Goal: Task Accomplishment & Management: Manage account settings

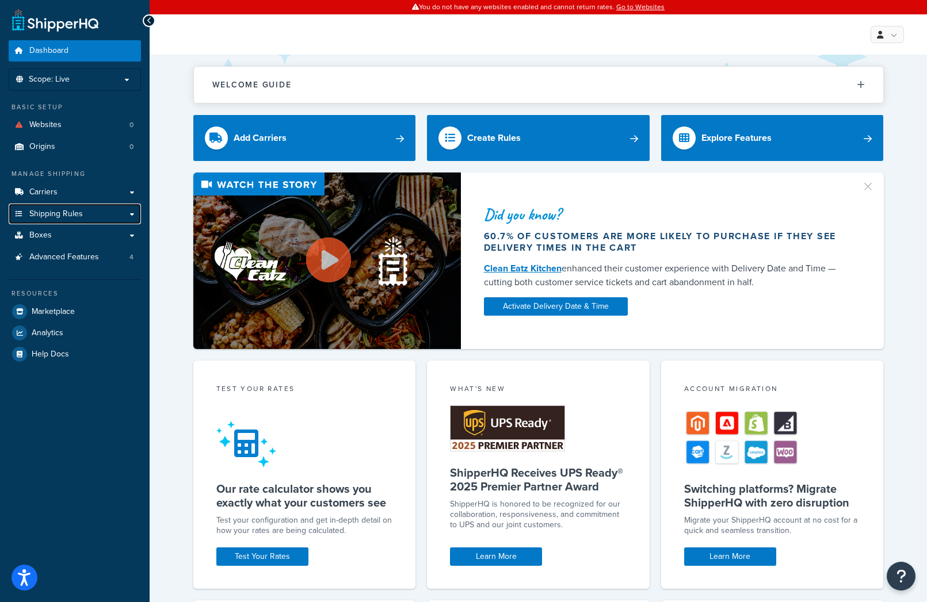
click at [102, 207] on link "Shipping Rules" at bounding box center [75, 214] width 132 height 21
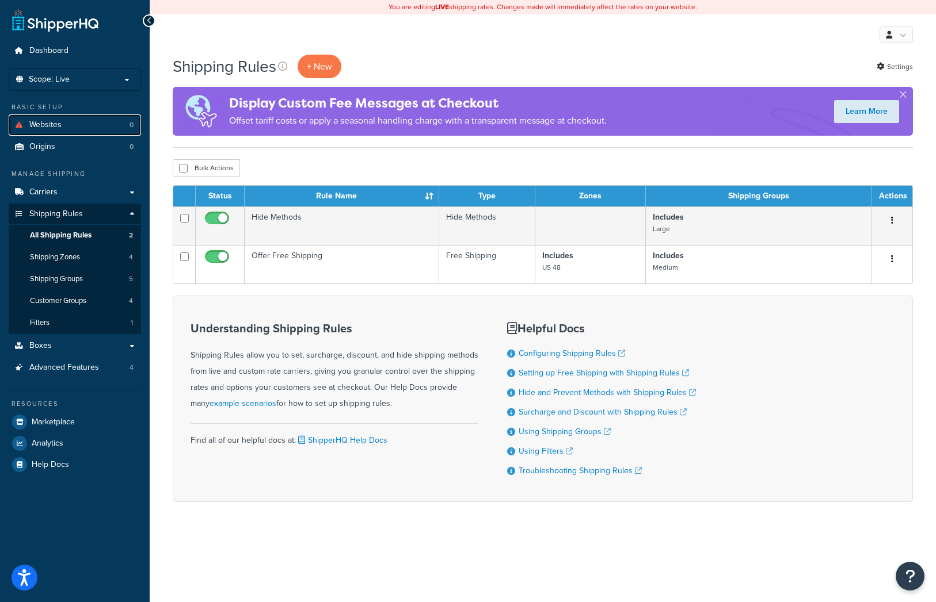
click at [116, 124] on link "Websites 0" at bounding box center [75, 125] width 132 height 21
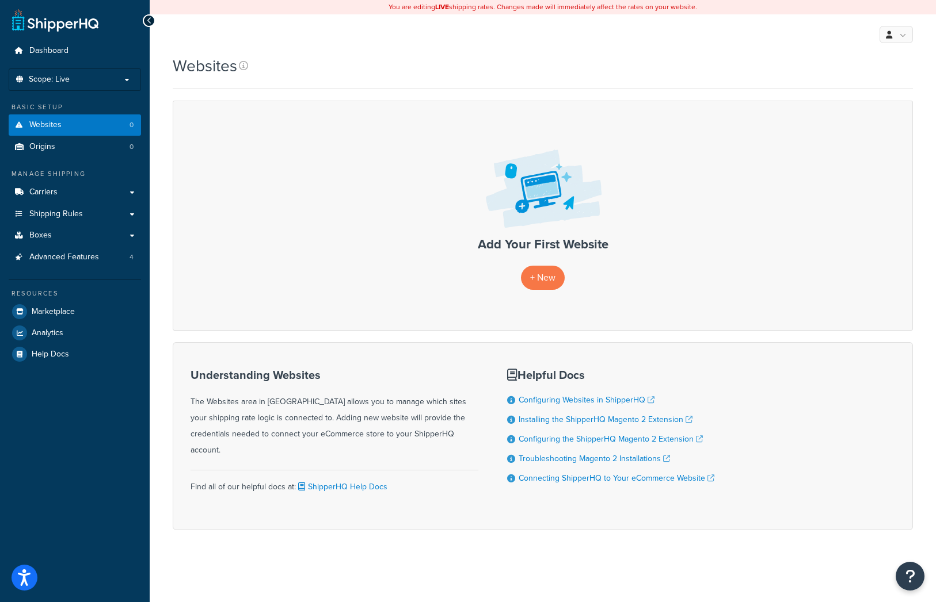
click at [110, 78] on p "Scope: Live" at bounding box center [75, 80] width 122 height 10
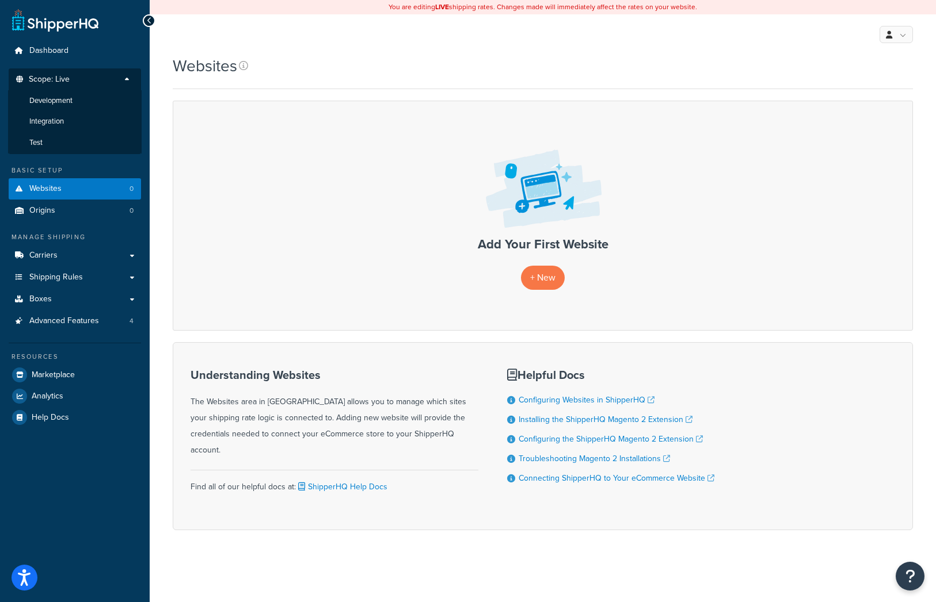
click at [71, 136] on li "Test" at bounding box center [74, 142] width 133 height 21
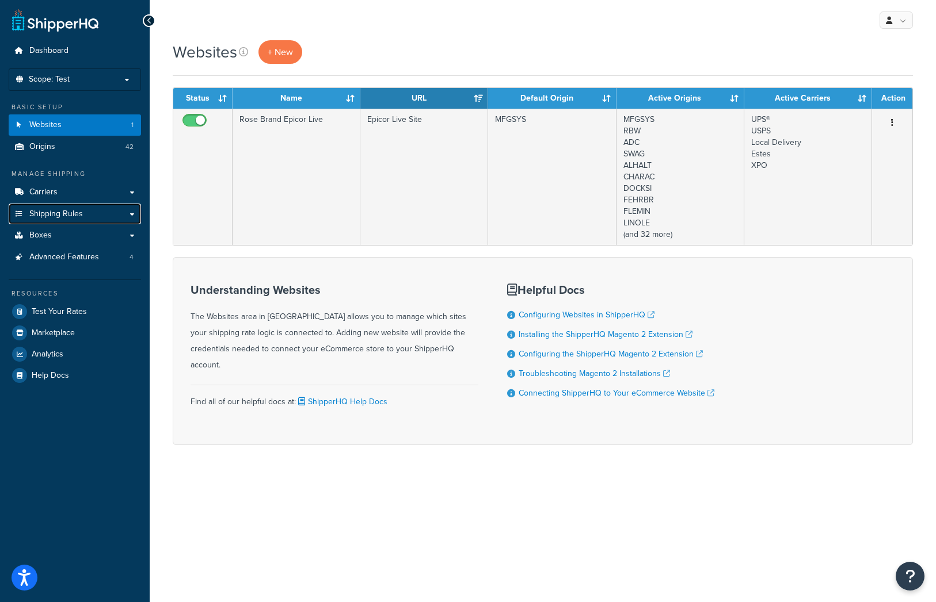
click at [77, 215] on span "Shipping Rules" at bounding box center [56, 214] width 54 height 10
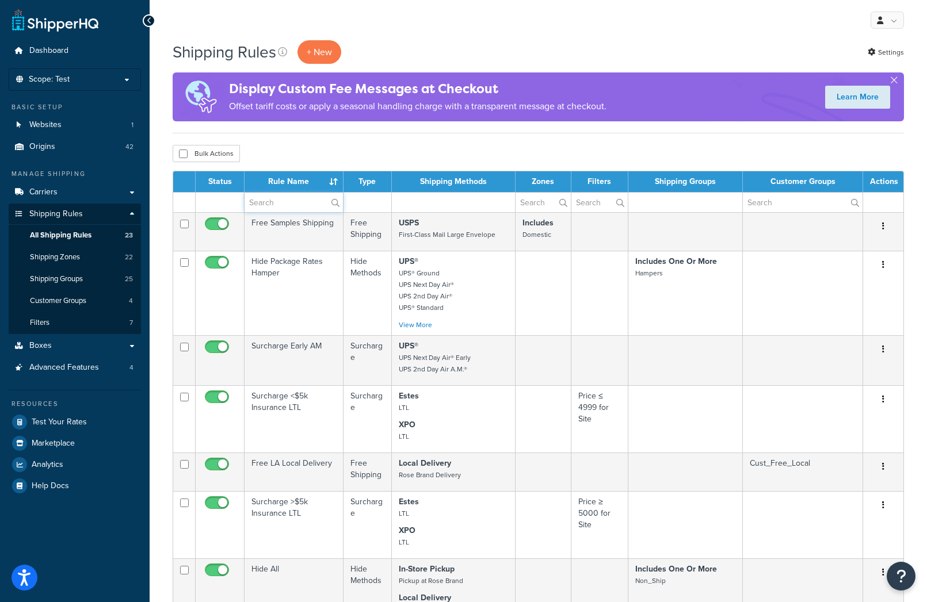
click at [292, 207] on input "text" at bounding box center [294, 203] width 98 height 20
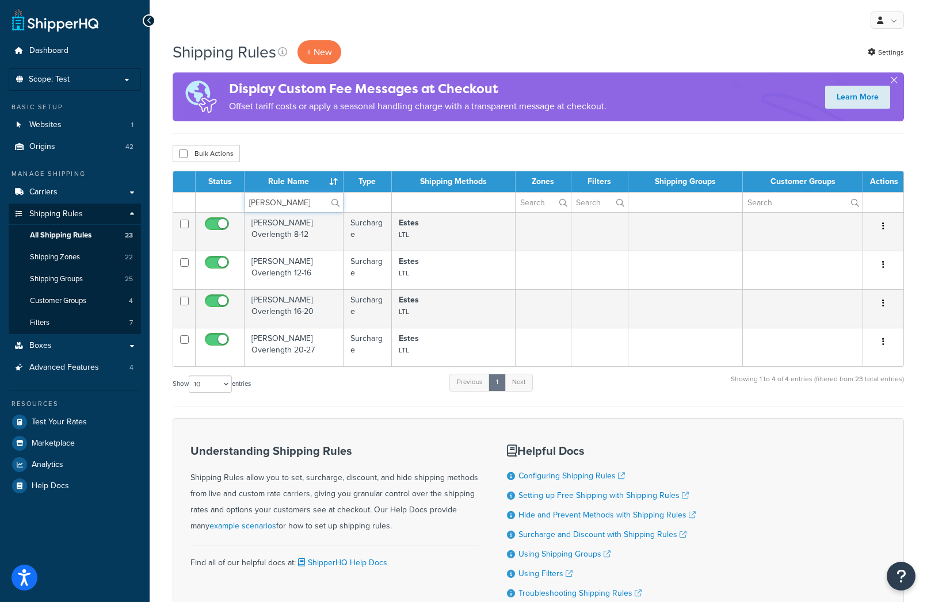
type input "estes"
click at [331, 200] on label "estes" at bounding box center [294, 203] width 98 height 20
click at [331, 200] on input "estes" at bounding box center [294, 203] width 98 height 20
click at [300, 229] on td "[PERSON_NAME] Overlength 8-12" at bounding box center [294, 231] width 99 height 39
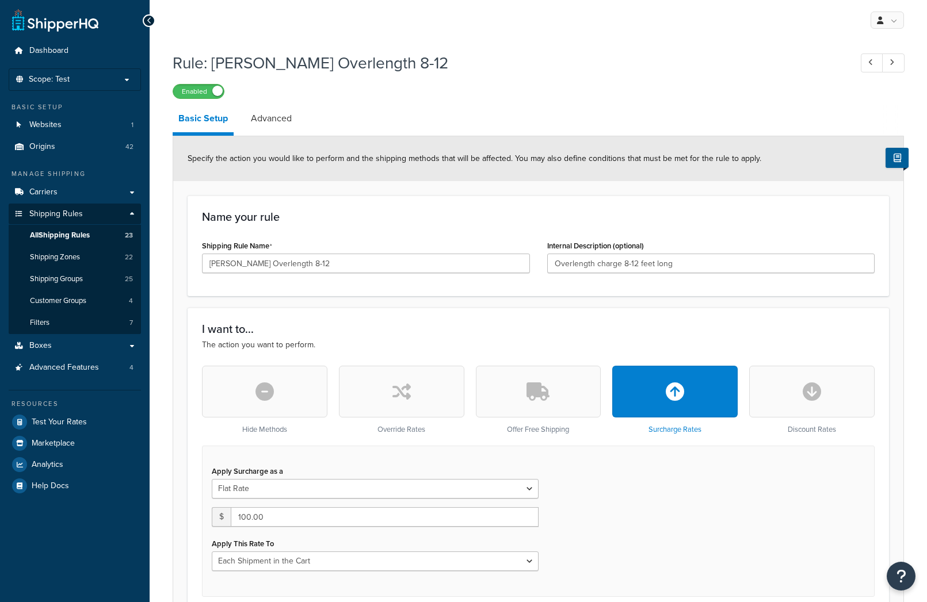
select select "CART"
click at [265, 120] on link "Advanced" at bounding box center [271, 119] width 52 height 28
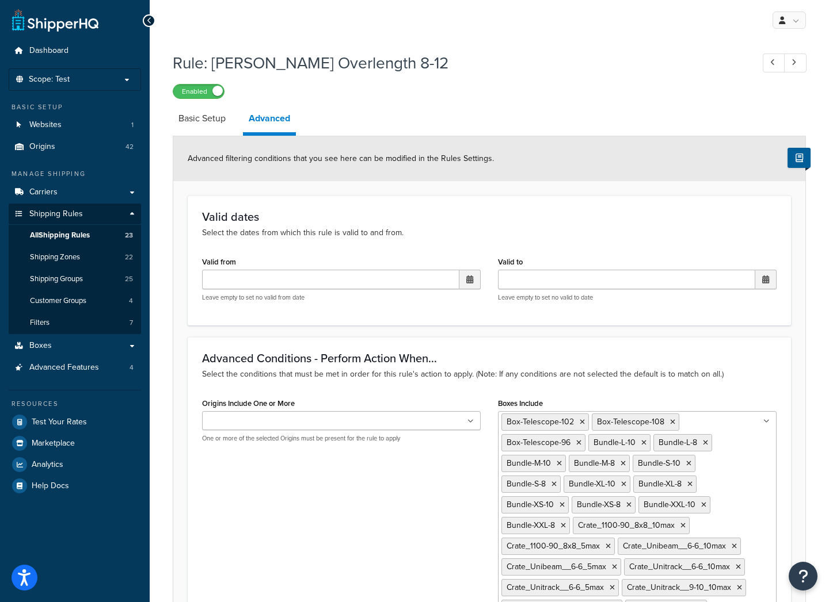
select select "CART"
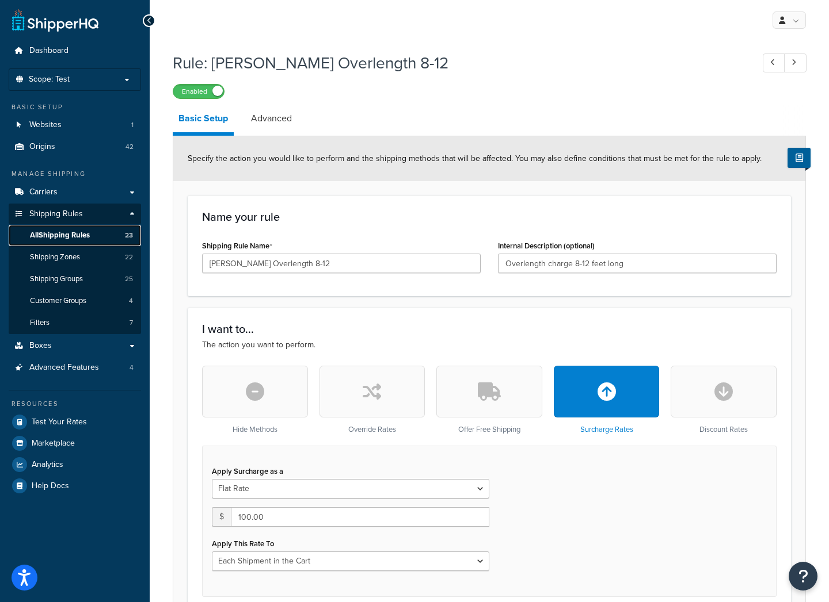
click at [97, 232] on link "All Shipping Rules 23" at bounding box center [75, 235] width 132 height 21
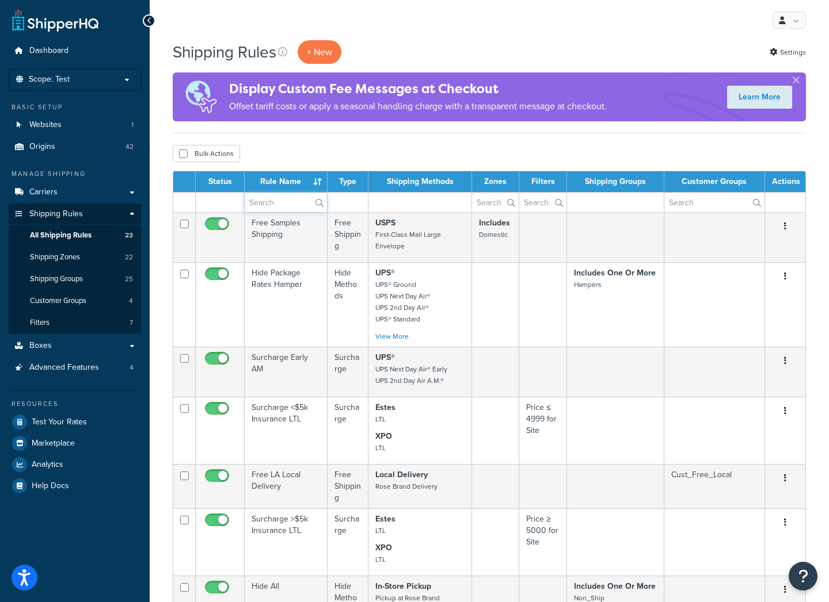
click at [267, 204] on input "text" at bounding box center [286, 203] width 82 height 20
type input "estes"
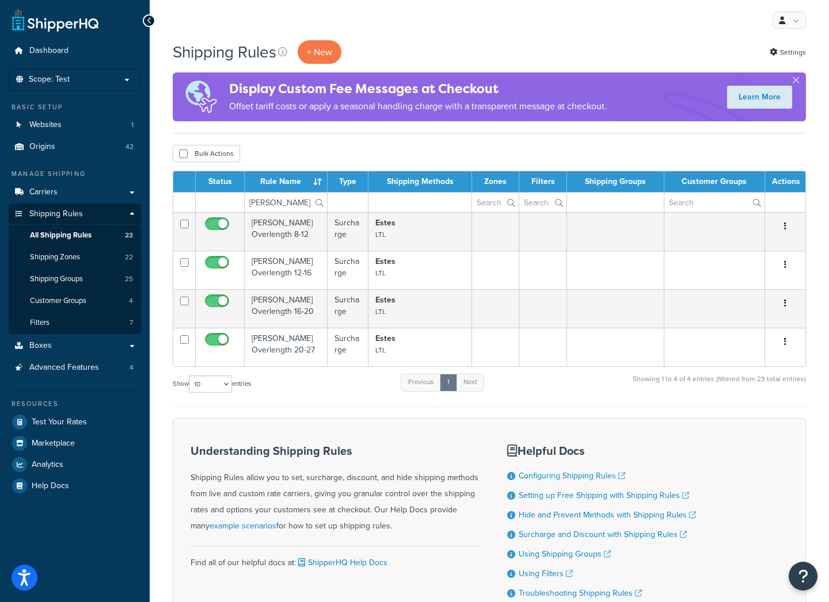
click at [284, 263] on td "[PERSON_NAME] Overlength 12-16" at bounding box center [286, 270] width 83 height 39
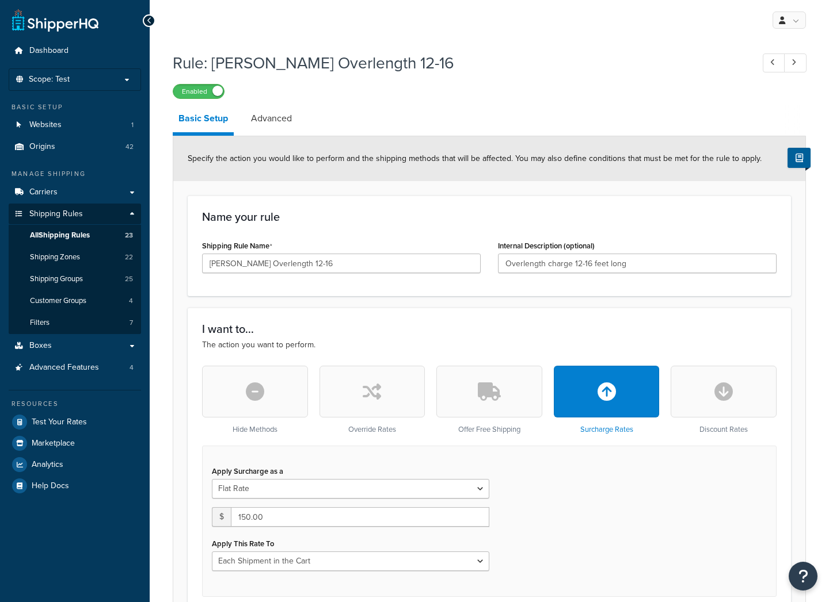
select select "CART"
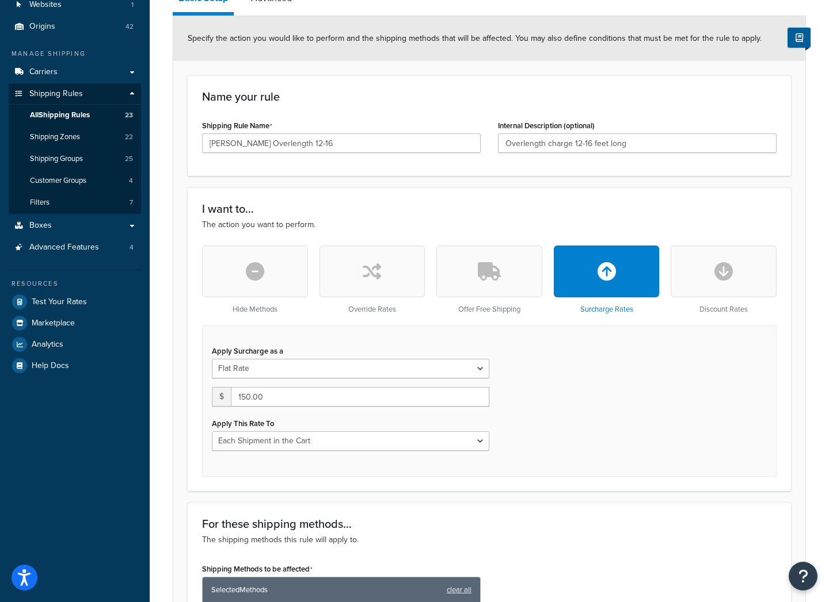
scroll to position [26, 0]
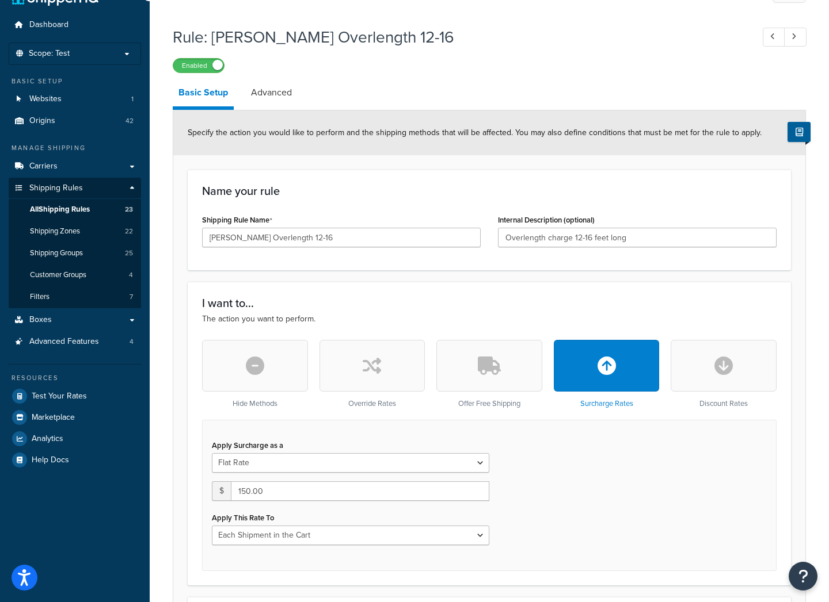
click at [276, 90] on link "Advanced" at bounding box center [271, 93] width 52 height 28
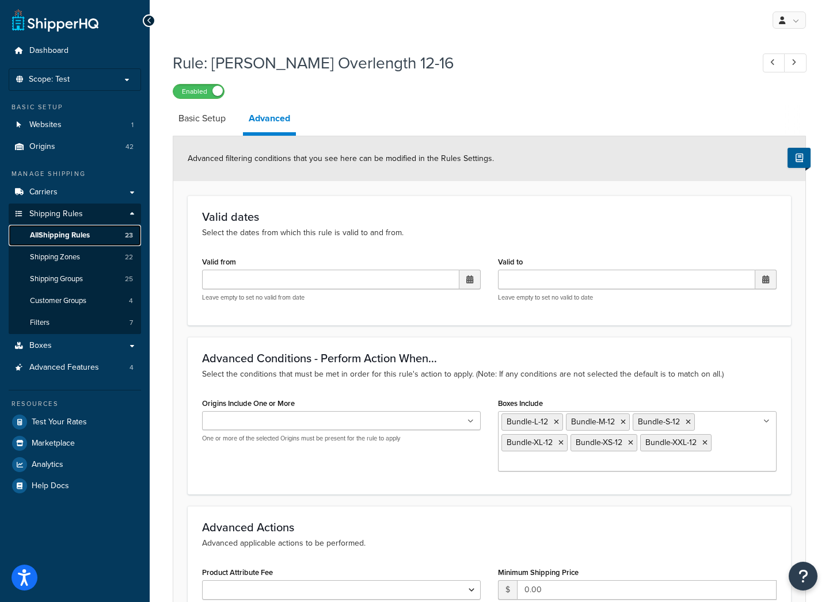
click at [88, 236] on span "All Shipping Rules" at bounding box center [60, 236] width 60 height 10
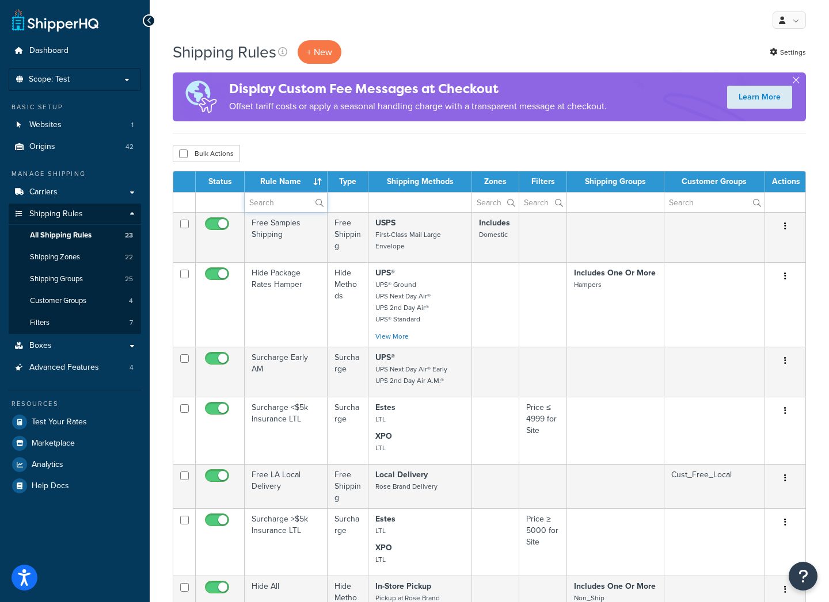
click at [255, 208] on input "text" at bounding box center [286, 203] width 82 height 20
type input "estes"
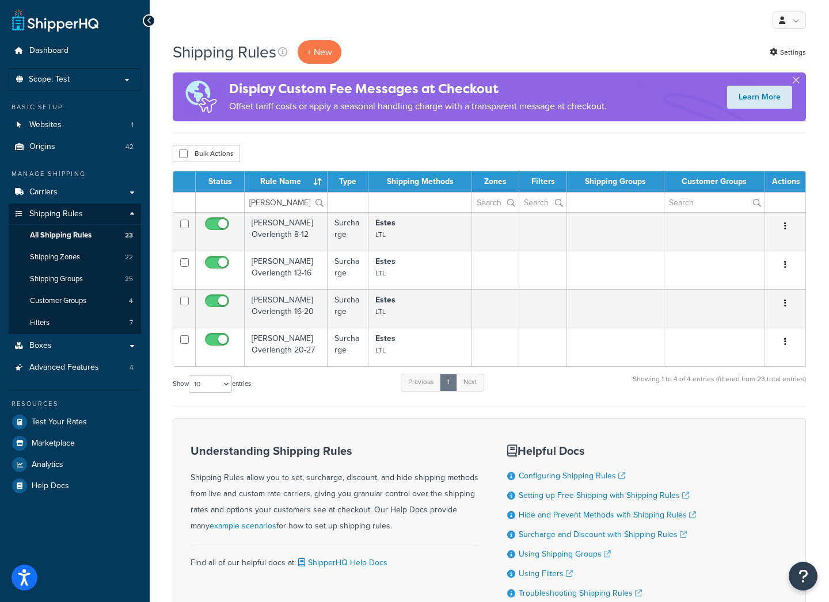
click at [302, 304] on td "Estes Overlength 16-20" at bounding box center [286, 308] width 83 height 39
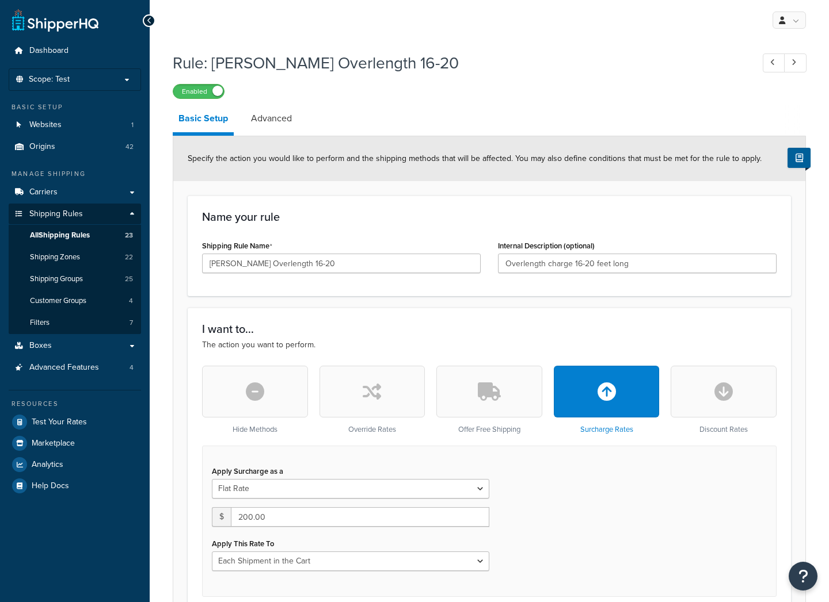
select select "CART"
click at [276, 115] on link "Advanced" at bounding box center [271, 119] width 52 height 28
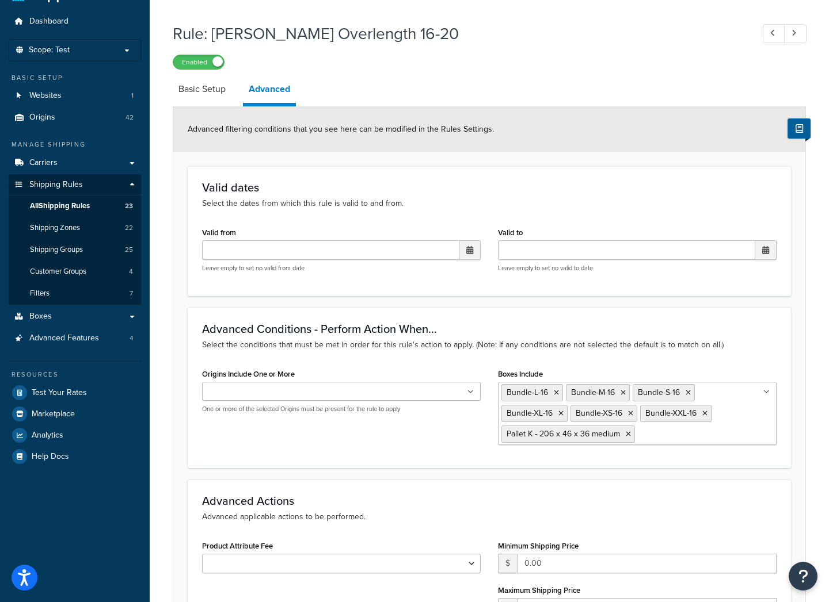
scroll to position [58, 0]
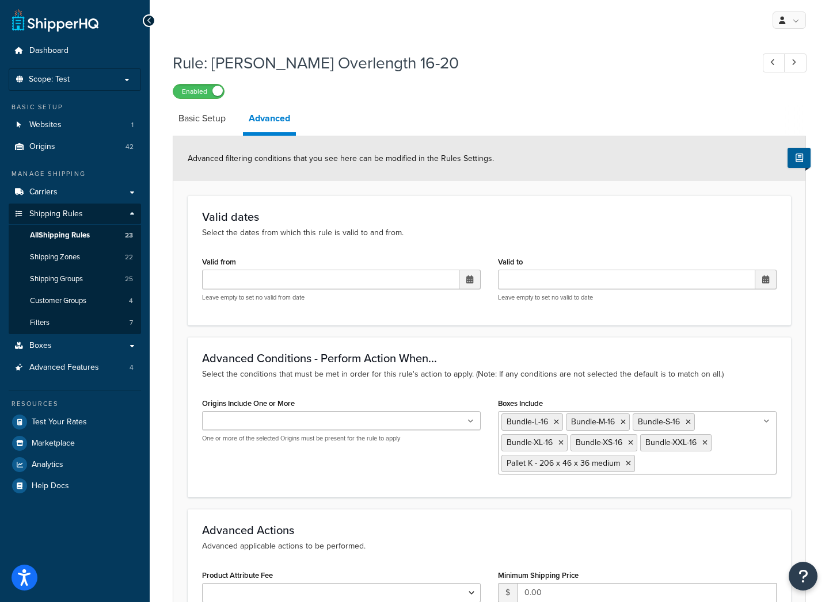
select select "CART"
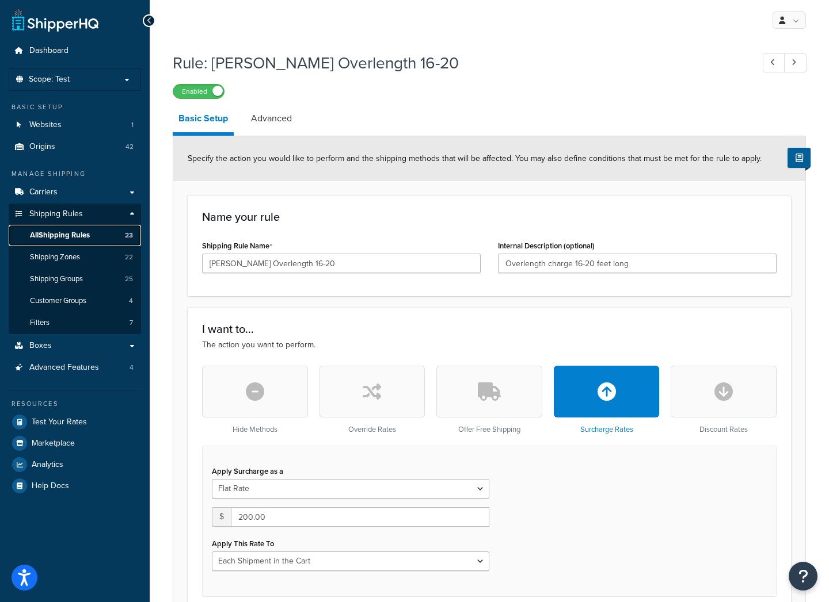
click at [83, 235] on span "All Shipping Rules" at bounding box center [60, 236] width 60 height 10
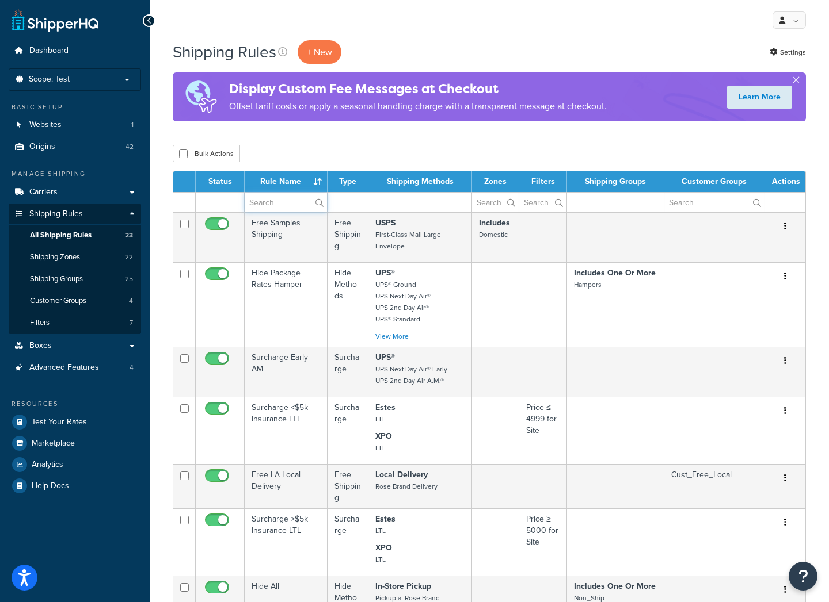
click at [265, 203] on input "text" at bounding box center [286, 203] width 82 height 20
type input "[PERSON_NAME]"
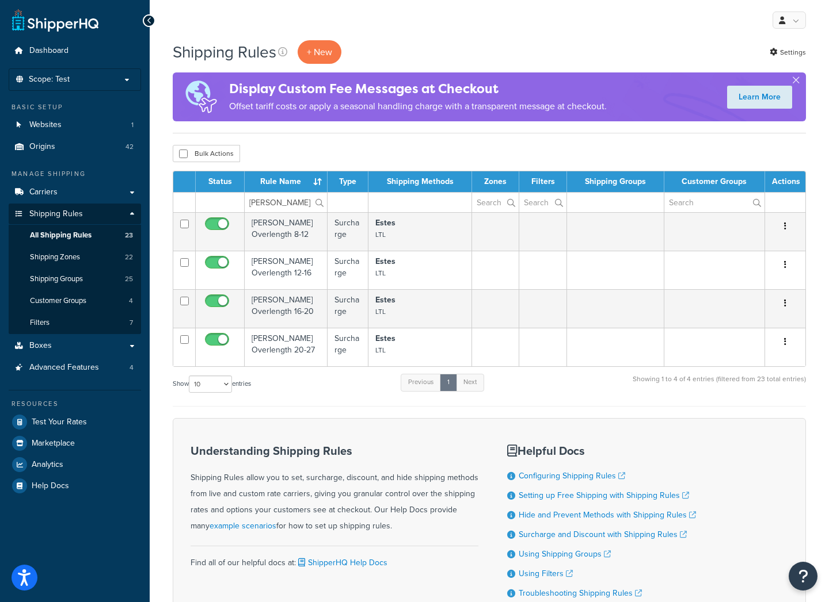
click at [279, 348] on td "[PERSON_NAME] Overlength 20-27" at bounding box center [286, 347] width 83 height 39
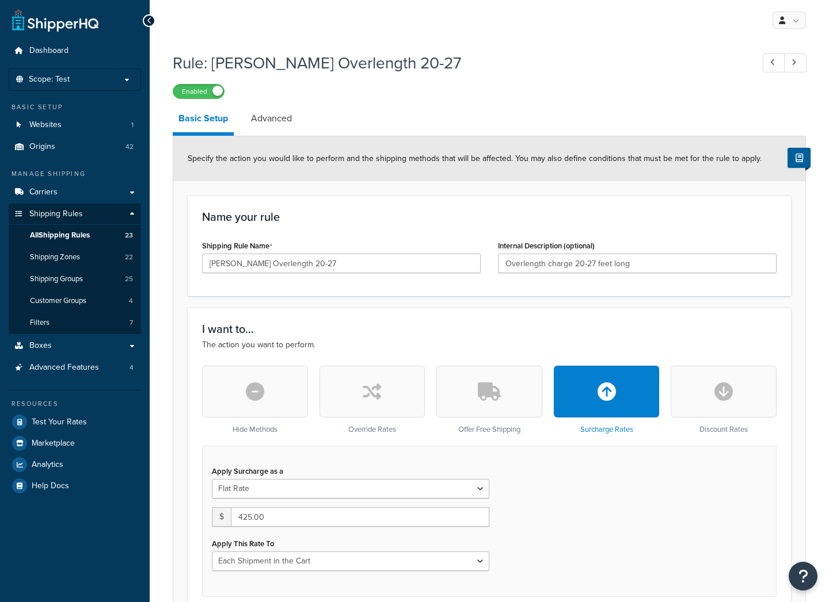
select select "CART"
click at [274, 117] on link "Advanced" at bounding box center [271, 119] width 52 height 28
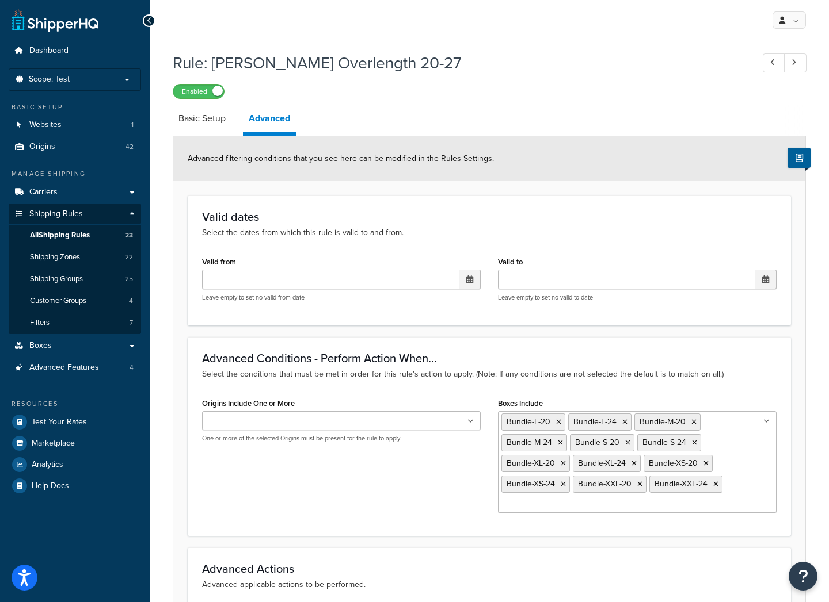
click at [187, 14] on div "My Profile Billing Global Settings Contact Us Logout" at bounding box center [489, 20] width 679 height 40
click at [54, 346] on link "Boxes" at bounding box center [75, 345] width 132 height 21
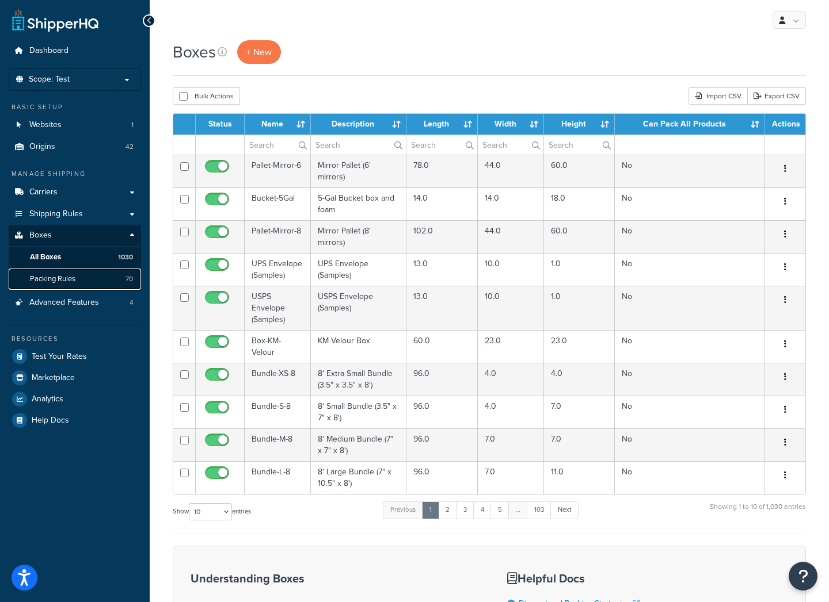
click at [85, 282] on link "Packing Rules 70" at bounding box center [75, 279] width 132 height 21
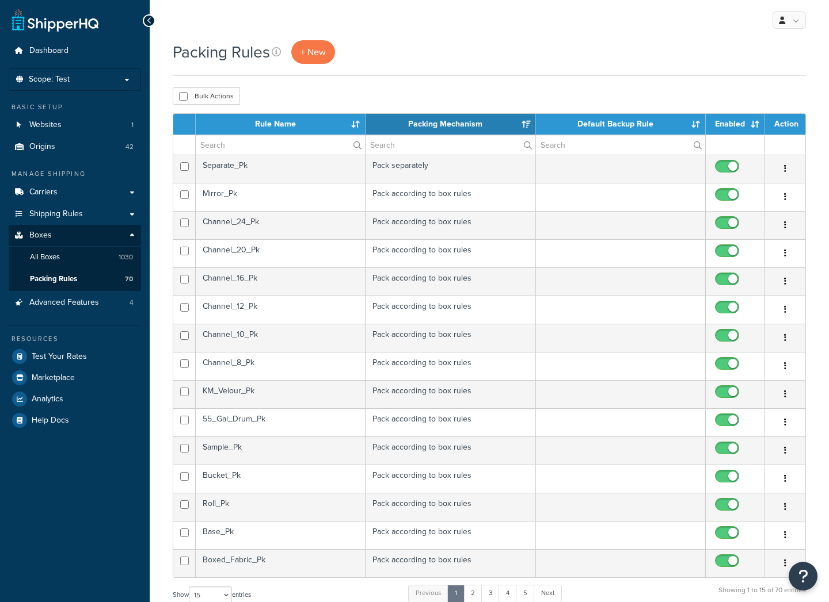
select select "15"
click at [267, 165] on td "Separate_Pk" at bounding box center [281, 169] width 170 height 28
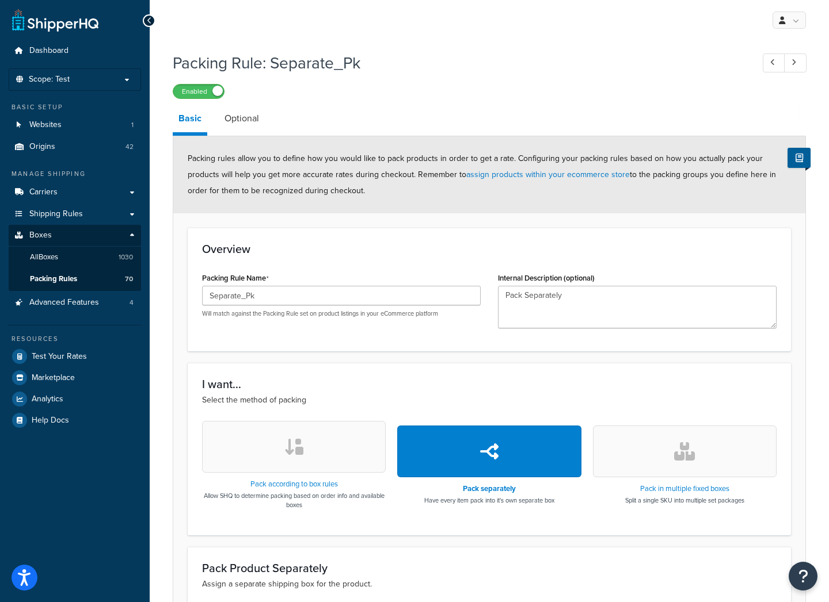
click at [245, 114] on link "Optional" at bounding box center [242, 119] width 46 height 28
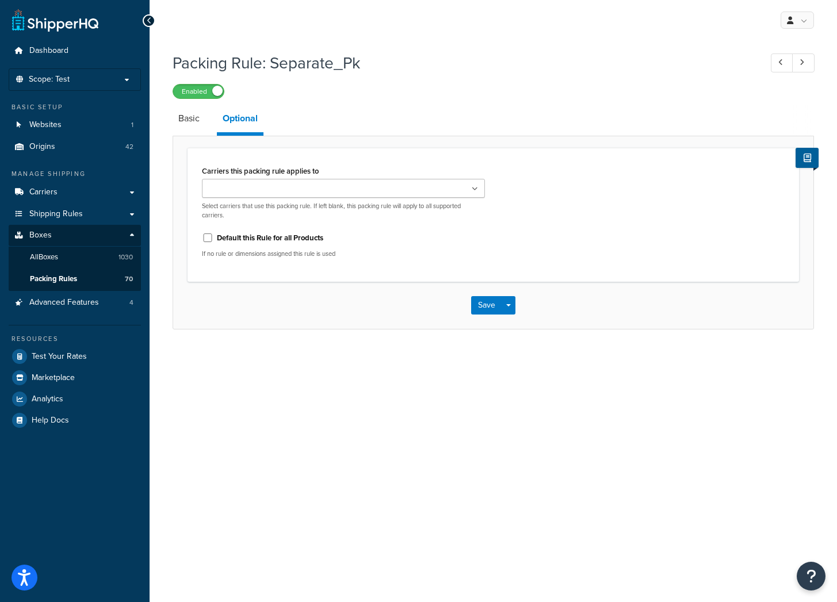
click at [181, 118] on link "Basic" at bounding box center [189, 119] width 33 height 28
click at [52, 278] on span "Packing Rules" at bounding box center [53, 279] width 47 height 10
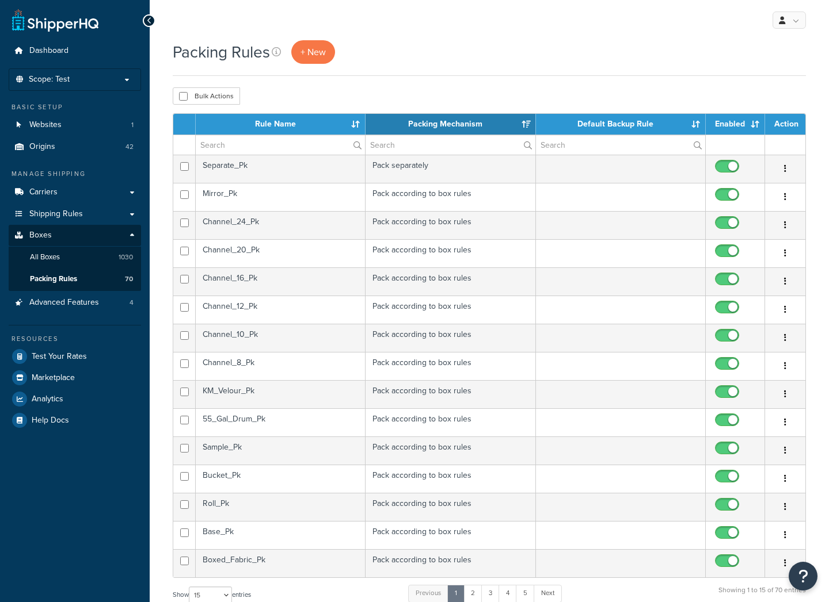
select select "15"
click at [271, 199] on td "Mirror_Pk" at bounding box center [281, 197] width 170 height 28
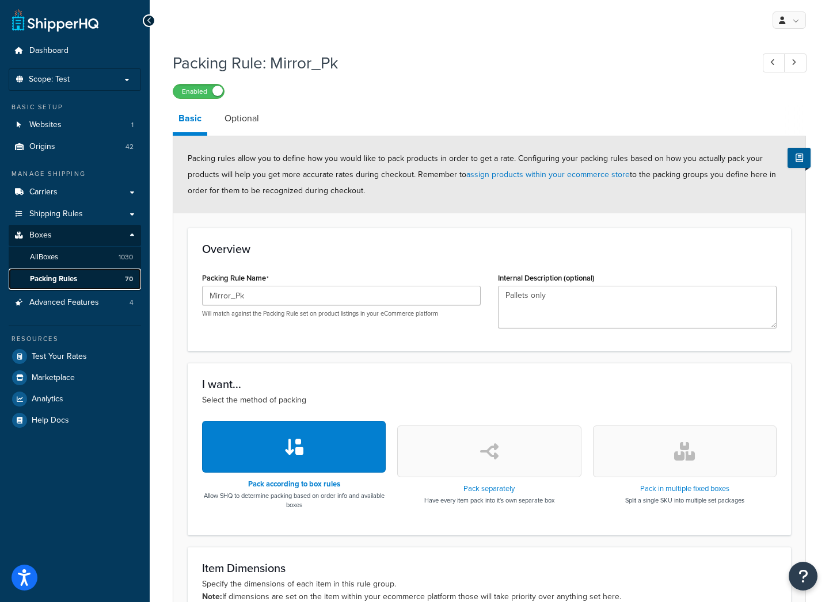
click at [71, 274] on span "Packing Rules" at bounding box center [53, 279] width 47 height 10
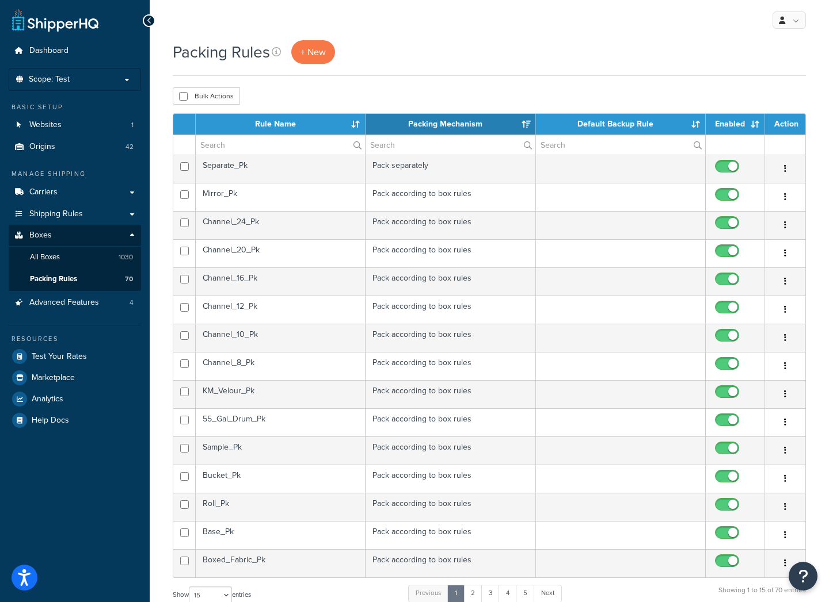
click at [260, 127] on th "Rule Name" at bounding box center [281, 124] width 170 height 21
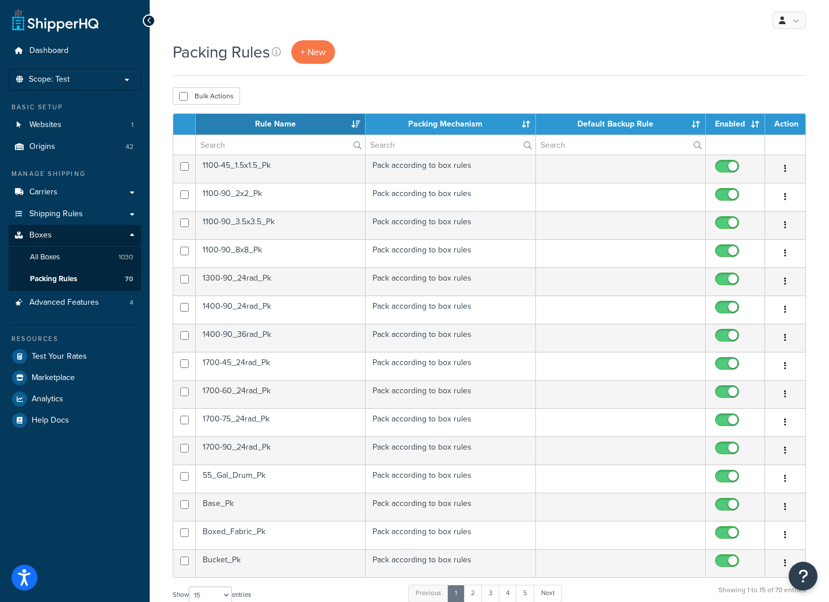
click at [260, 127] on th "Rule Name" at bounding box center [281, 124] width 170 height 21
click at [260, 125] on th "Rule Name" at bounding box center [281, 124] width 170 height 21
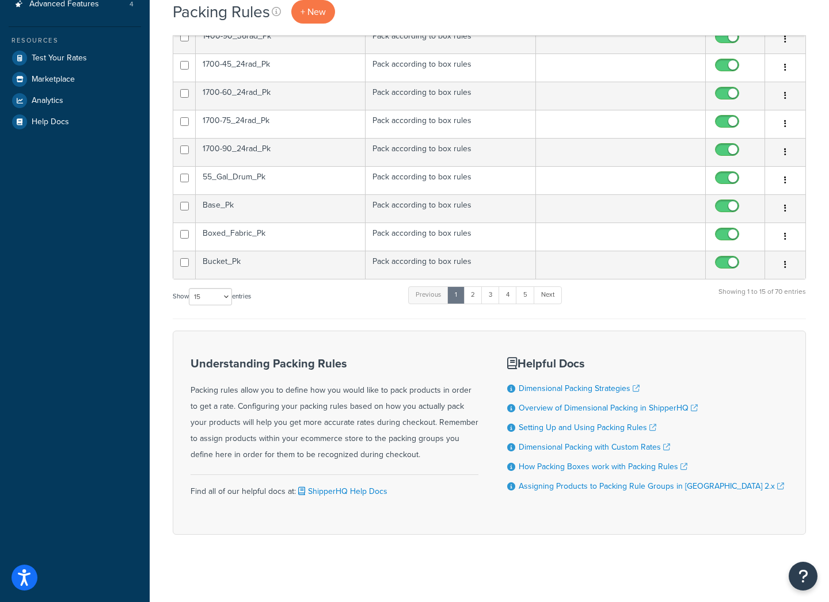
scroll to position [300, 0]
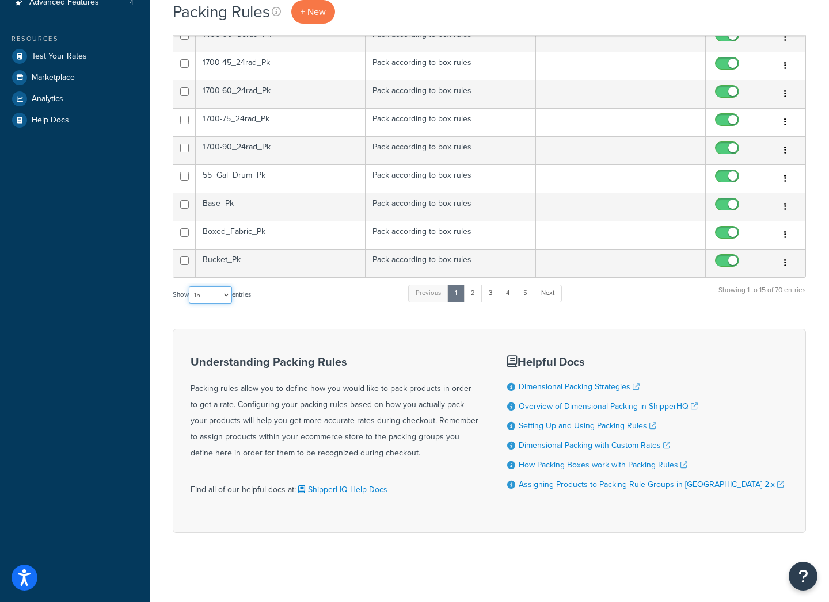
click at [229, 296] on select "10 15 25 50 100" at bounding box center [210, 295] width 43 height 17
select select "100"
click at [190, 304] on select "10 15 25 50 100" at bounding box center [210, 295] width 43 height 17
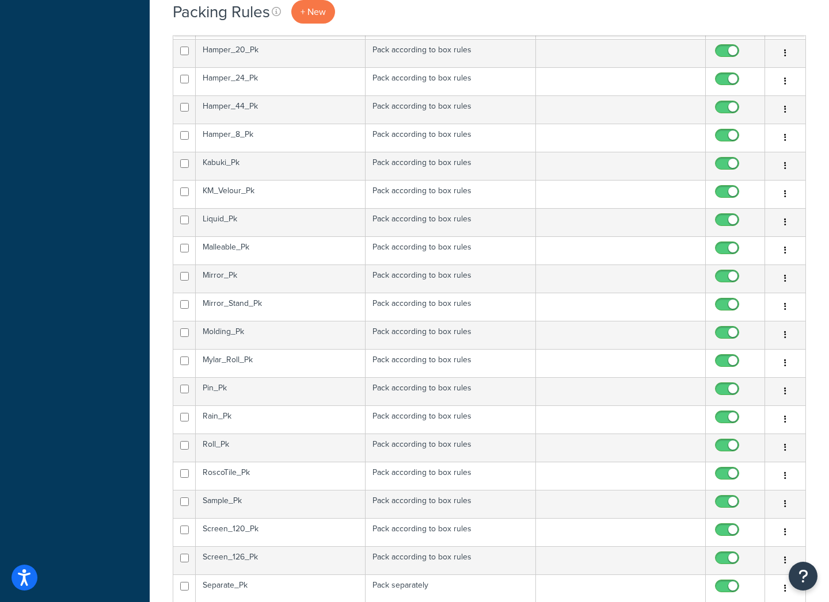
scroll to position [991, 0]
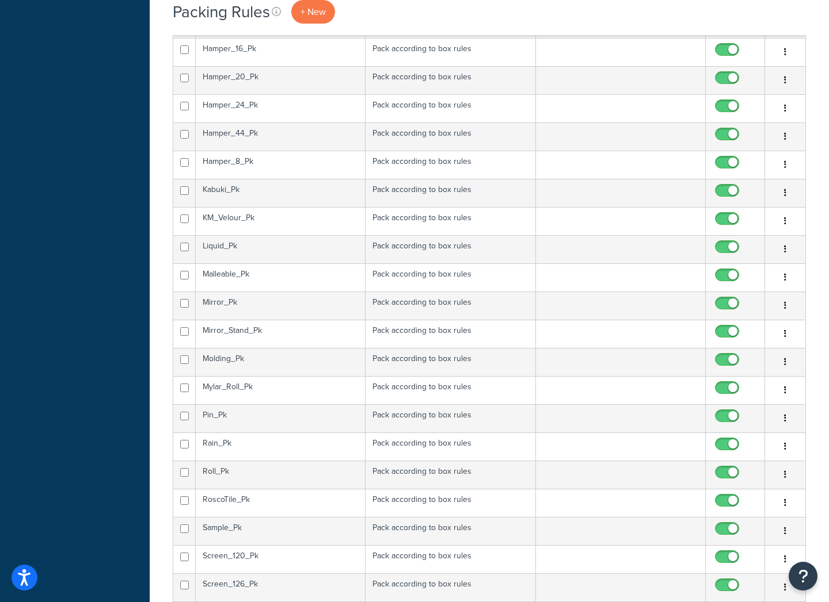
click at [269, 216] on td "KM_Velour_Pk" at bounding box center [281, 221] width 170 height 28
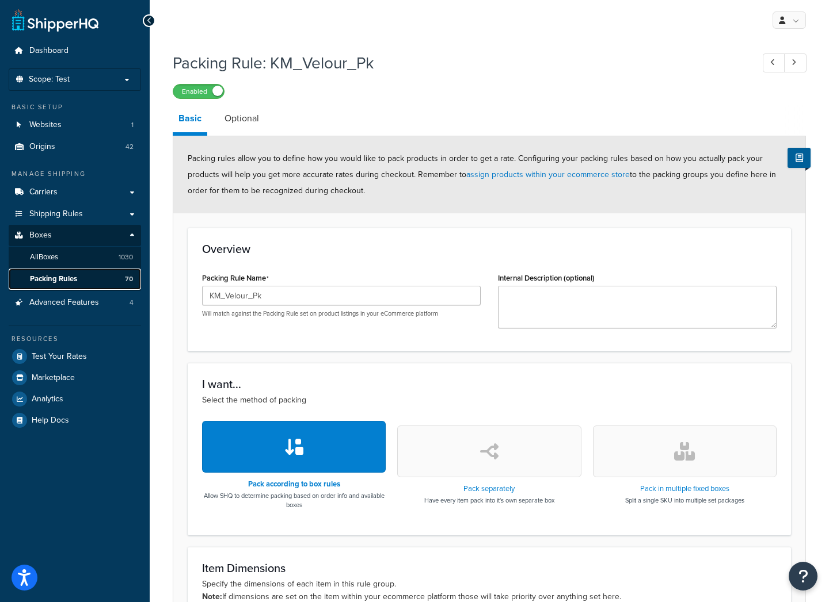
click at [74, 281] on span "Packing Rules" at bounding box center [53, 279] width 47 height 10
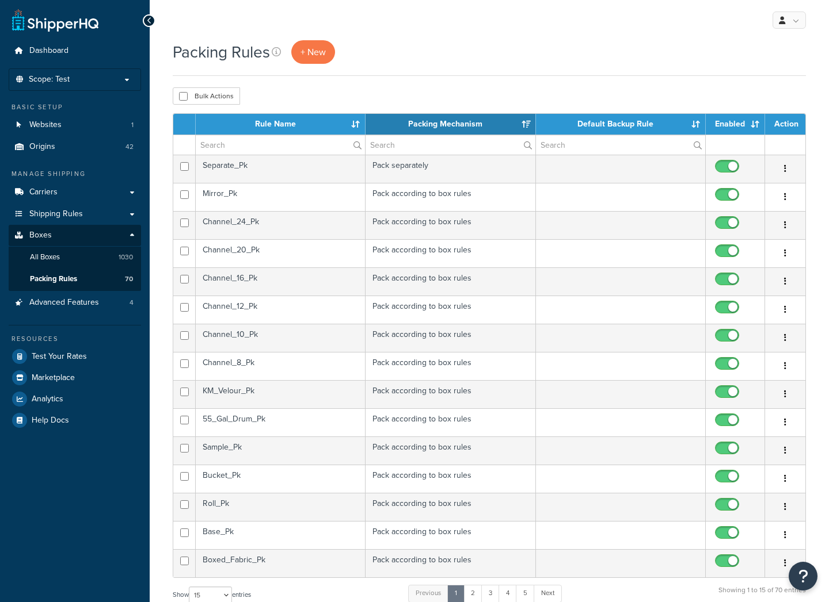
select select "15"
click at [246, 145] on input "text" at bounding box center [280, 145] width 169 height 20
type input "s"
click at [245, 198] on td "Sample_Pk" at bounding box center [281, 197] width 170 height 28
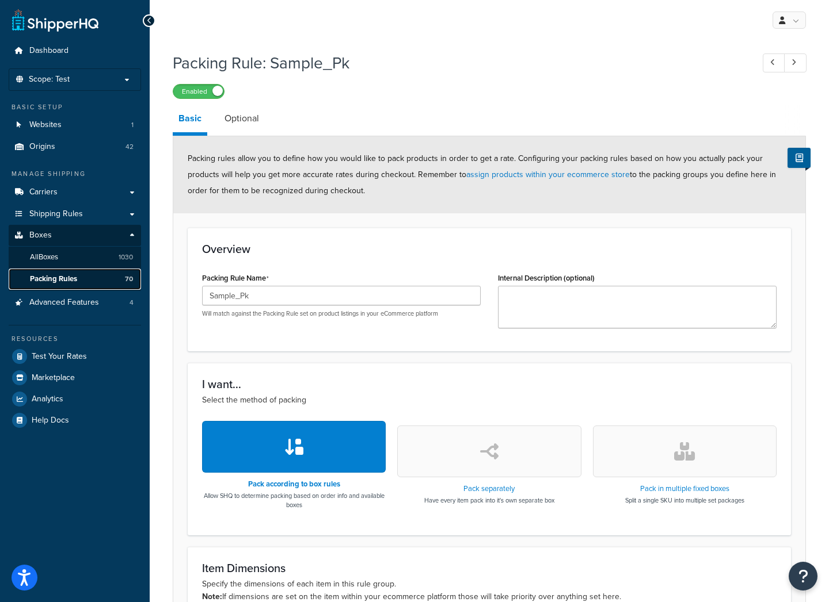
click at [63, 283] on span "Packing Rules" at bounding box center [53, 279] width 47 height 10
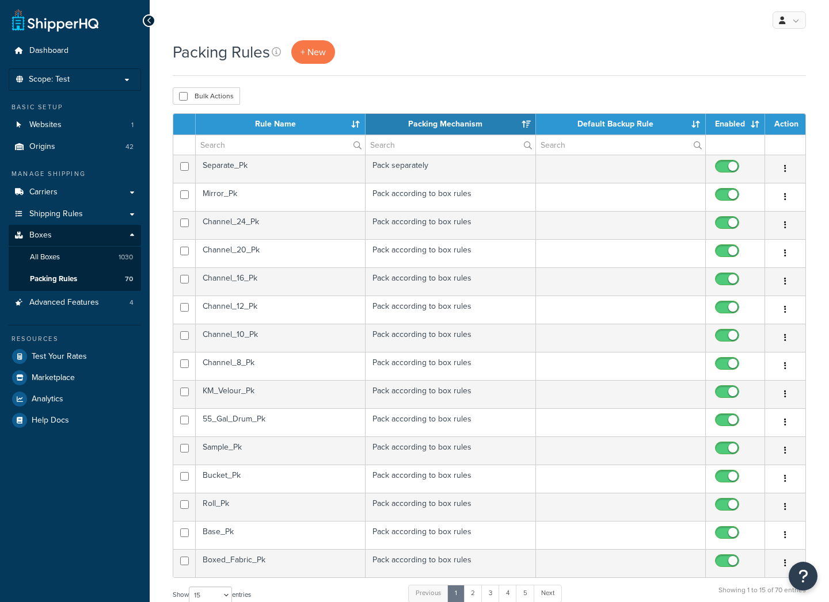
select select "15"
click at [241, 144] on input "text" at bounding box center [280, 145] width 169 height 20
click at [288, 122] on th "Rule Name" at bounding box center [281, 124] width 170 height 21
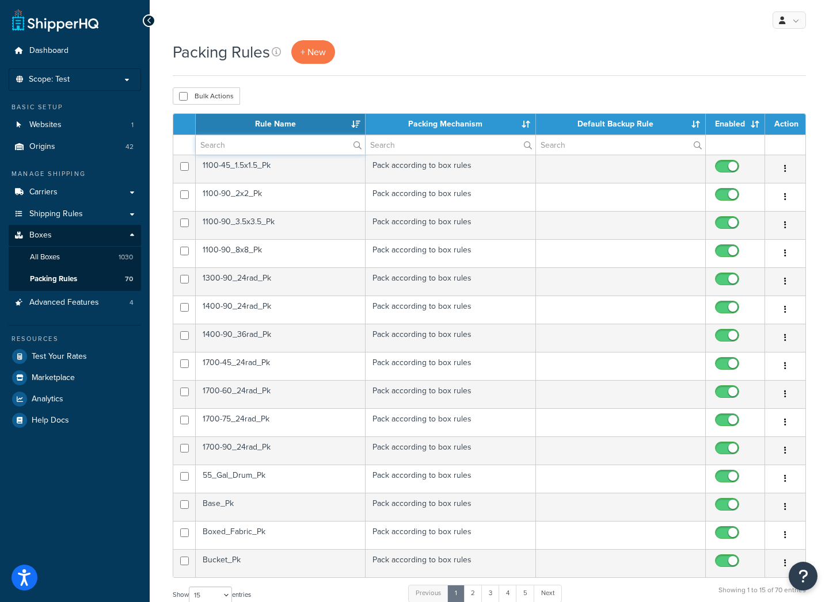
click at [226, 148] on input "text" at bounding box center [280, 145] width 169 height 20
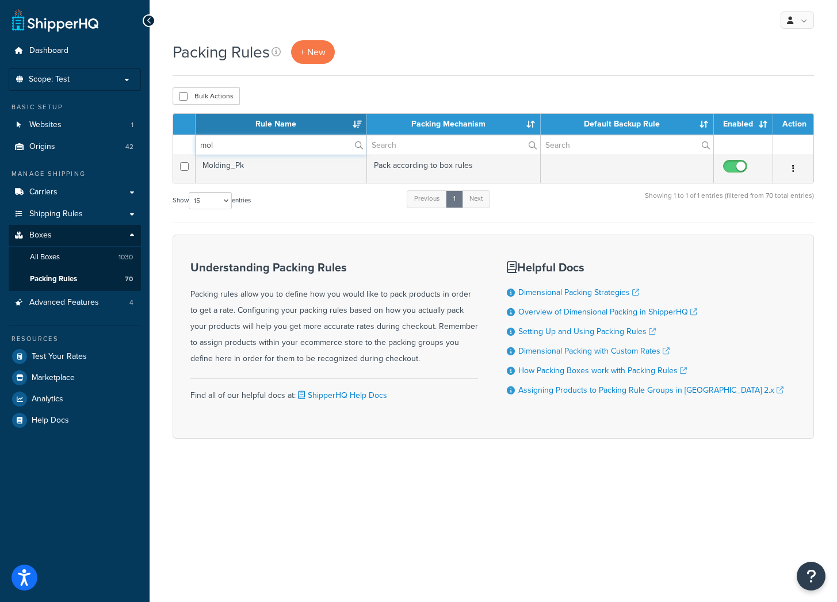
type input "mol"
click at [292, 166] on td "Molding_Pk" at bounding box center [281, 169] width 171 height 28
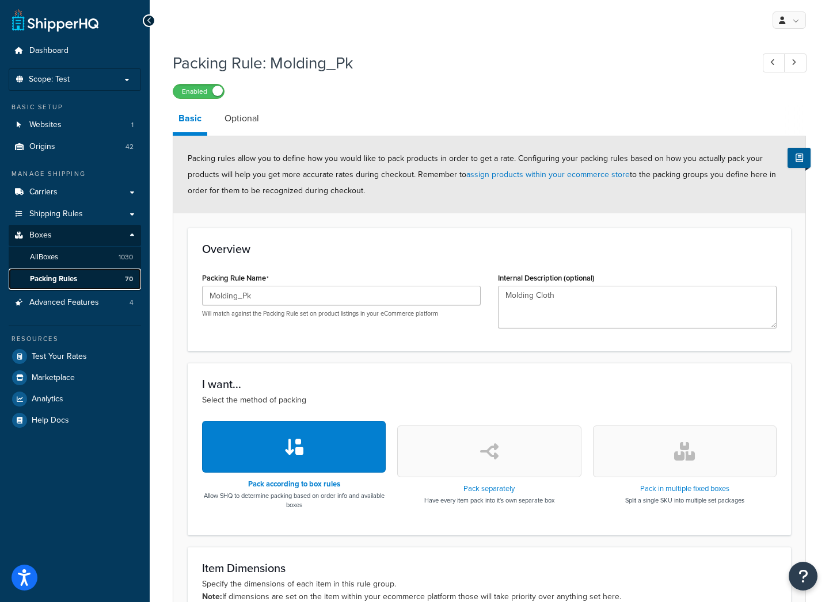
click at [63, 279] on span "Packing Rules" at bounding box center [53, 279] width 47 height 10
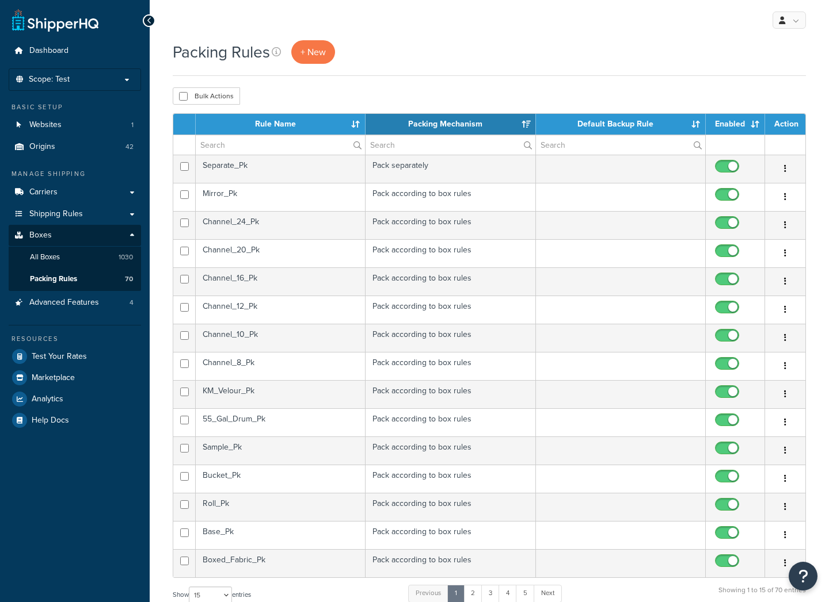
select select "15"
click at [244, 148] on input "text" at bounding box center [280, 145] width 169 height 20
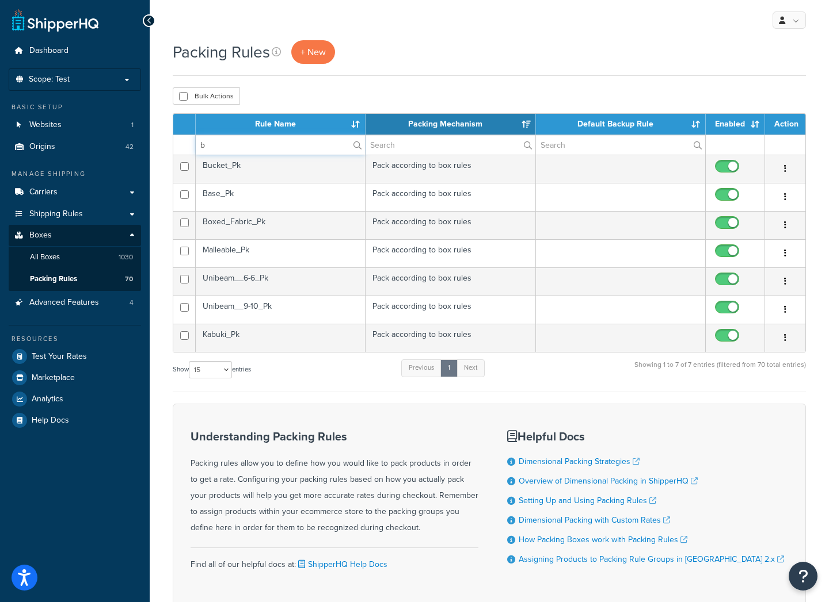
type input "b"
click at [250, 171] on td "Bucket_Pk" at bounding box center [281, 169] width 170 height 28
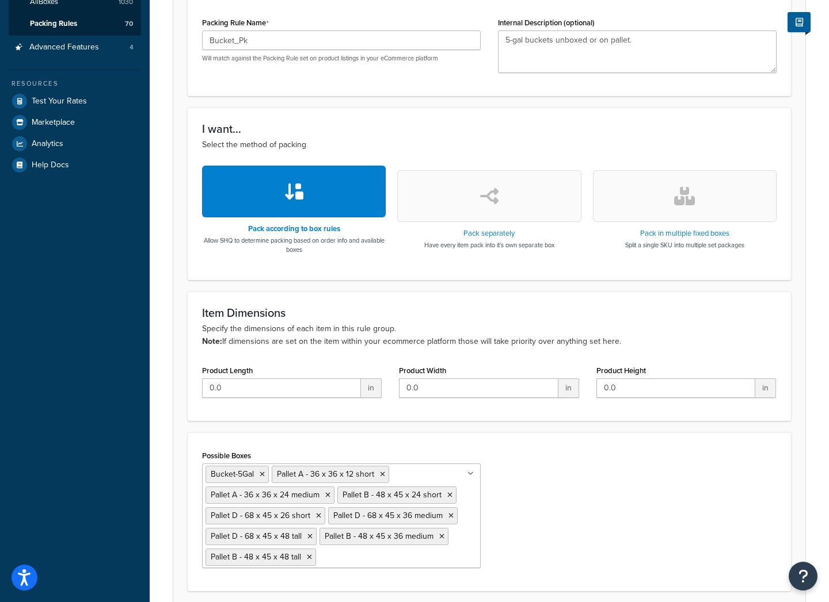
scroll to position [63, 0]
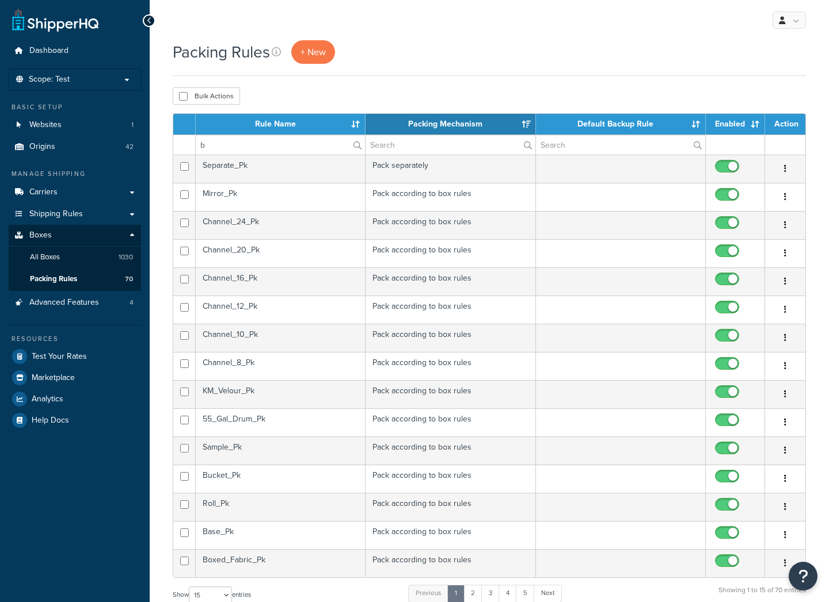
select select "15"
click at [278, 124] on th "Rule Name" at bounding box center [281, 124] width 170 height 21
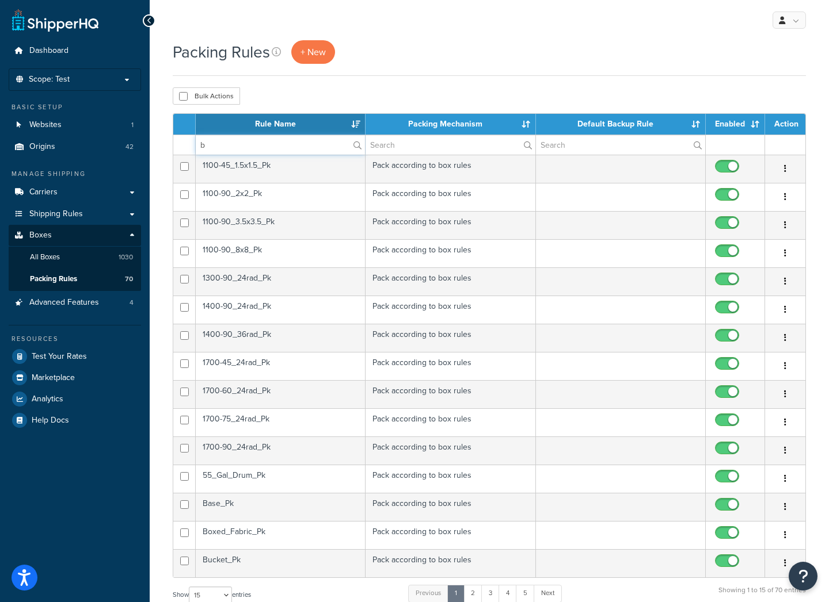
click at [224, 145] on input "b" at bounding box center [280, 145] width 169 height 20
click at [280, 170] on td "1100-45_1.5x1.5_Pk" at bounding box center [281, 169] width 170 height 28
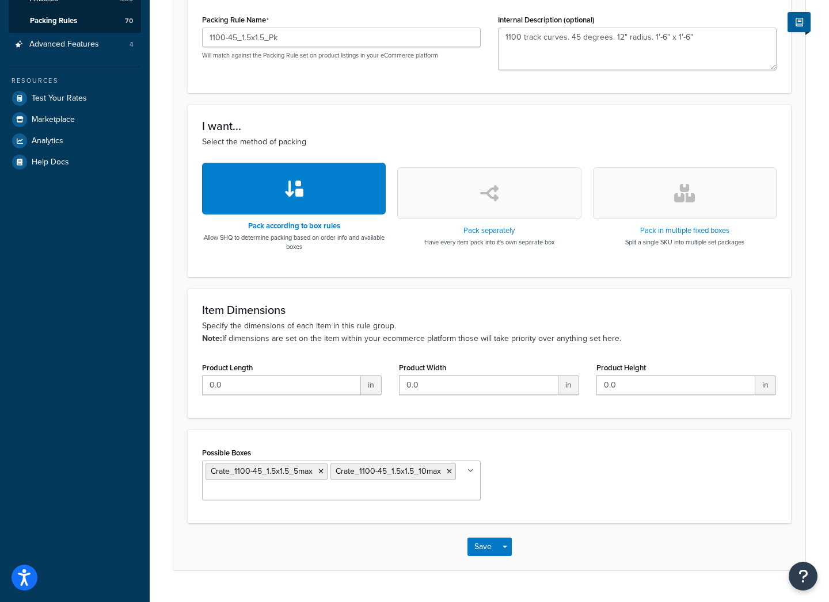
scroll to position [286, 0]
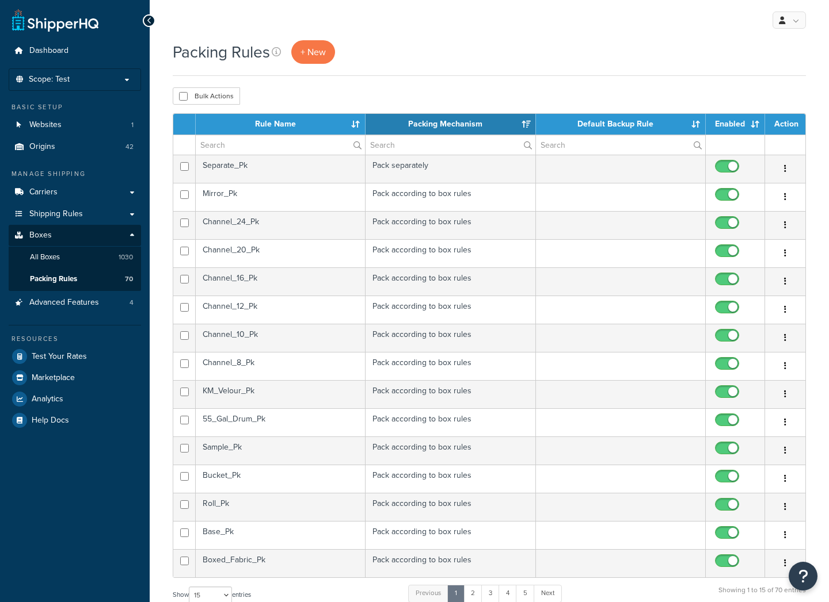
select select "15"
click at [270, 123] on th "Rule Name" at bounding box center [281, 124] width 170 height 21
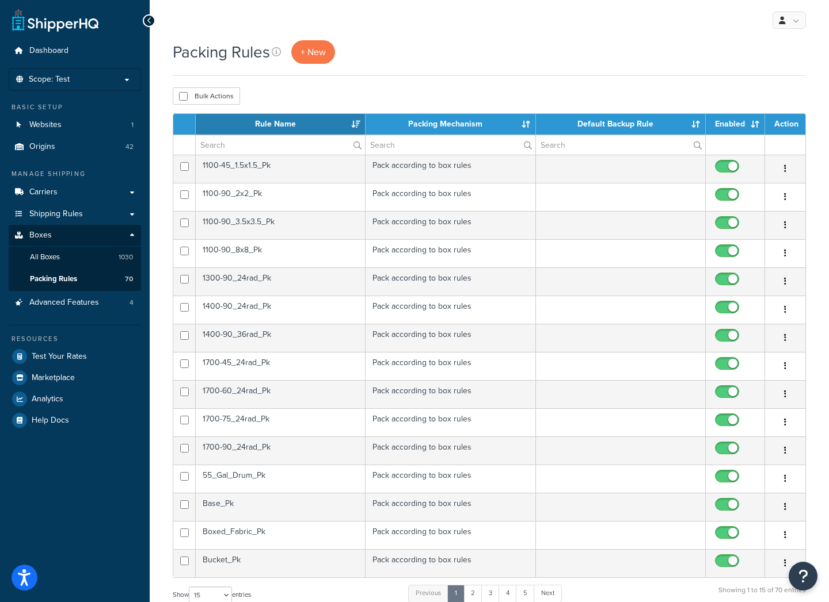
click at [257, 193] on td "1100-90_2x2_Pk" at bounding box center [281, 197] width 170 height 28
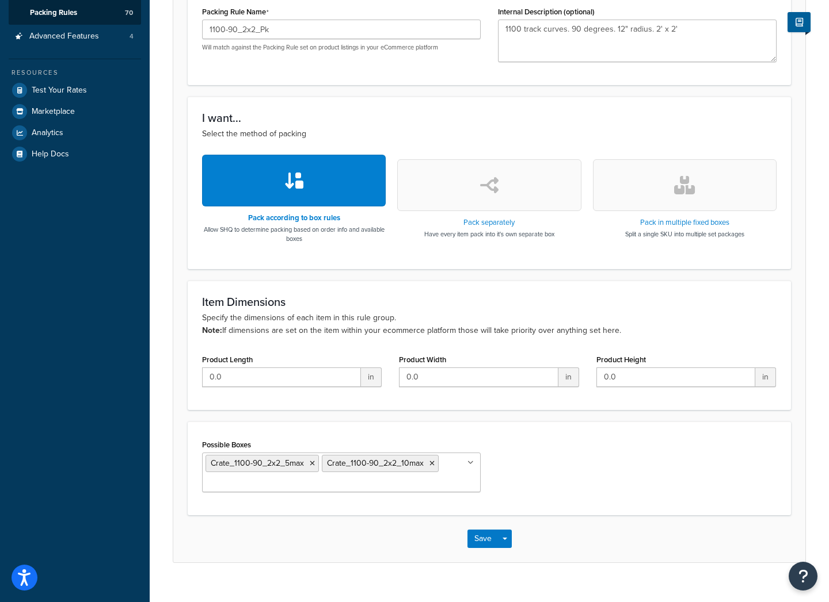
scroll to position [286, 0]
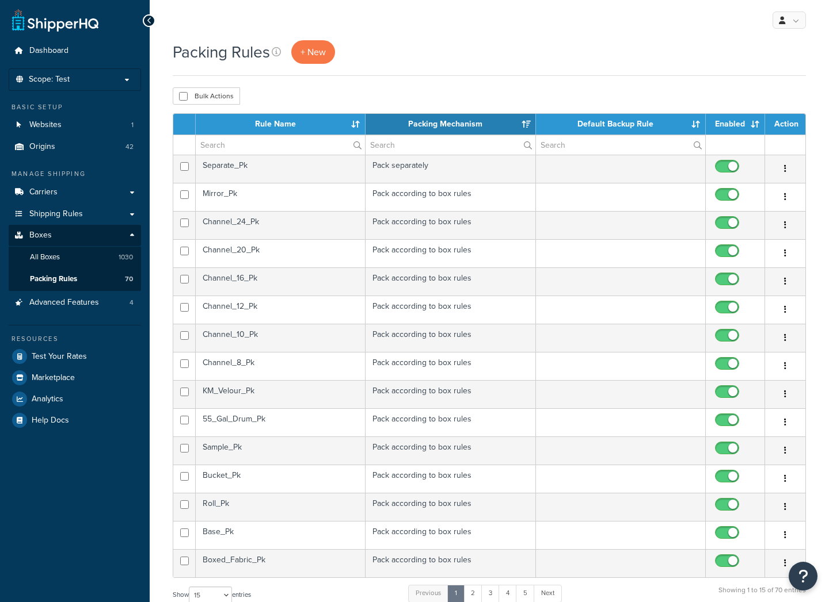
select select "15"
click at [272, 147] on input "text" at bounding box center [280, 145] width 169 height 20
click at [294, 125] on th "Rule Name" at bounding box center [281, 124] width 170 height 21
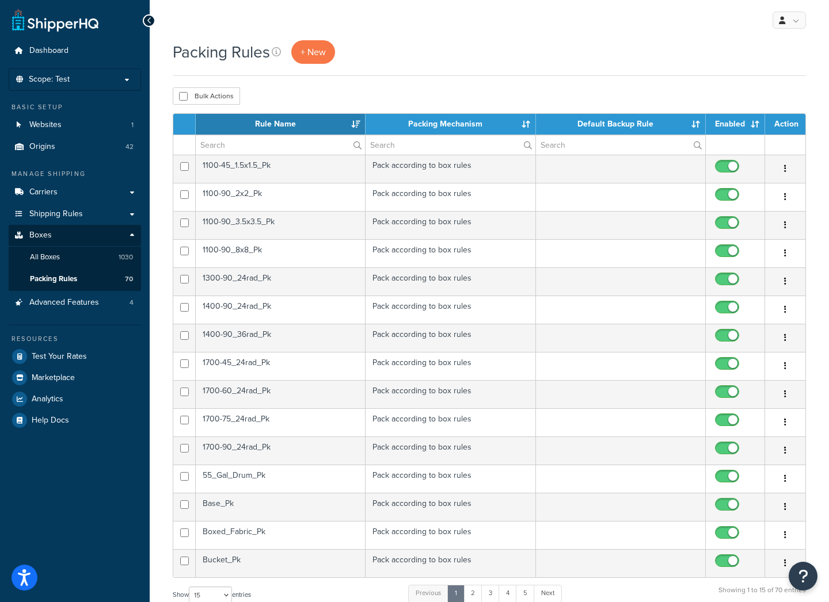
click at [268, 193] on td "1100-90_2x2_Pk" at bounding box center [281, 197] width 170 height 28
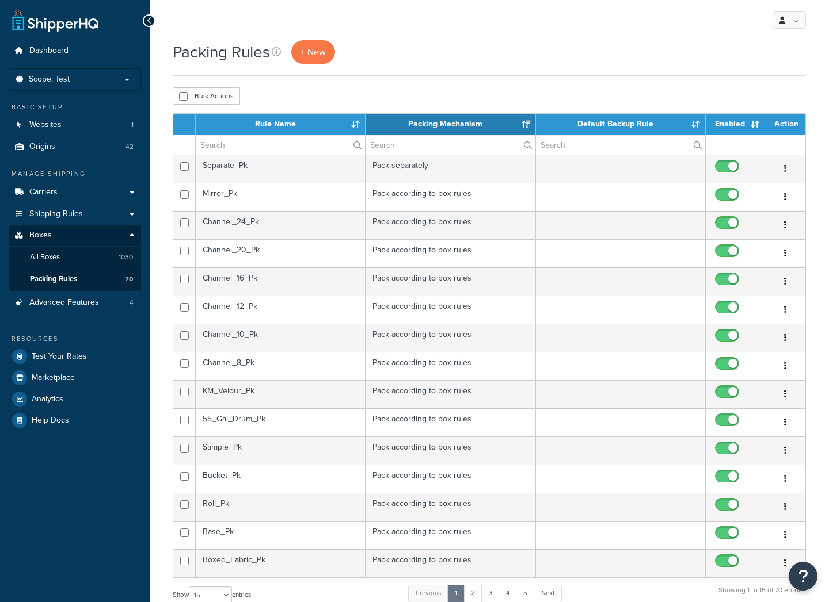
select select "15"
click at [277, 128] on th "Rule Name" at bounding box center [281, 124] width 170 height 21
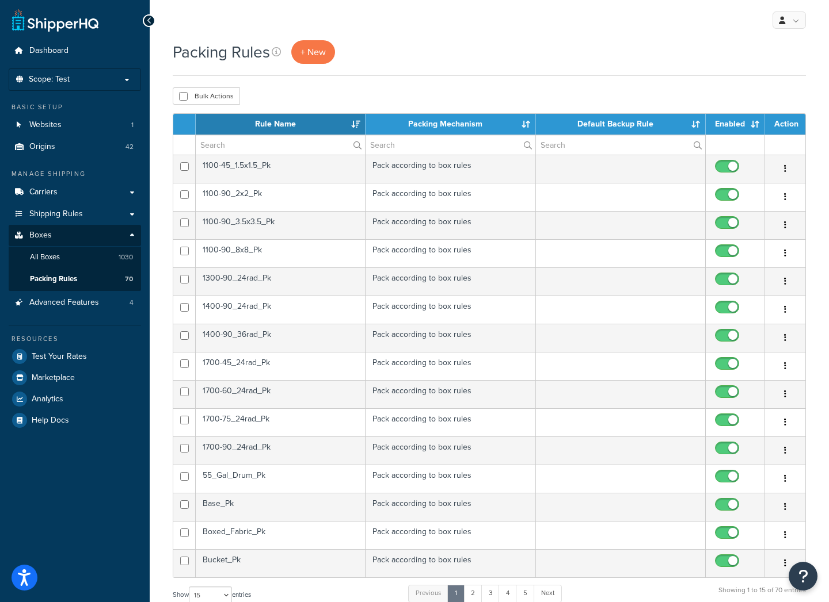
click at [278, 231] on td "1100-90_3.5x3.5_Pk" at bounding box center [281, 225] width 170 height 28
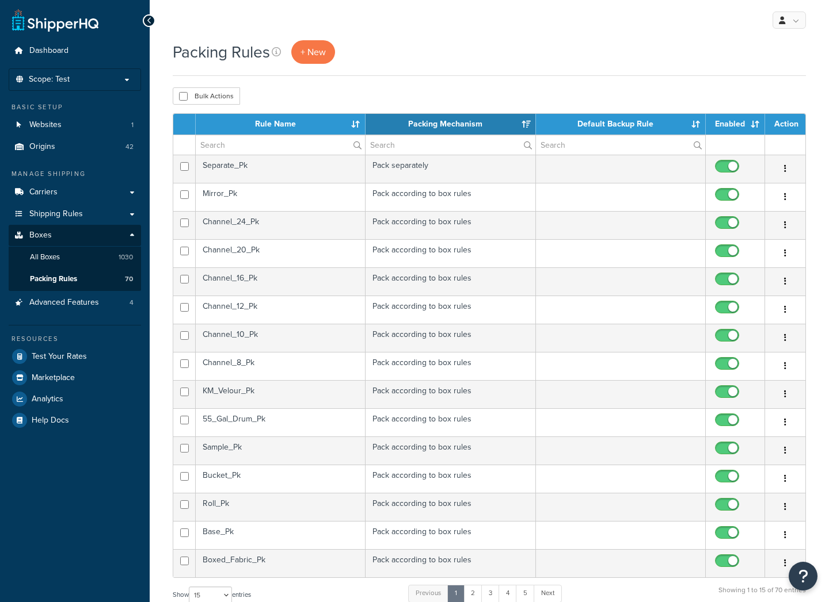
select select "15"
click at [264, 122] on th "Rule Name" at bounding box center [281, 124] width 170 height 21
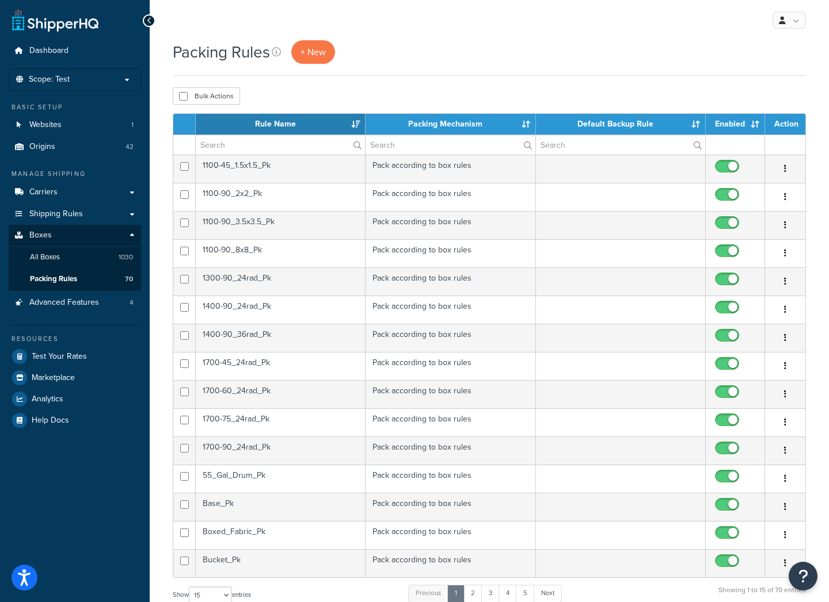
click at [266, 250] on td "1100-90_8x8_Pk" at bounding box center [281, 253] width 170 height 28
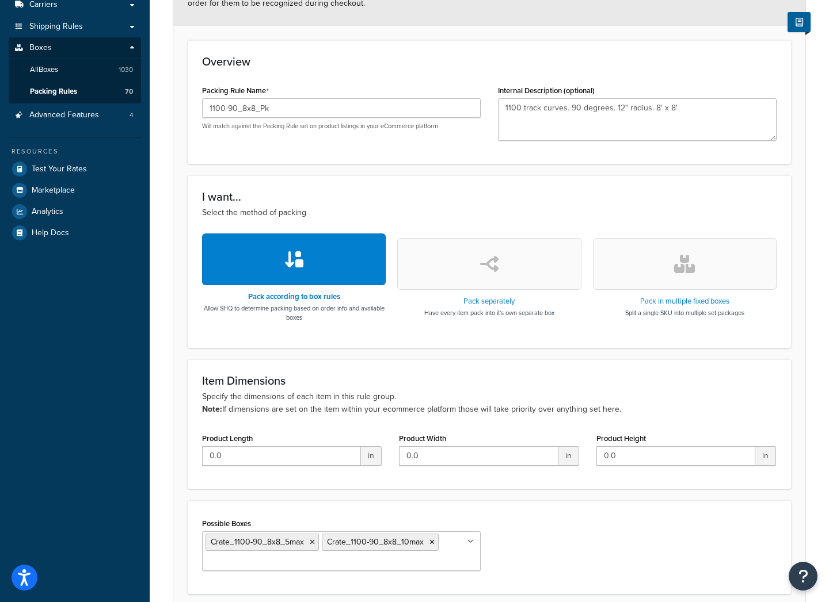
scroll to position [230, 0]
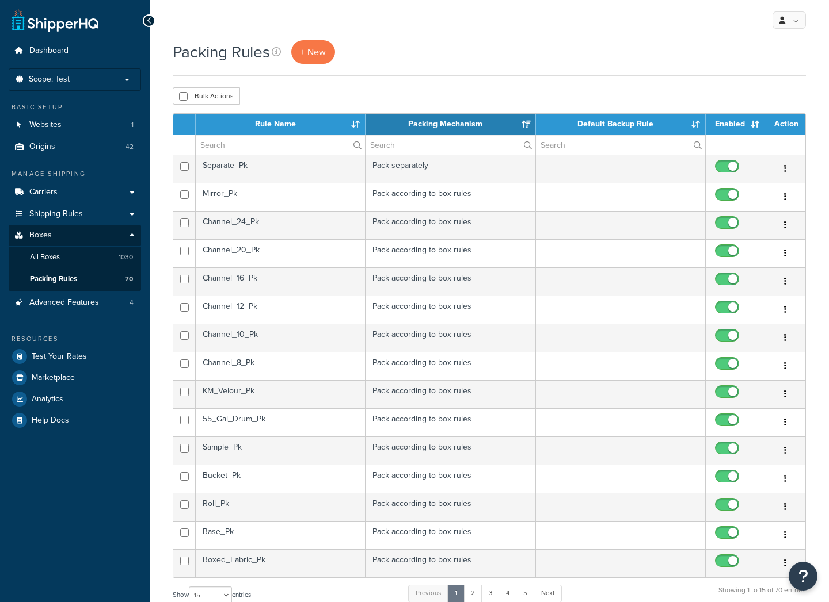
select select "15"
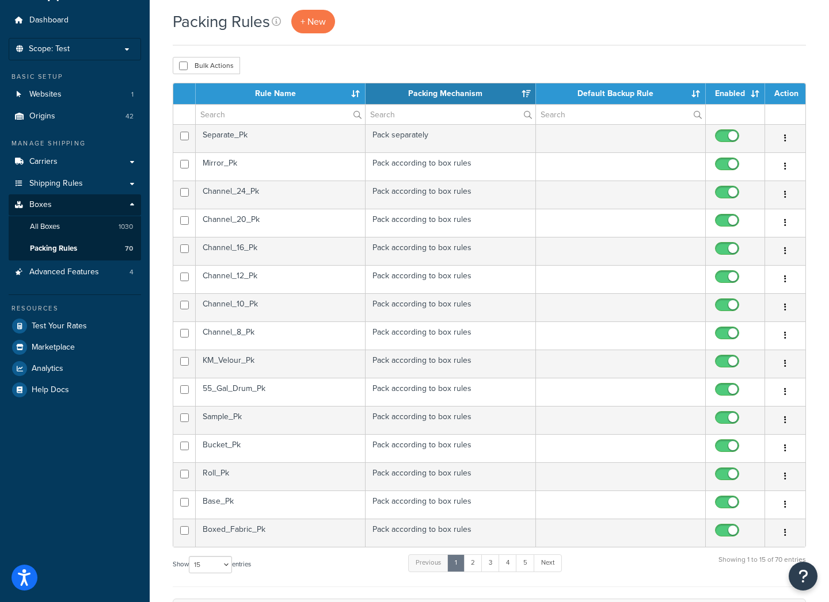
scroll to position [58, 0]
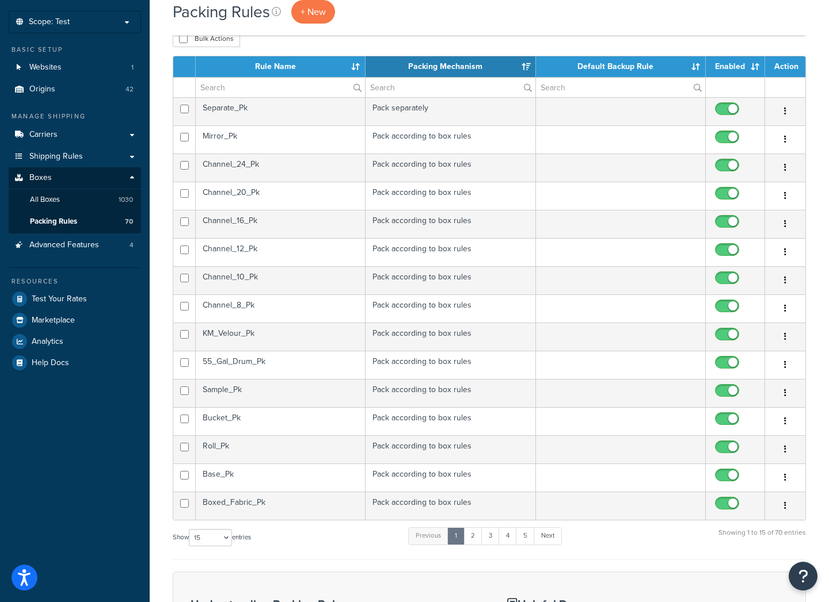
click at [278, 62] on th "Rule Name" at bounding box center [281, 66] width 170 height 21
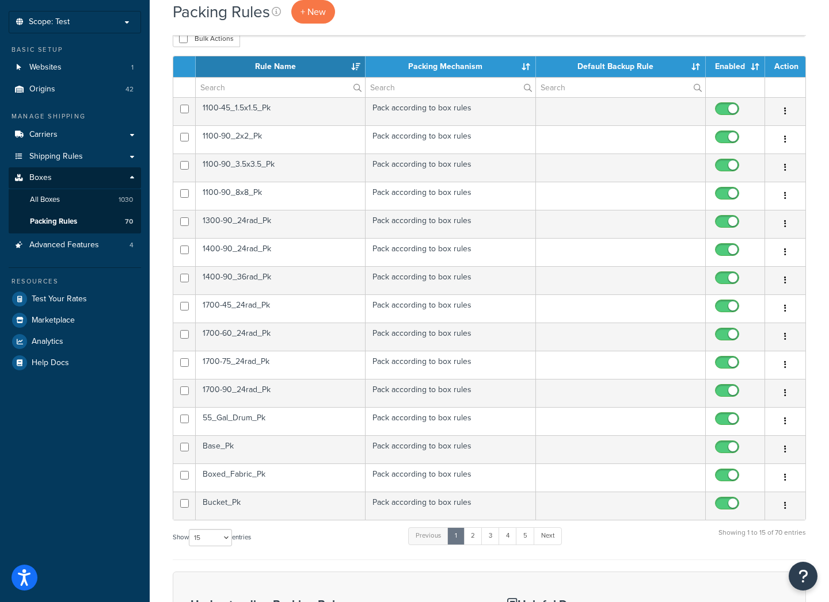
click at [277, 218] on td "1300-90_24rad_Pk" at bounding box center [281, 224] width 170 height 28
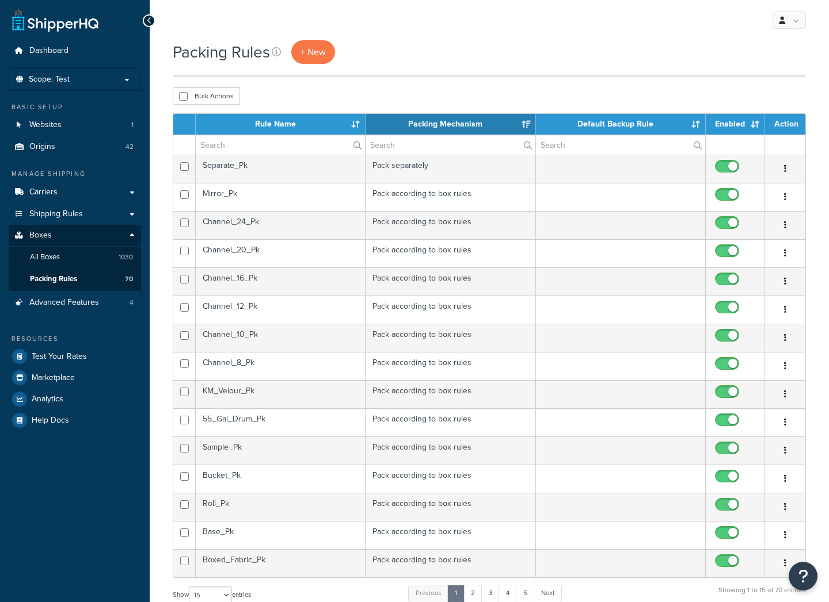
select select "15"
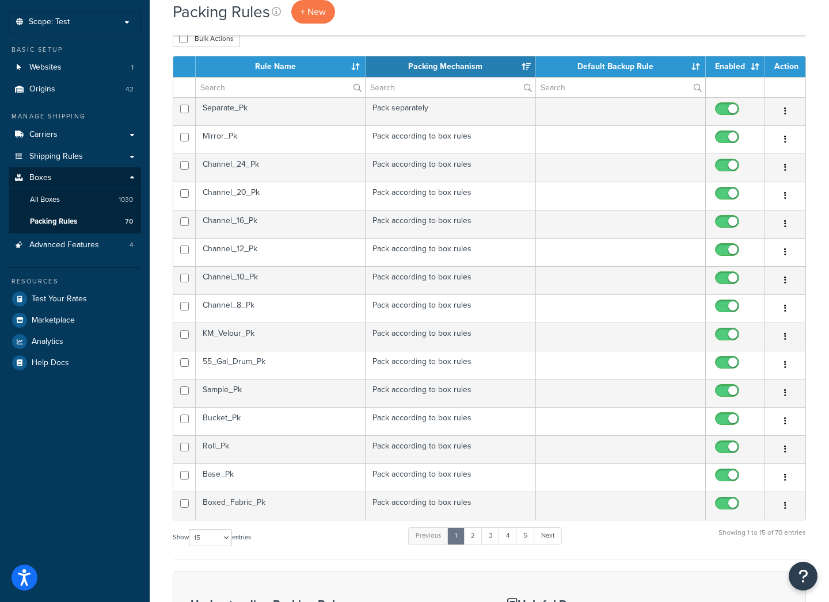
click at [284, 70] on th "Rule Name" at bounding box center [281, 66] width 170 height 21
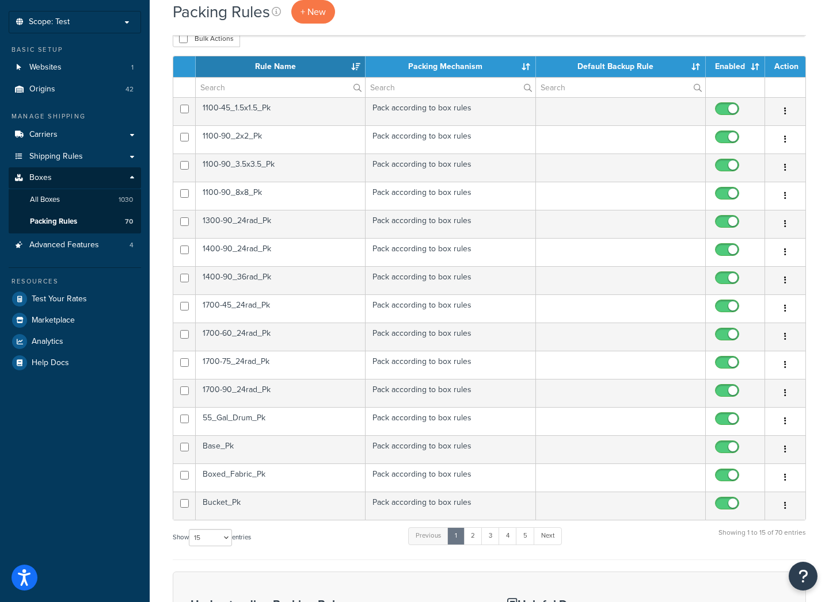
click at [276, 250] on td "1400-90_24rad_Pk" at bounding box center [281, 252] width 170 height 28
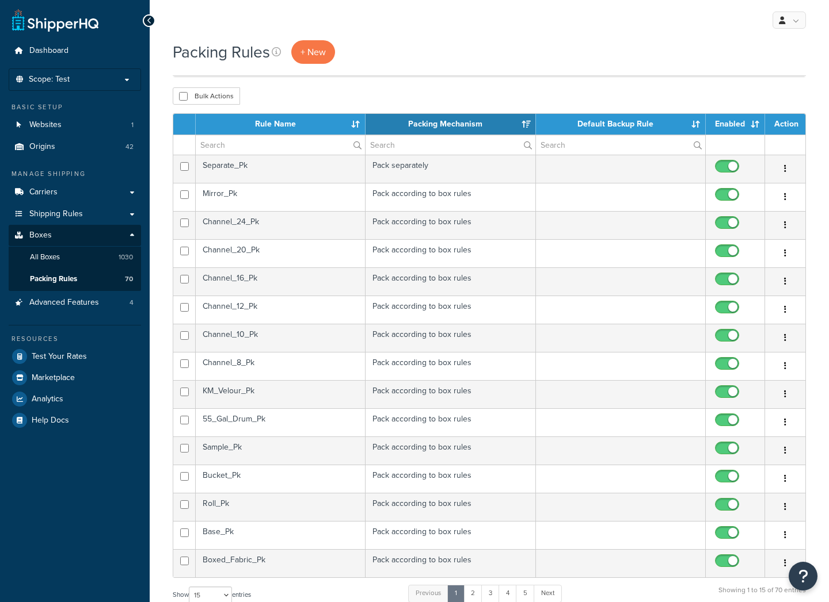
select select "15"
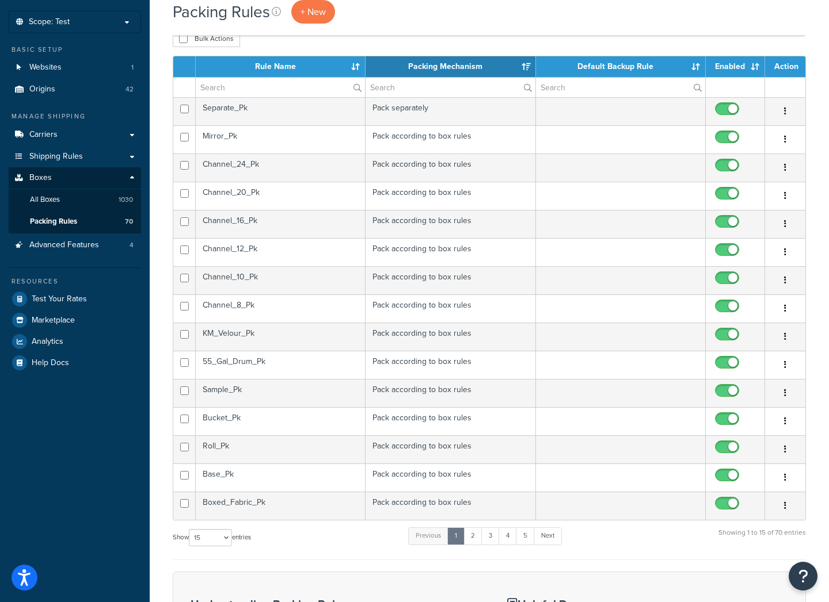
click at [274, 71] on th "Rule Name" at bounding box center [281, 66] width 170 height 21
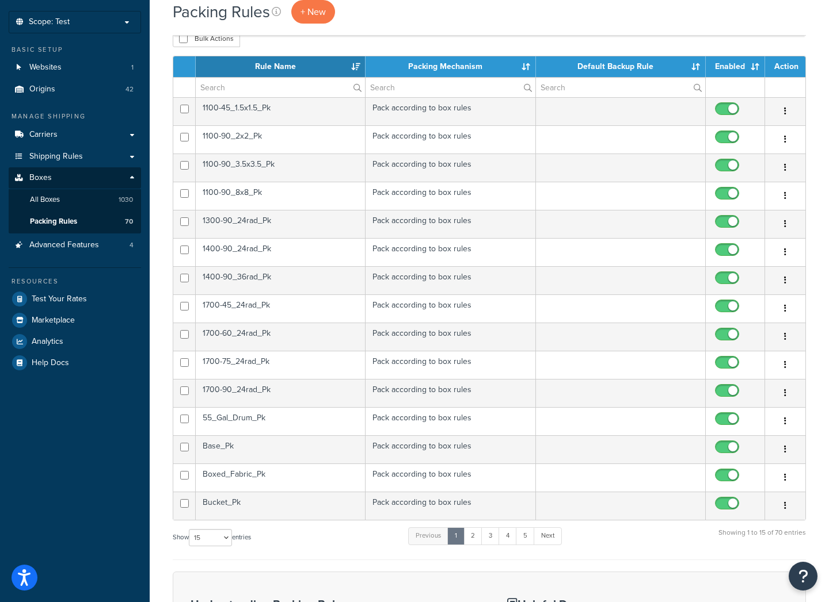
click at [245, 306] on td "1700-45_24rad_Pk" at bounding box center [281, 309] width 170 height 28
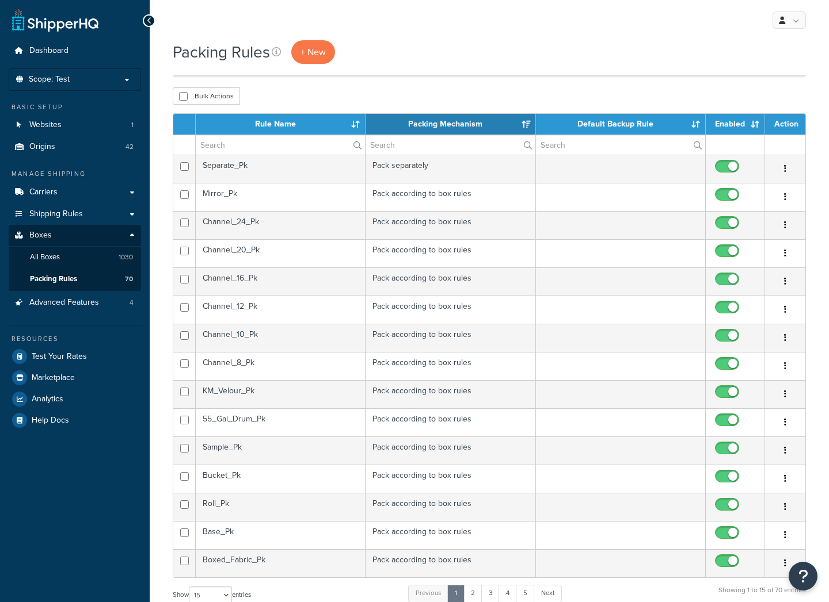
select select "15"
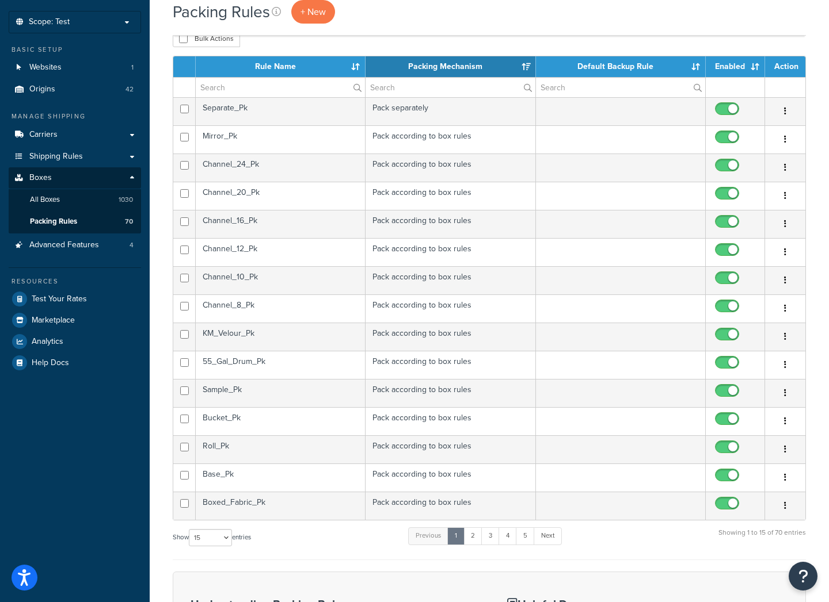
click at [266, 64] on th "Rule Name" at bounding box center [281, 66] width 170 height 21
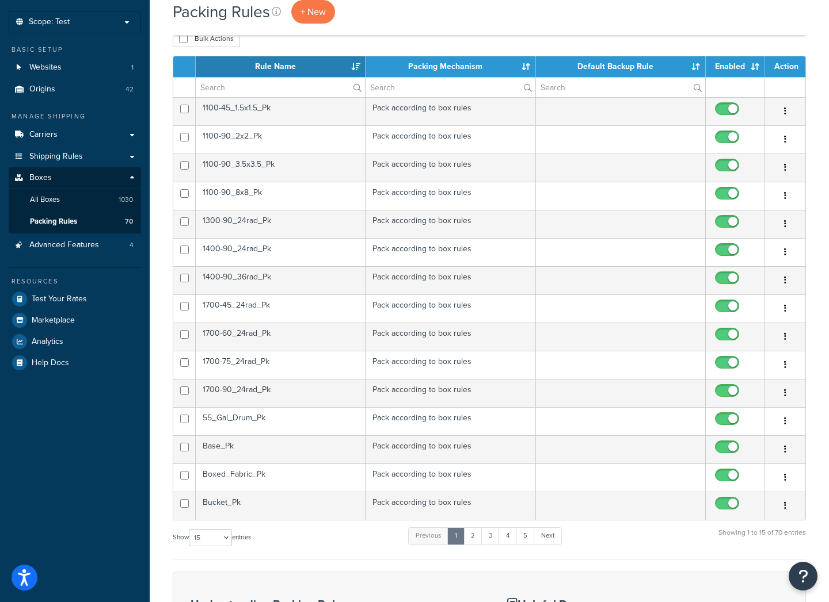
click at [245, 282] on td "1400-90_36rad_Pk" at bounding box center [281, 280] width 170 height 28
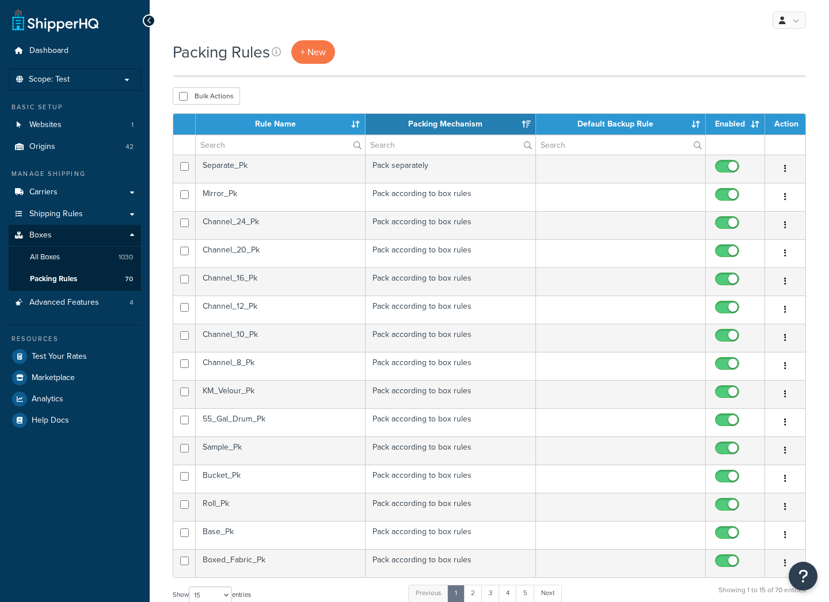
select select "15"
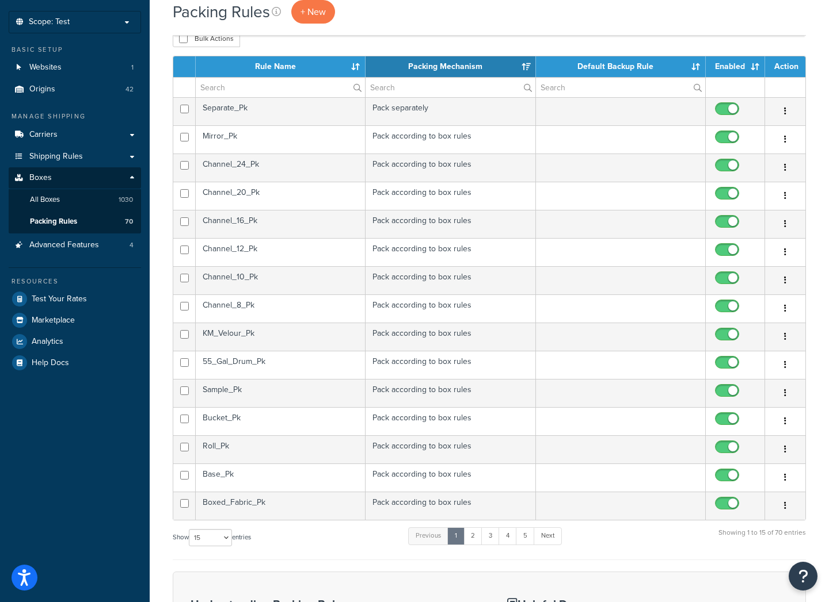
click at [258, 64] on th "Rule Name" at bounding box center [281, 66] width 170 height 21
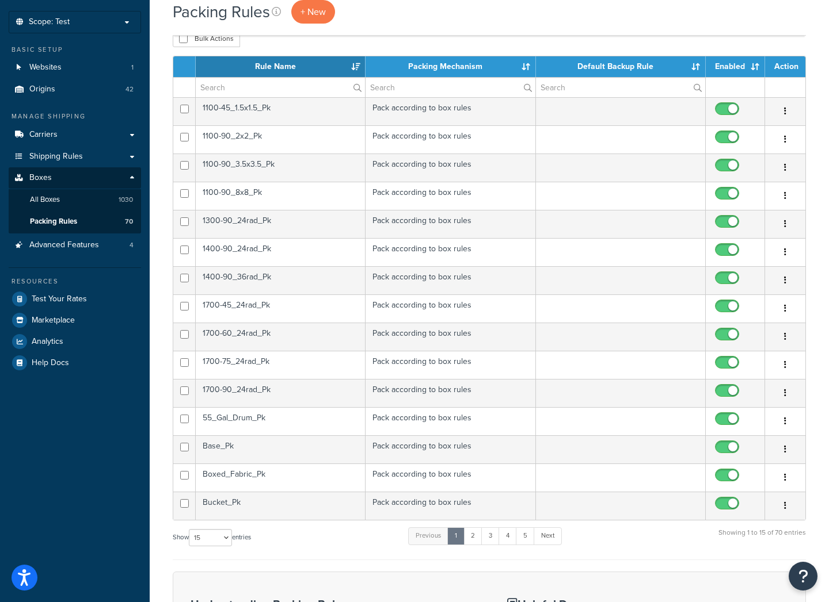
click at [249, 388] on td "1700-90_24rad_Pk" at bounding box center [281, 393] width 170 height 28
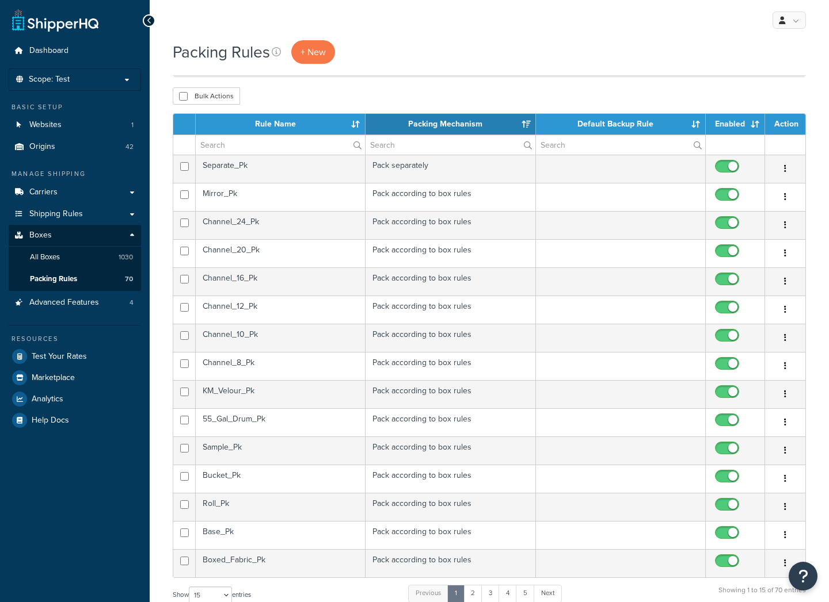
select select "15"
click at [267, 124] on th "Rule Name" at bounding box center [281, 124] width 170 height 21
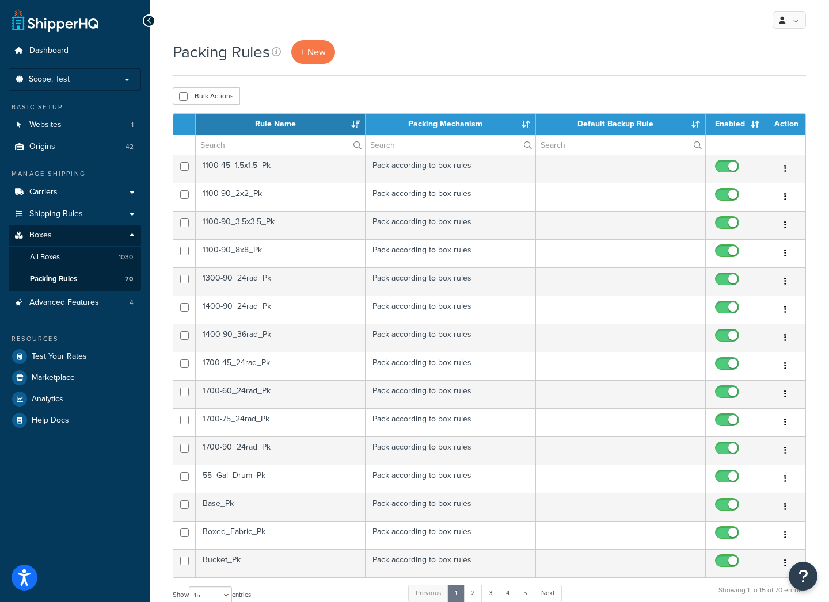
click at [242, 479] on td "55_Gal_Drum_Pk" at bounding box center [281, 479] width 170 height 28
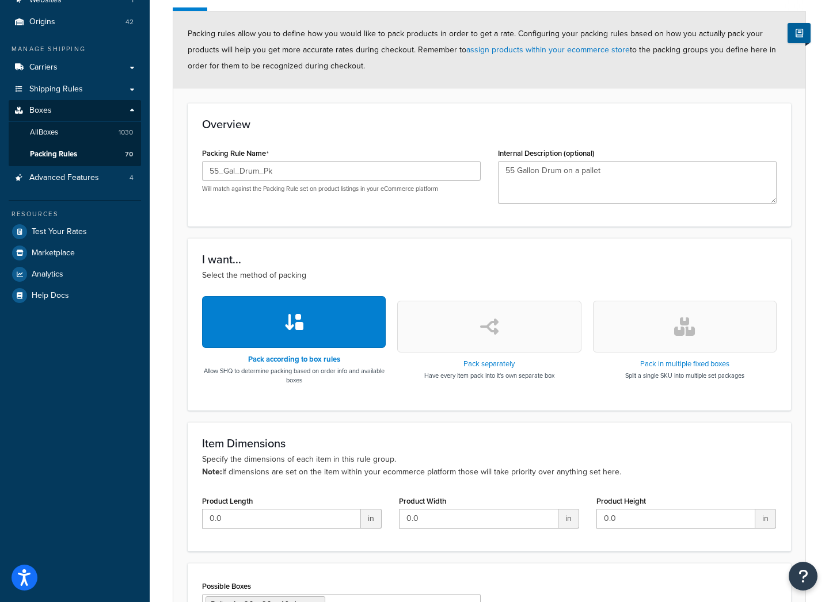
scroll to position [230, 0]
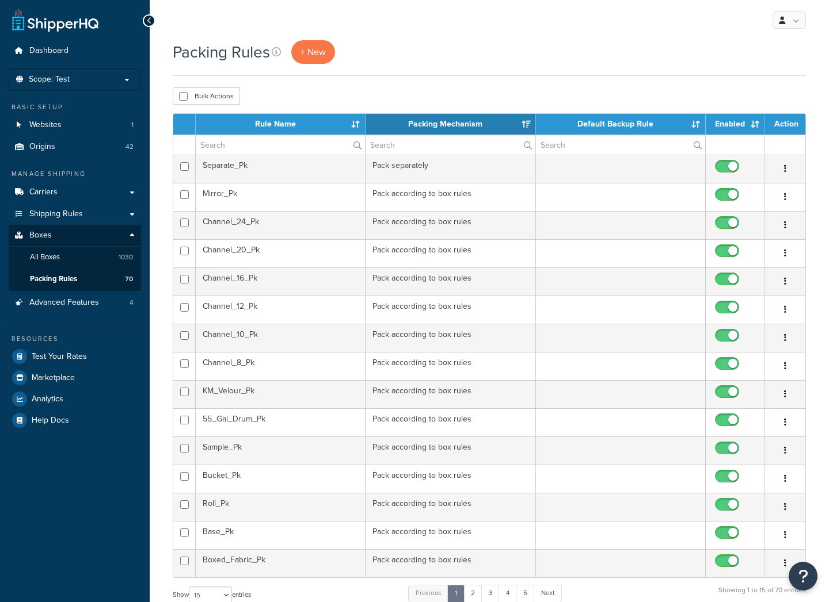
select select "15"
click at [211, 145] on input "text" at bounding box center [280, 145] width 169 height 20
click at [294, 123] on th "Rule Name" at bounding box center [281, 124] width 170 height 21
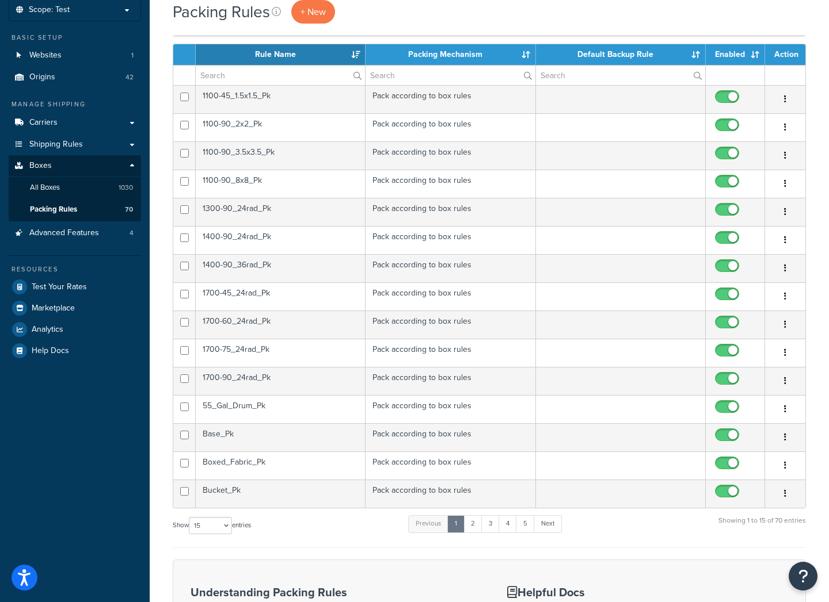
scroll to position [173, 0]
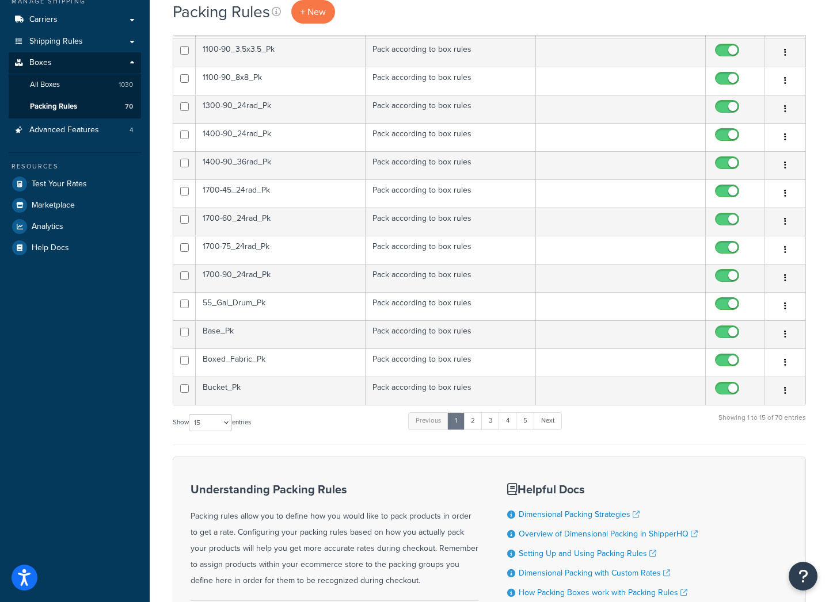
click at [252, 337] on td "Base_Pk" at bounding box center [281, 335] width 170 height 28
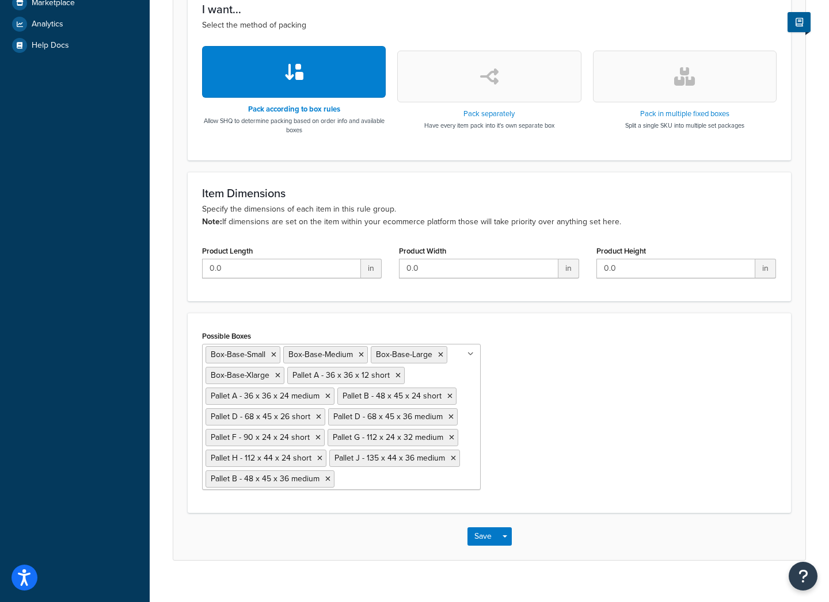
scroll to position [392, 0]
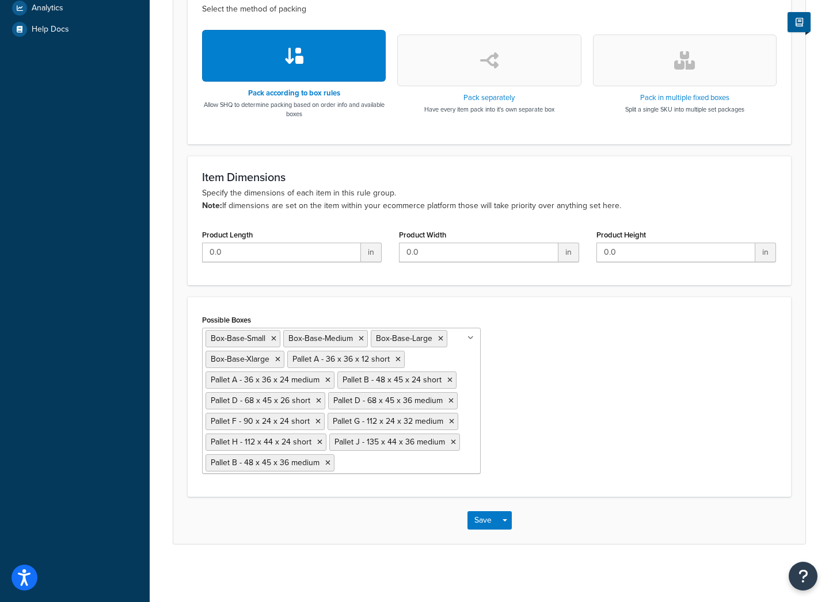
click at [430, 461] on ul "Box-Base-Small Box-Base-Medium Box-Base-Large Box-Base-Xlarge Pallet A - 36 x 3…" at bounding box center [341, 401] width 279 height 146
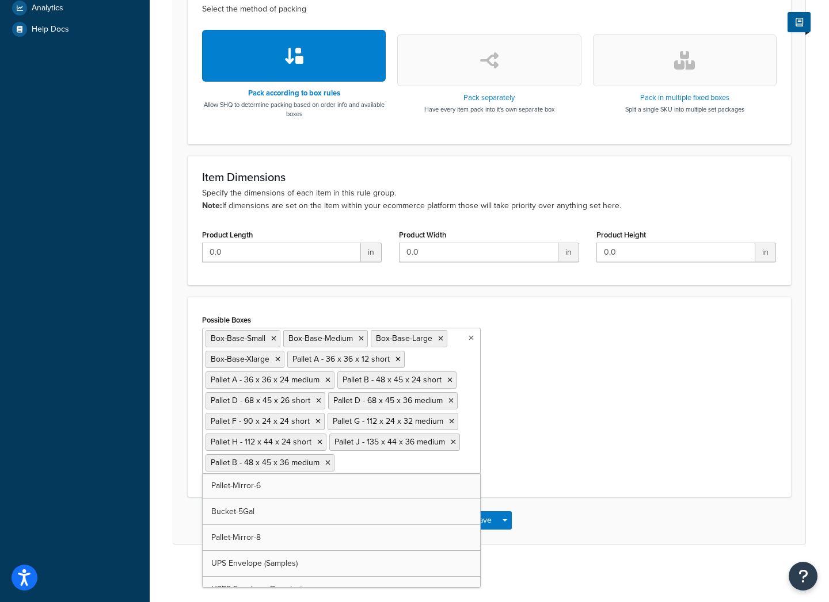
click at [554, 401] on div "Possible Boxes Box-Base-Small Box-Base-Medium Box-Base-Large Box-Base-Xlarge Pa…" at bounding box center [489, 397] width 592 height 171
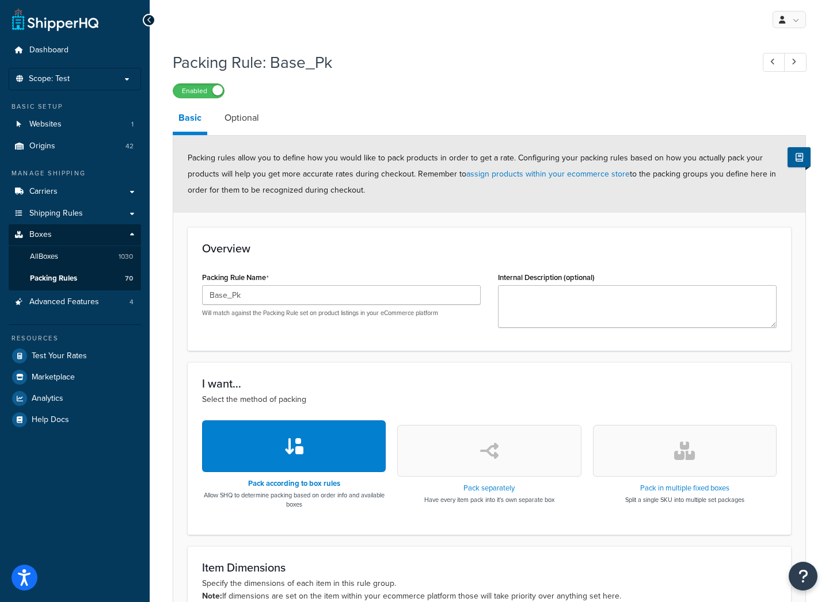
scroll to position [0, 0]
click at [68, 272] on link "Packing Rules 70" at bounding box center [75, 279] width 132 height 21
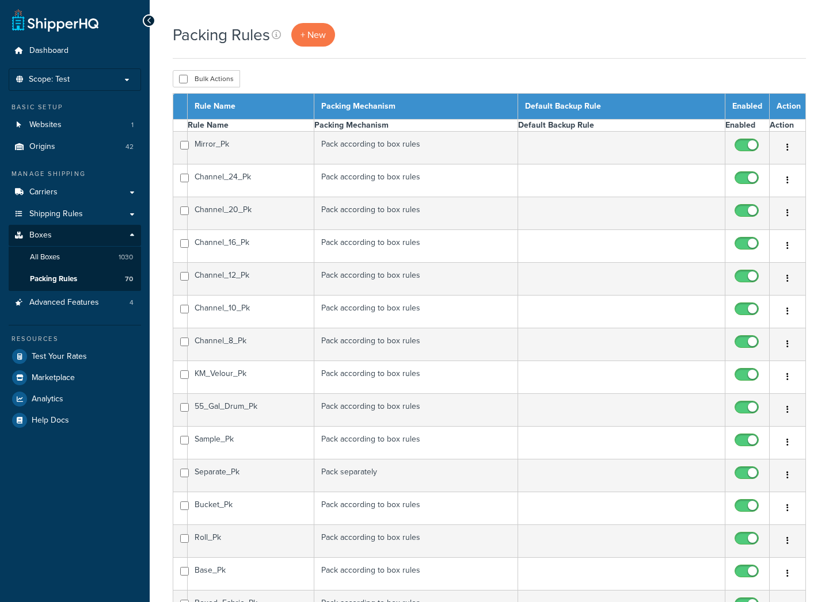
select select "15"
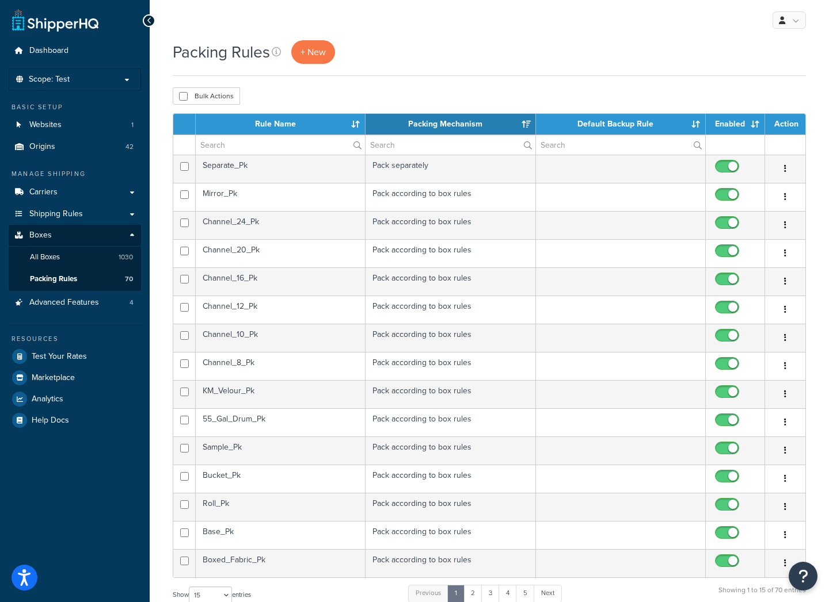
click at [261, 120] on th "Rule Name" at bounding box center [281, 124] width 170 height 21
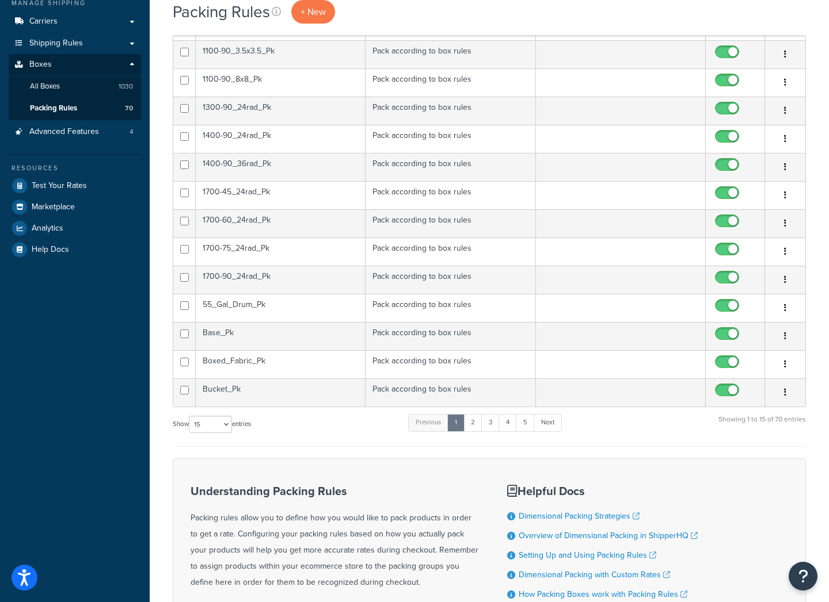
scroll to position [173, 0]
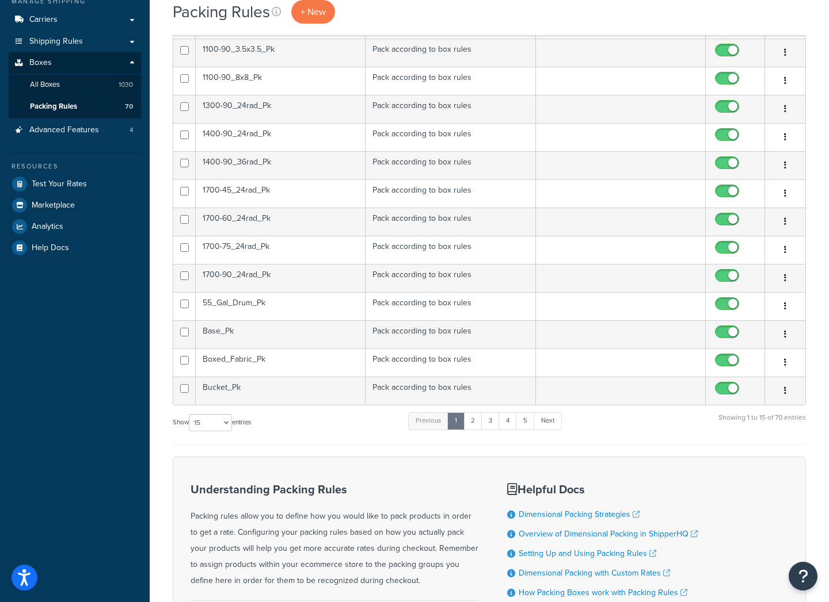
click at [300, 365] on td "Boxed_Fabric_Pk" at bounding box center [281, 363] width 170 height 28
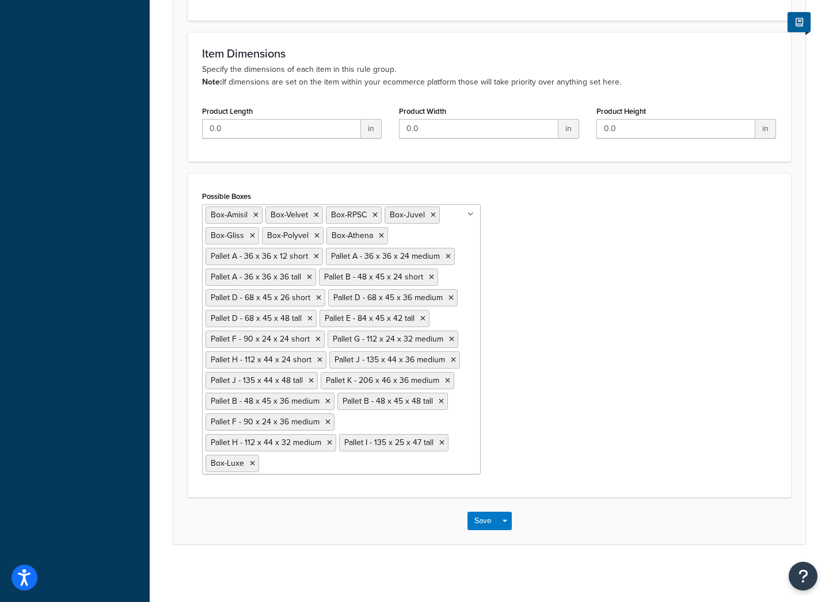
scroll to position [517, 0]
click at [232, 464] on span "Box-Luxe" at bounding box center [227, 463] width 33 height 12
click at [239, 464] on span "Box-Luxe" at bounding box center [227, 463] width 33 height 12
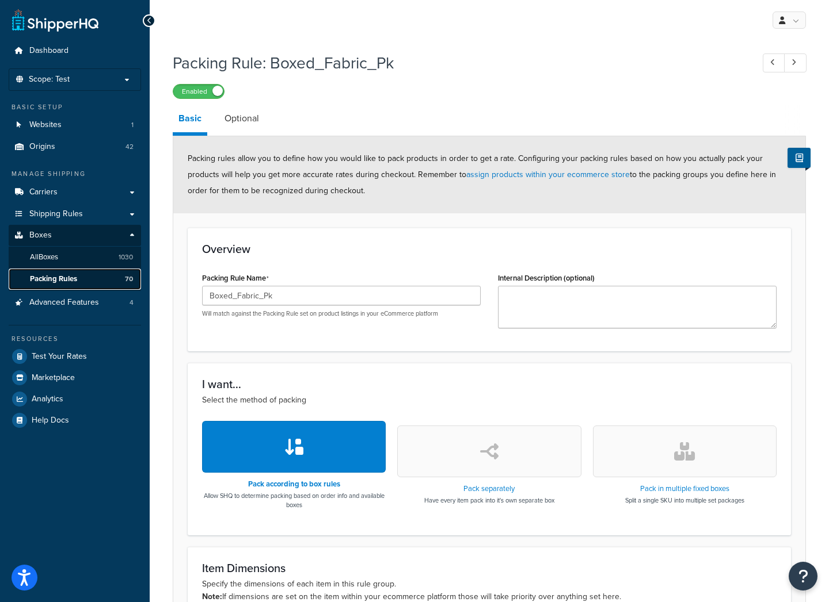
click at [68, 274] on span "Packing Rules" at bounding box center [53, 279] width 47 height 10
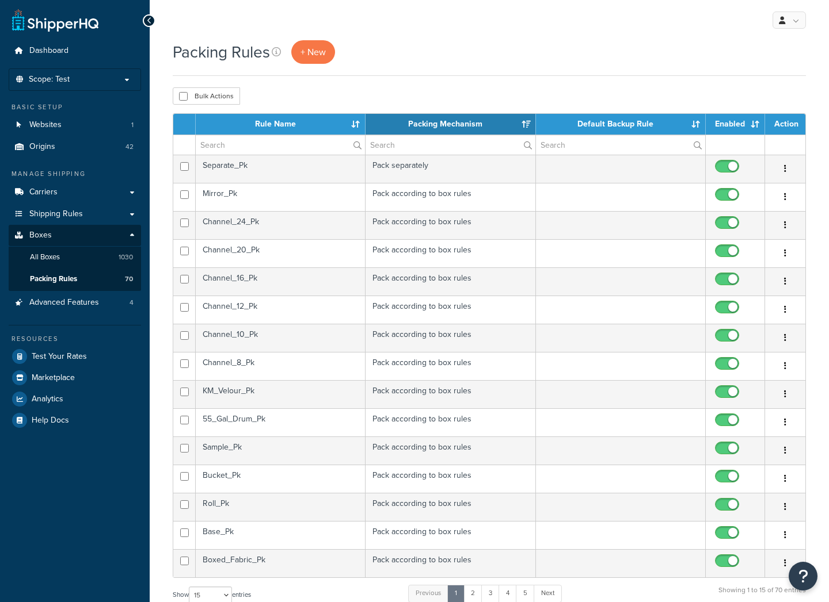
select select "15"
click at [265, 146] on input "text" at bounding box center [280, 145] width 169 height 20
click at [102, 514] on div "Dashboard Scope: Test Live Development Integration Basic Setup Websites 1 Origi…" at bounding box center [75, 451] width 150 height 903
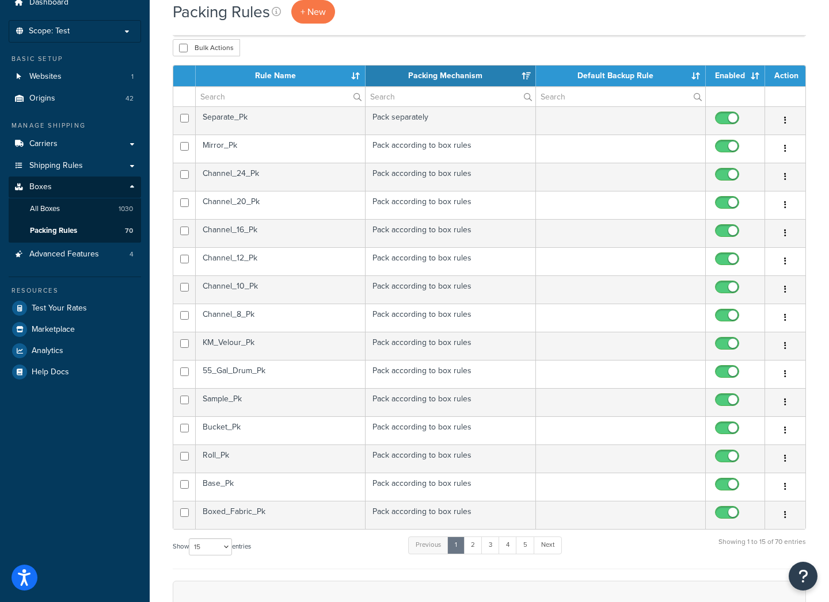
scroll to position [115, 0]
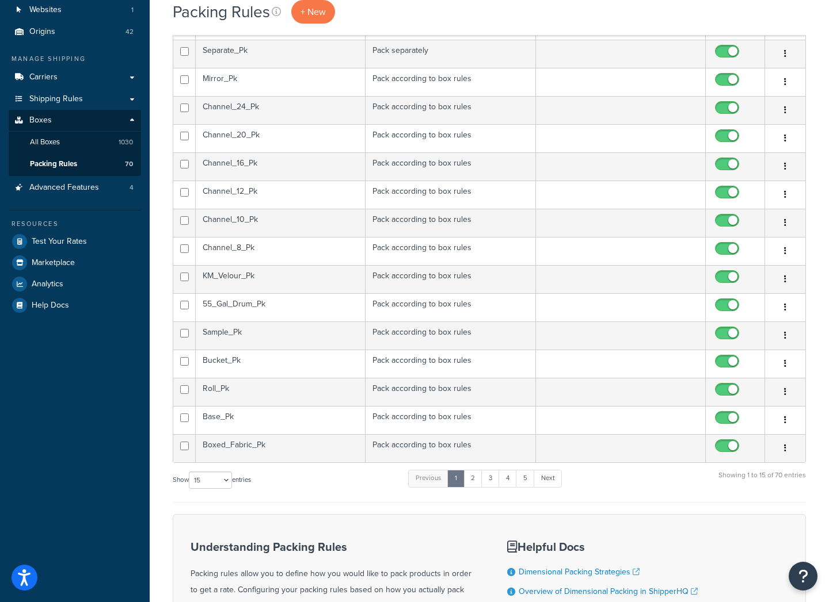
click at [237, 445] on td "Boxed_Fabric_Pk" at bounding box center [281, 448] width 170 height 28
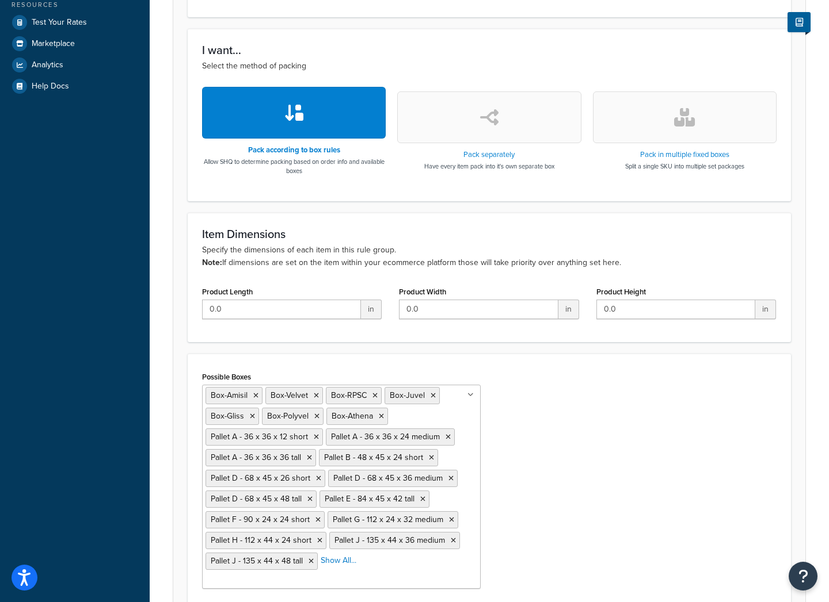
scroll to position [434, 0]
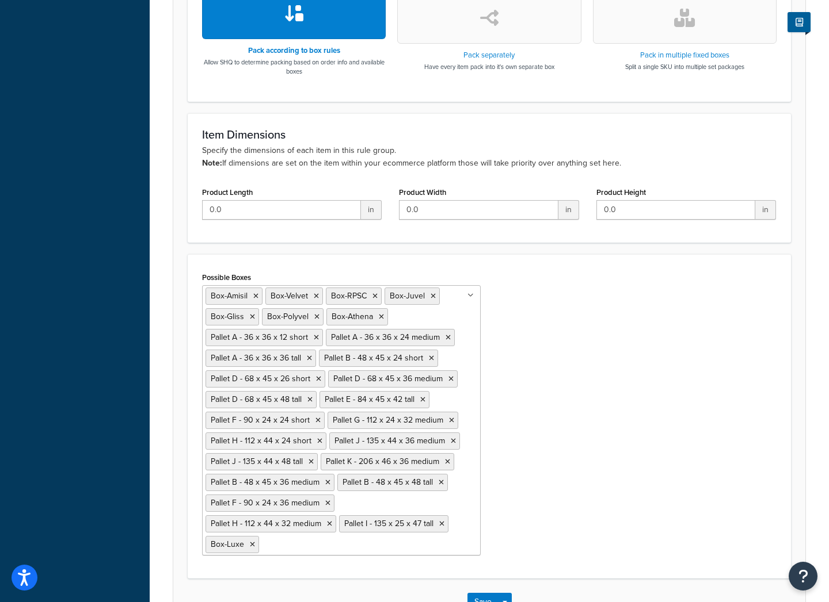
click at [20, 253] on div "Dashboard Scope: Test Basic Setup Websites 1 Origins 42 Manage Shipping Carrier…" at bounding box center [75, 125] width 150 height 1118
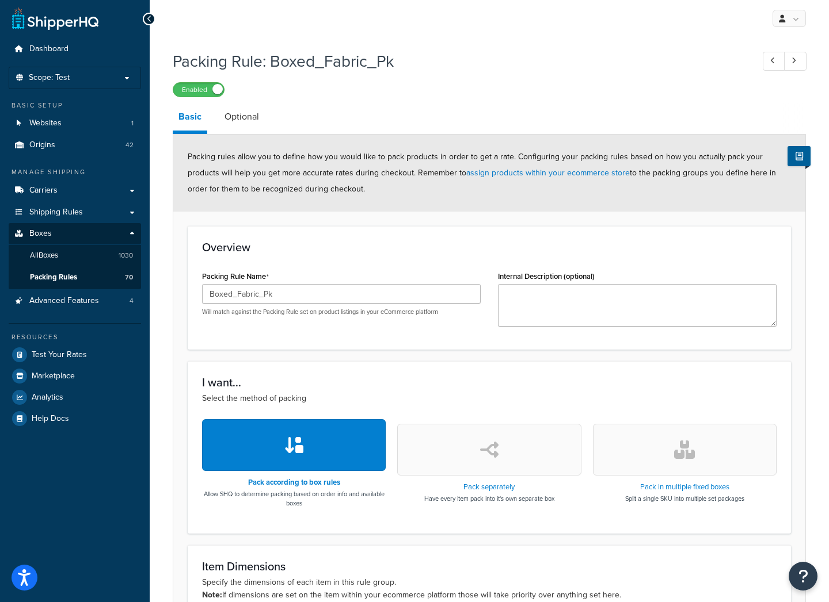
scroll to position [0, 0]
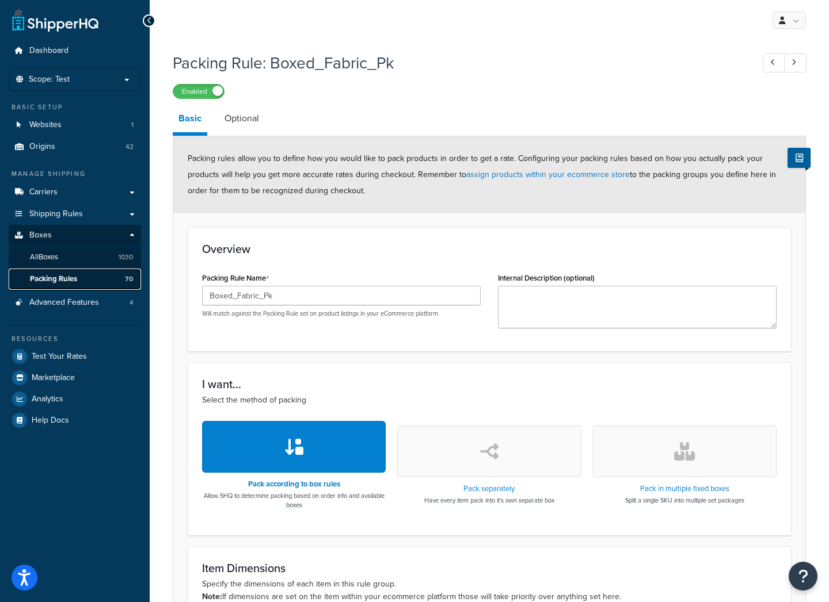
click at [67, 280] on span "Packing Rules" at bounding box center [53, 279] width 47 height 10
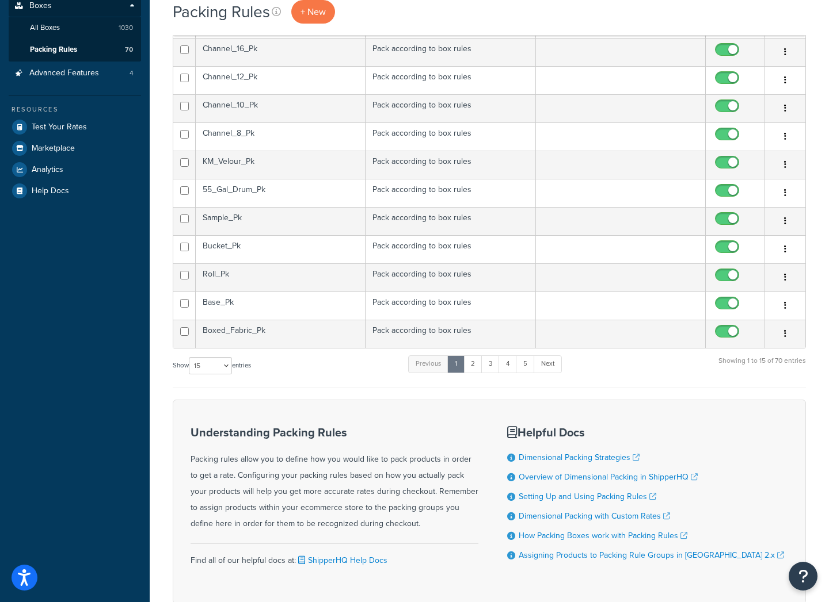
scroll to position [230, 0]
click at [94, 378] on div "Dashboard Scope: Test Live Development Integration Basic Setup Websites 1 Origi…" at bounding box center [75, 221] width 150 height 903
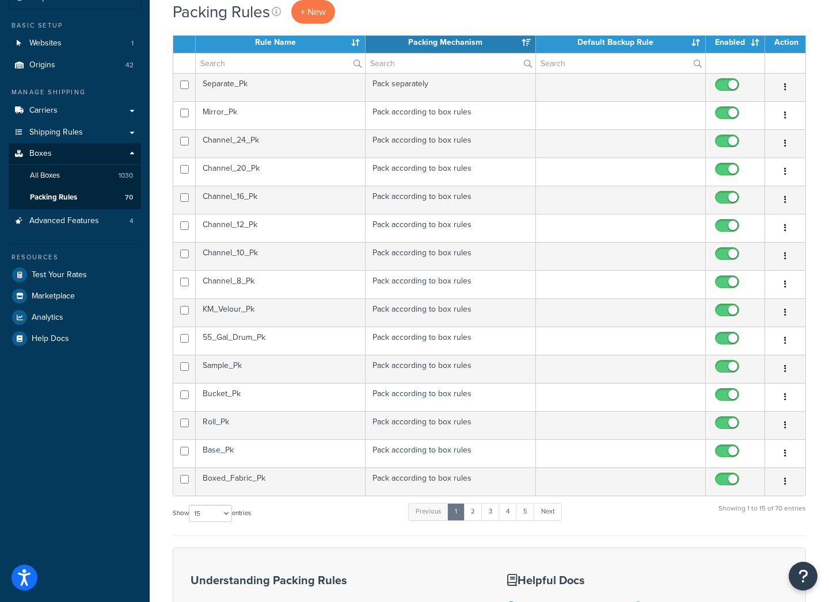
scroll to position [0, 0]
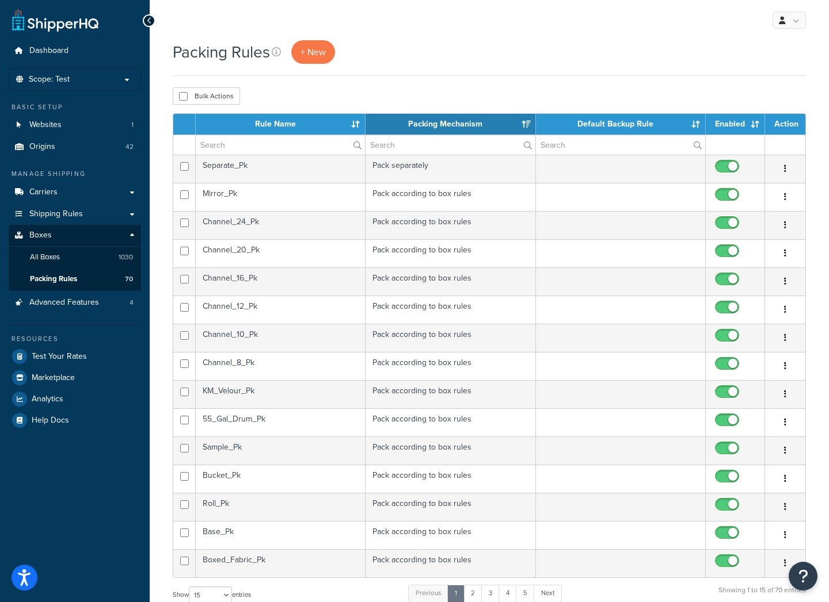
click at [287, 123] on th "Rule Name" at bounding box center [281, 124] width 170 height 21
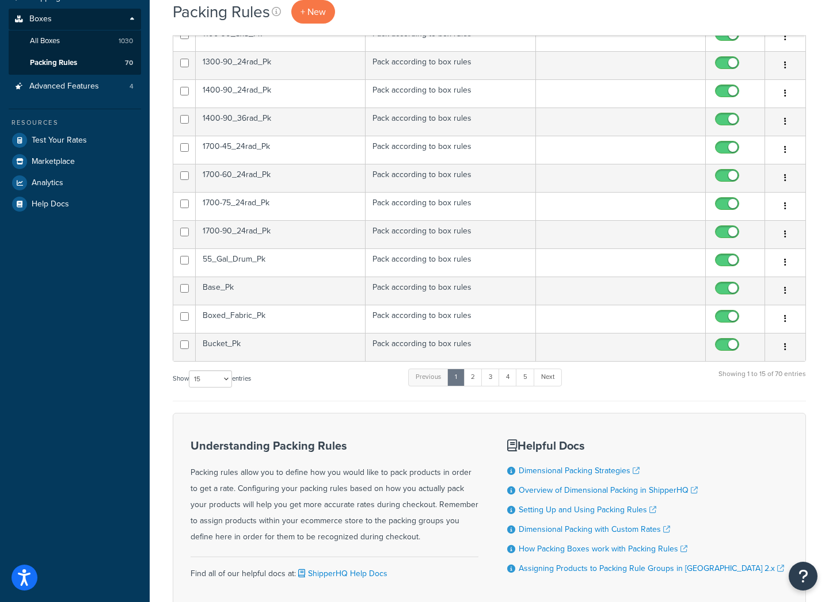
scroll to position [288, 0]
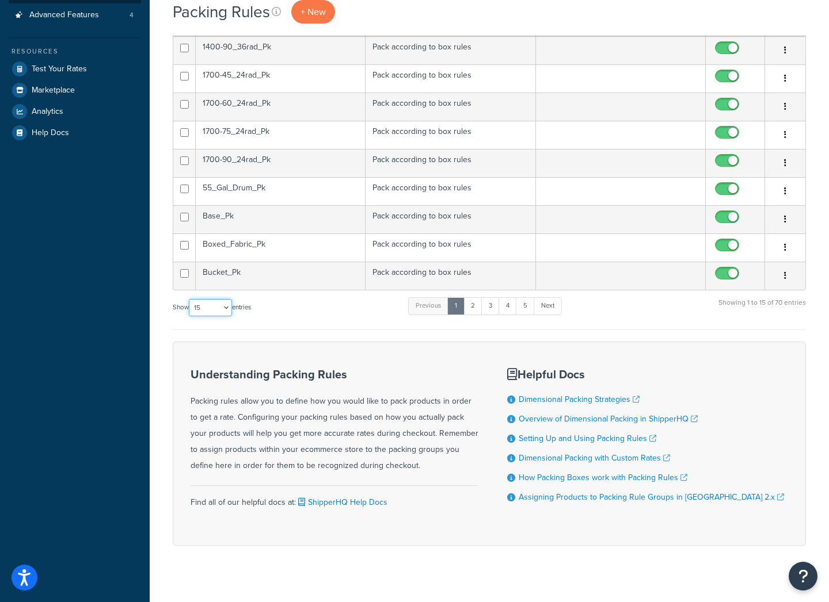
click at [230, 305] on select "10 15 25 50 100" at bounding box center [210, 307] width 43 height 17
select select "50"
click at [190, 316] on select "10 15 25 50 100" at bounding box center [210, 307] width 43 height 17
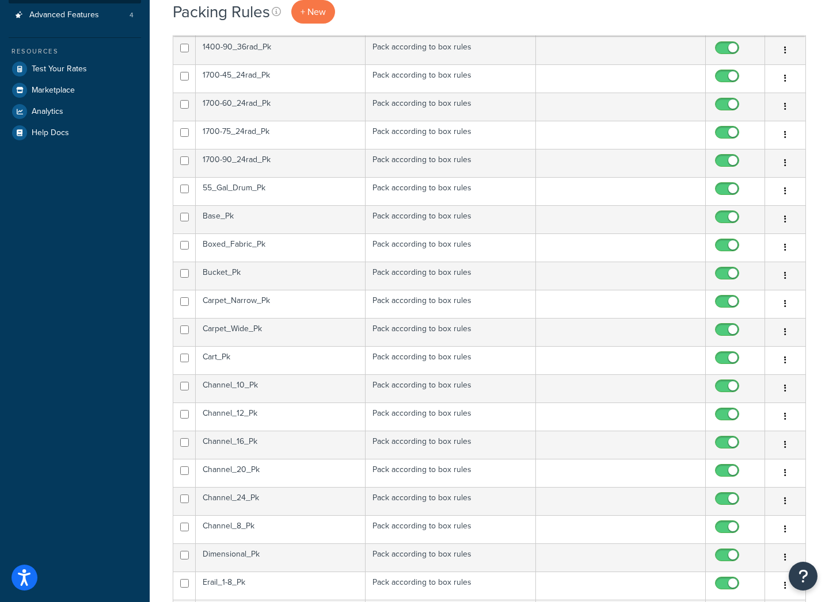
click at [253, 305] on td "Carpet_Narrow_Pk" at bounding box center [281, 304] width 170 height 28
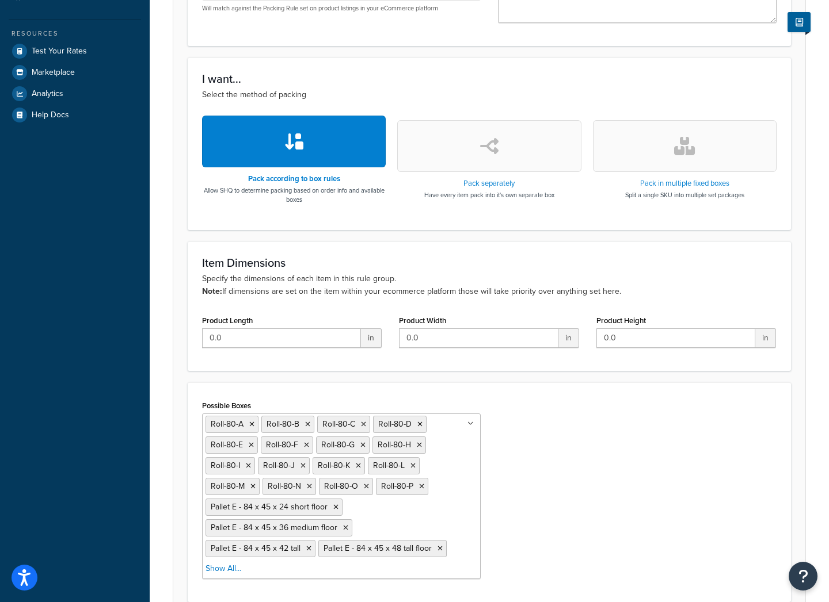
scroll to position [403, 0]
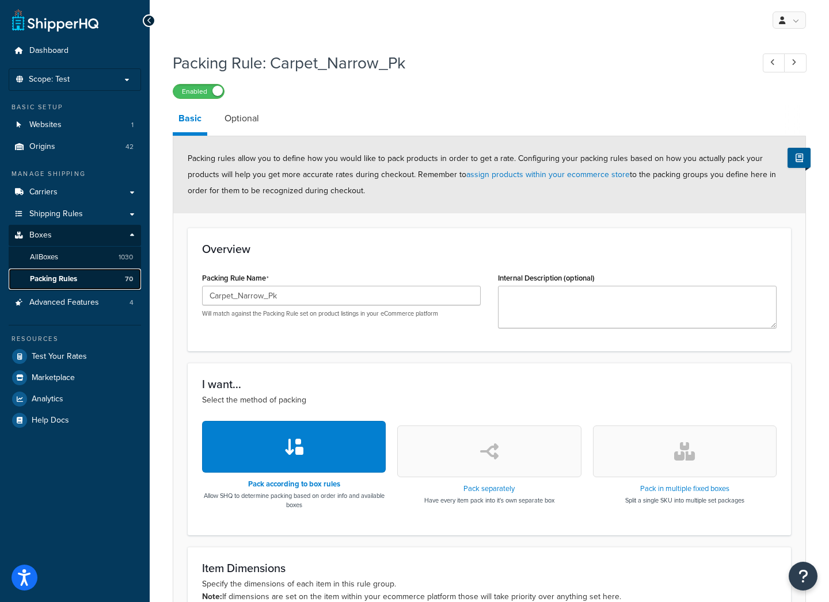
click at [81, 273] on link "Packing Rules 70" at bounding box center [75, 279] width 132 height 21
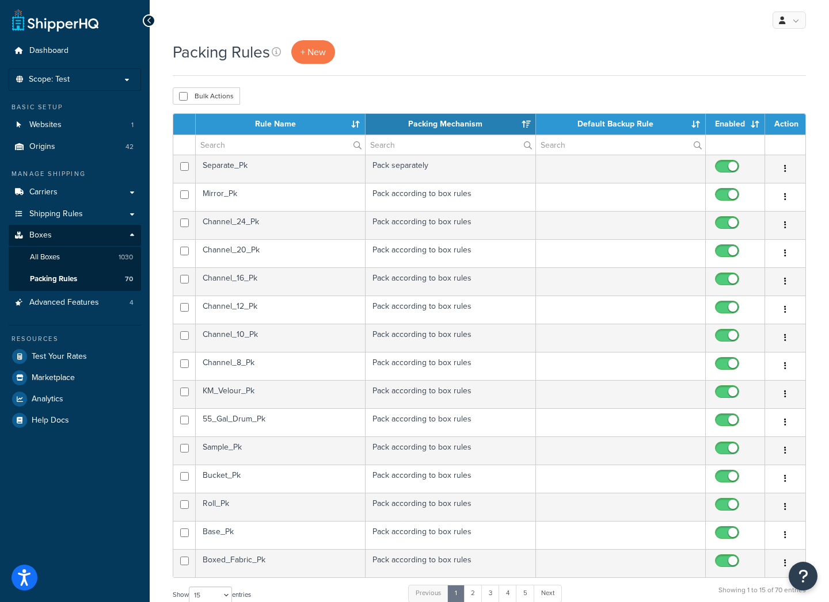
click at [273, 123] on th "Rule Name" at bounding box center [281, 124] width 170 height 21
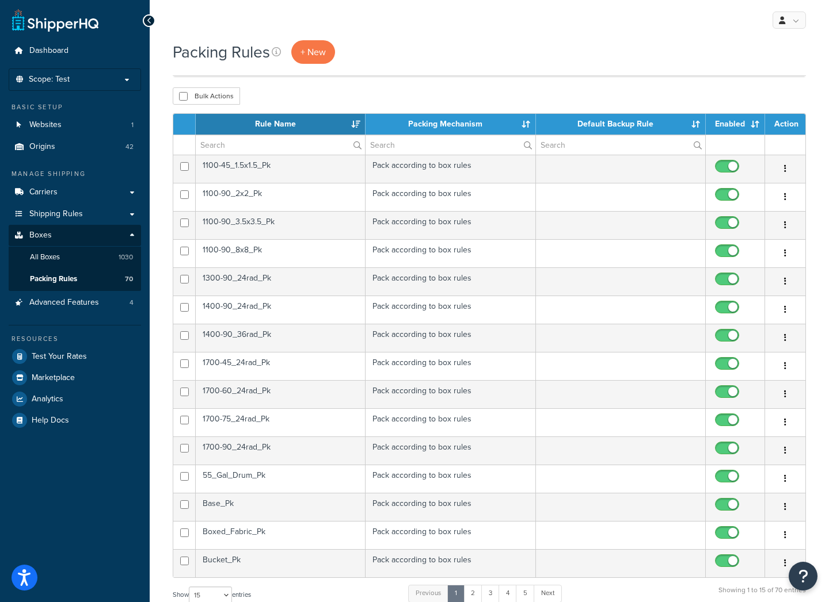
scroll to position [300, 0]
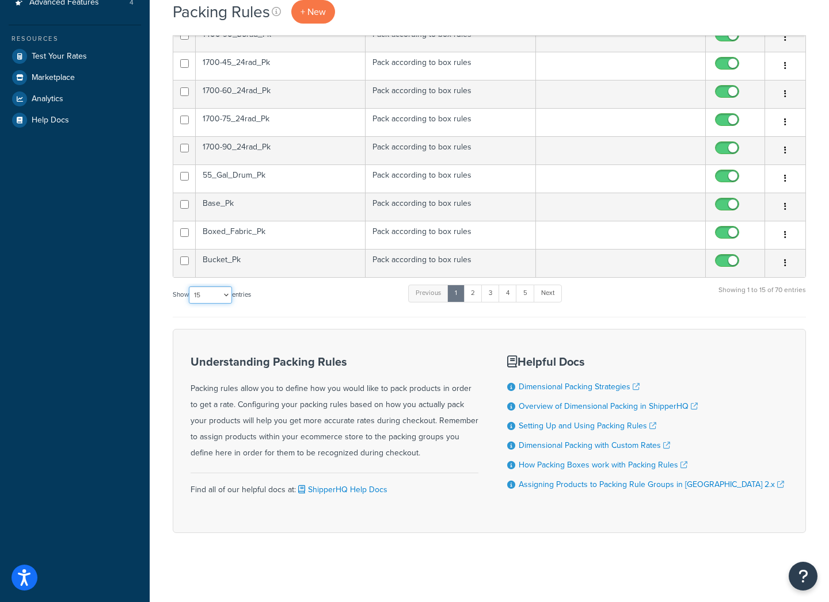
click at [227, 291] on select "10 15 25 50 100" at bounding box center [210, 295] width 43 height 17
select select "50"
click at [190, 304] on select "10 15 25 50 100" at bounding box center [210, 295] width 43 height 17
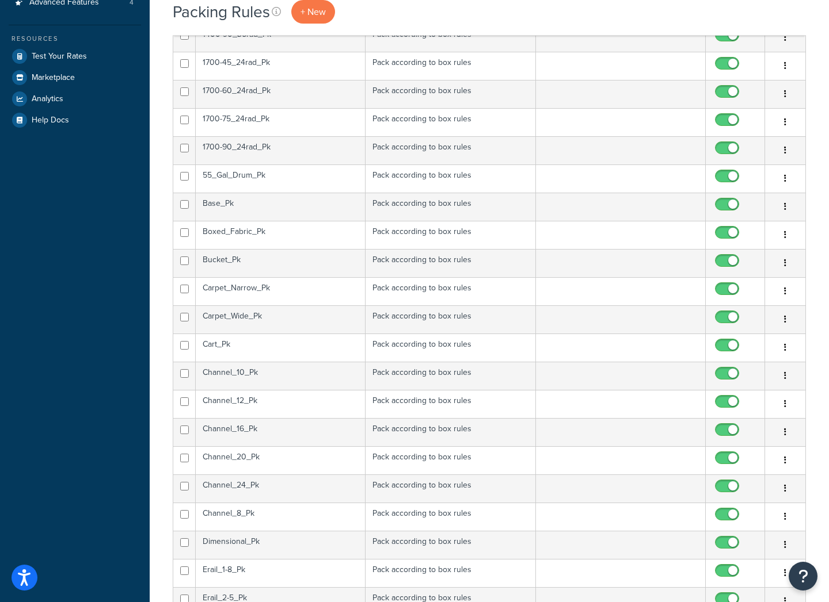
click at [280, 318] on td "Carpet_Wide_Pk" at bounding box center [281, 320] width 170 height 28
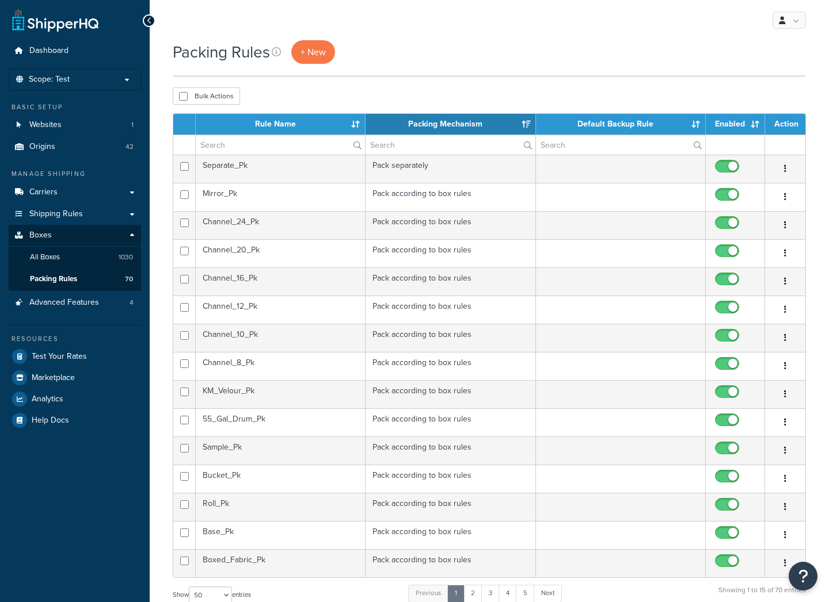
select select "50"
click at [224, 143] on input "text" at bounding box center [280, 145] width 169 height 20
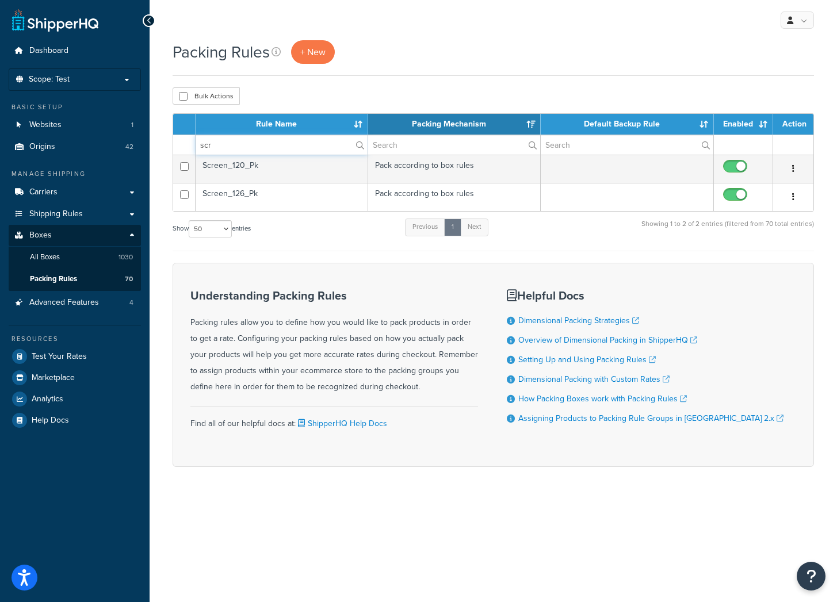
type input "scr"
click at [296, 170] on td "Screen_120_Pk" at bounding box center [282, 169] width 173 height 28
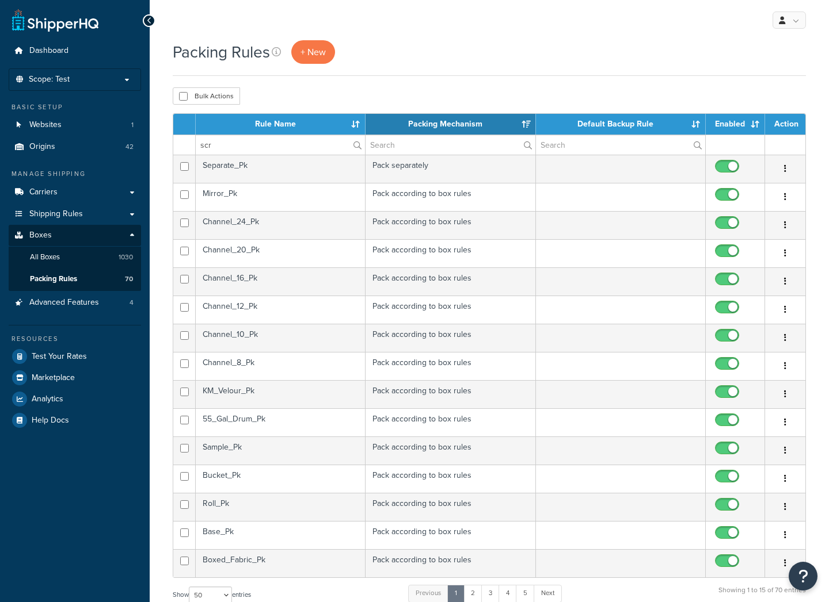
select select "50"
click at [223, 140] on input "scr" at bounding box center [280, 145] width 169 height 20
drag, startPoint x: 223, startPoint y: 140, endPoint x: 189, endPoint y: 140, distance: 34.5
click at [189, 140] on tr "scr" at bounding box center [489, 145] width 632 height 20
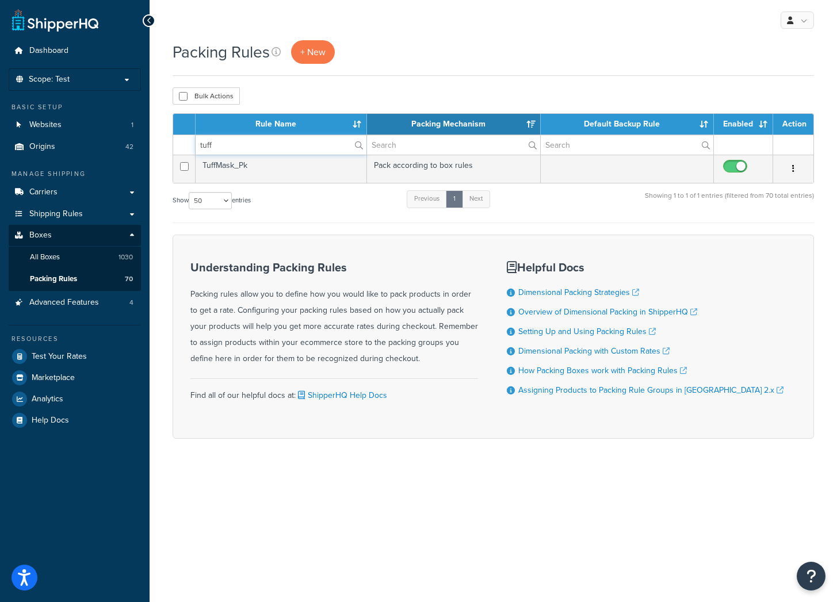
type input "tuff"
click at [243, 171] on td "TuffMask_Pk" at bounding box center [281, 169] width 171 height 28
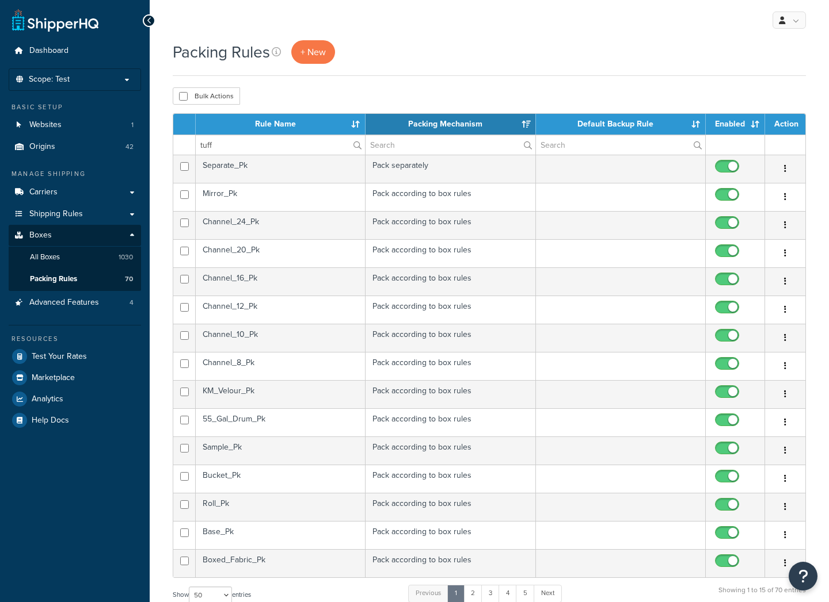
select select "50"
drag, startPoint x: 241, startPoint y: 148, endPoint x: 151, endPoint y: 140, distance: 90.1
click at [151, 140] on div "Packing Rules + New Bulk Actions Duplicate [GEOGRAPHIC_DATA] Contact Us Send Us…" at bounding box center [489, 457] width 679 height 834
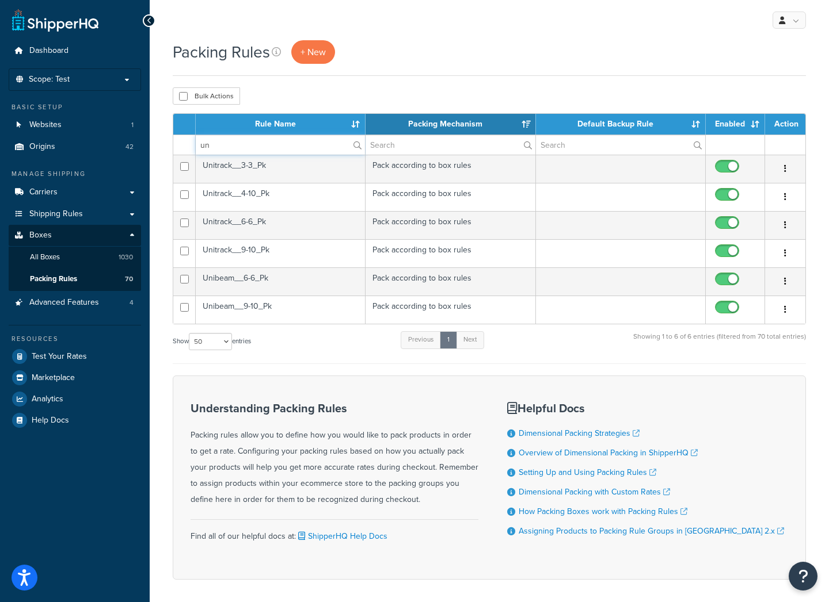
type input "un"
click at [251, 171] on td "Unitrack__3-3_Pk" at bounding box center [281, 169] width 170 height 28
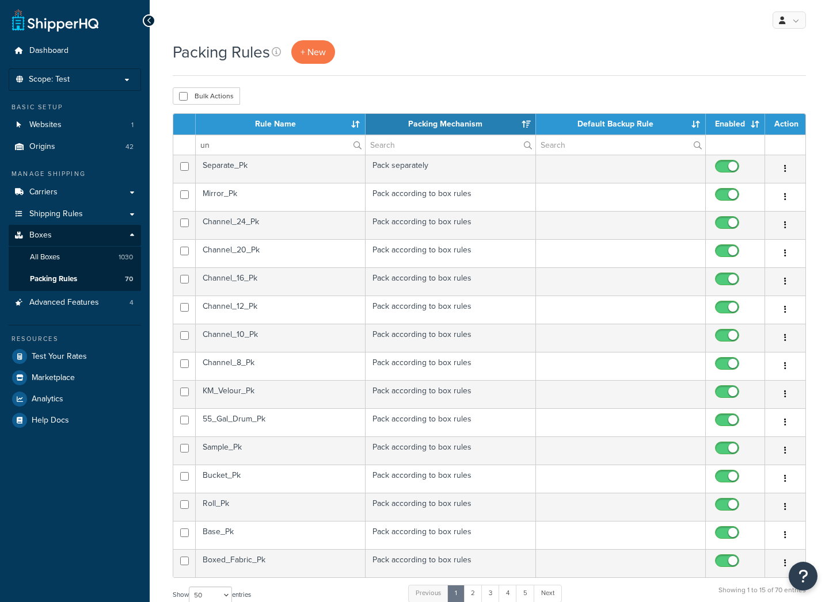
select select "50"
click at [234, 139] on input "un" at bounding box center [280, 145] width 169 height 20
click at [354, 146] on label "un" at bounding box center [280, 145] width 169 height 20
click at [354, 146] on input "un" at bounding box center [280, 145] width 169 height 20
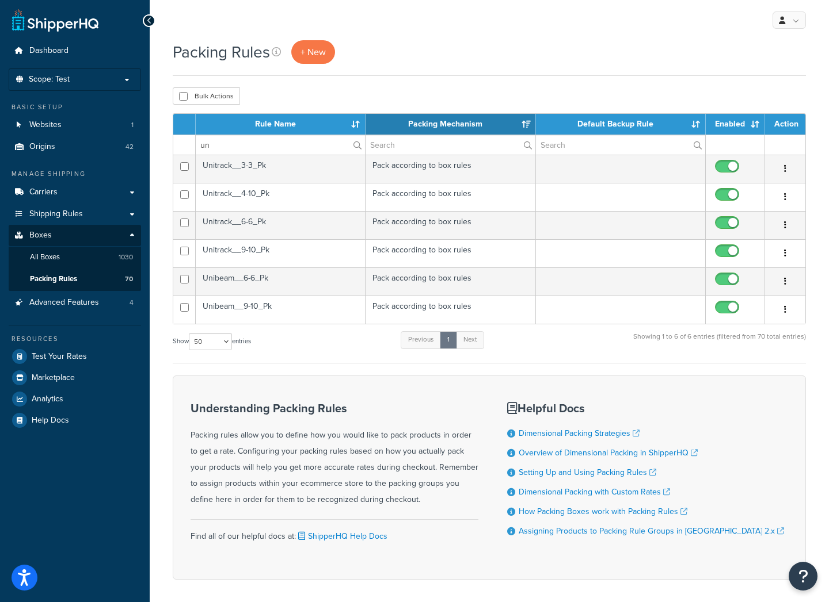
click at [274, 196] on td "Unitrack__4-10_Pk" at bounding box center [281, 197] width 170 height 28
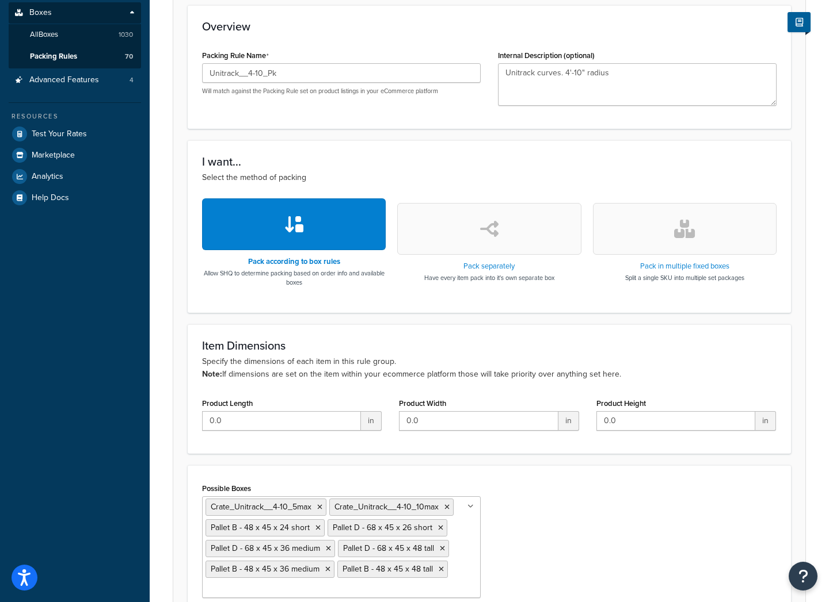
scroll to position [230, 0]
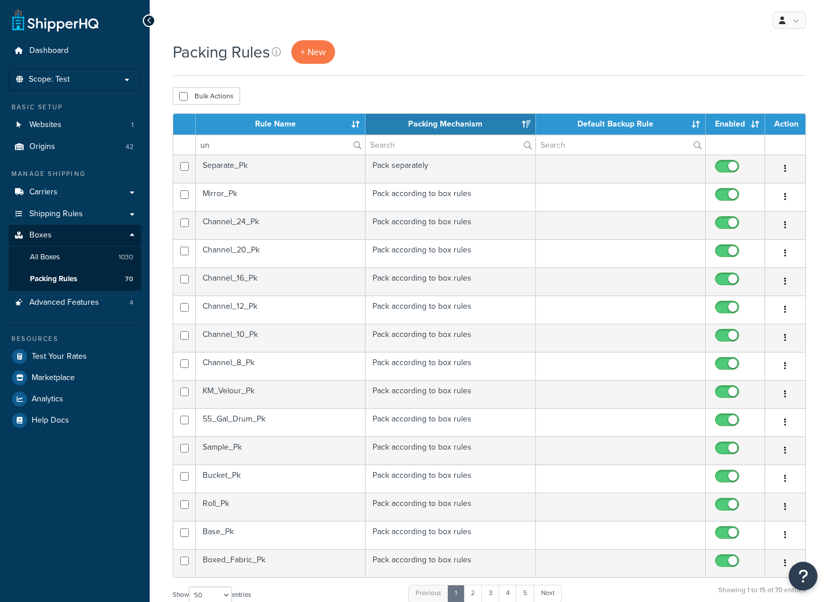
select select "50"
click at [216, 142] on input "un" at bounding box center [280, 145] width 169 height 20
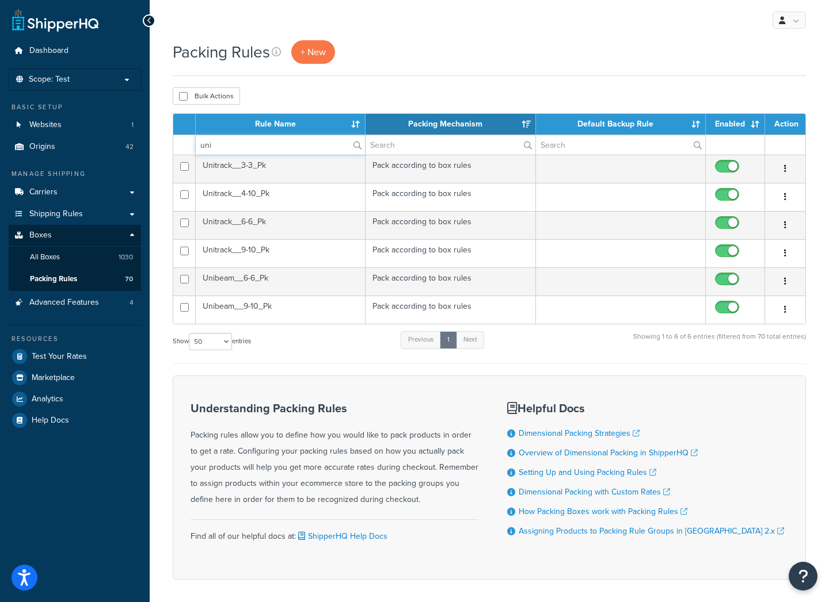
type input "uni"
click at [269, 226] on td "Unitrack__6-6_Pk" at bounding box center [281, 225] width 170 height 28
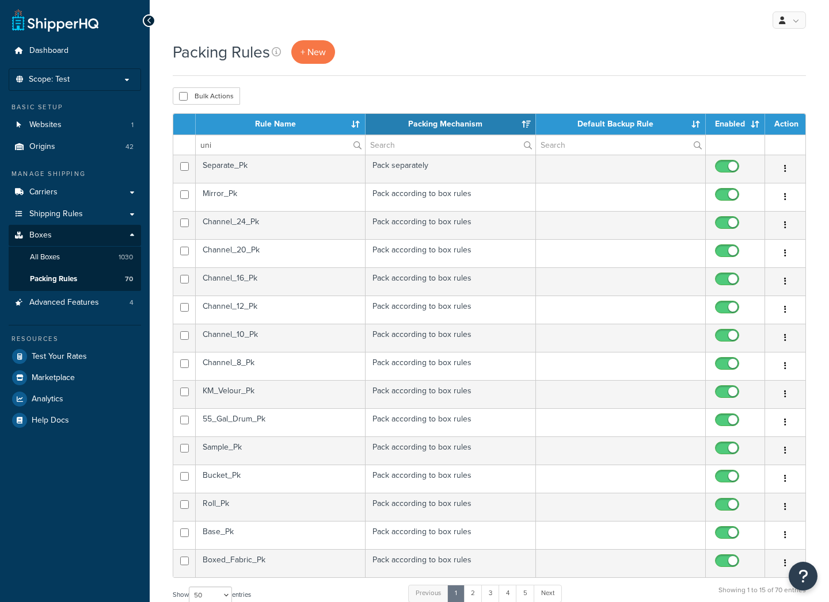
select select "50"
click at [239, 144] on input "uni" at bounding box center [280, 145] width 169 height 20
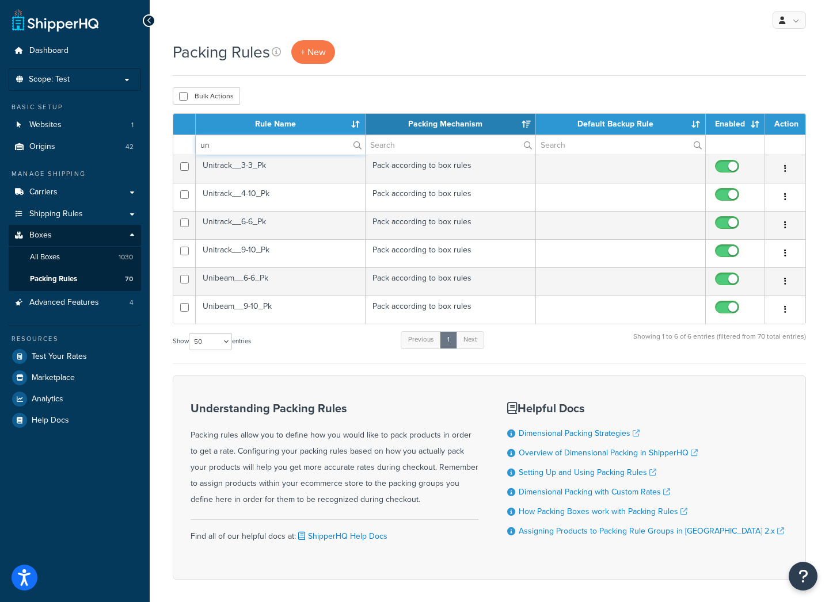
type input "un"
click at [295, 255] on td "Unitrack__9-10_Pk" at bounding box center [281, 253] width 170 height 28
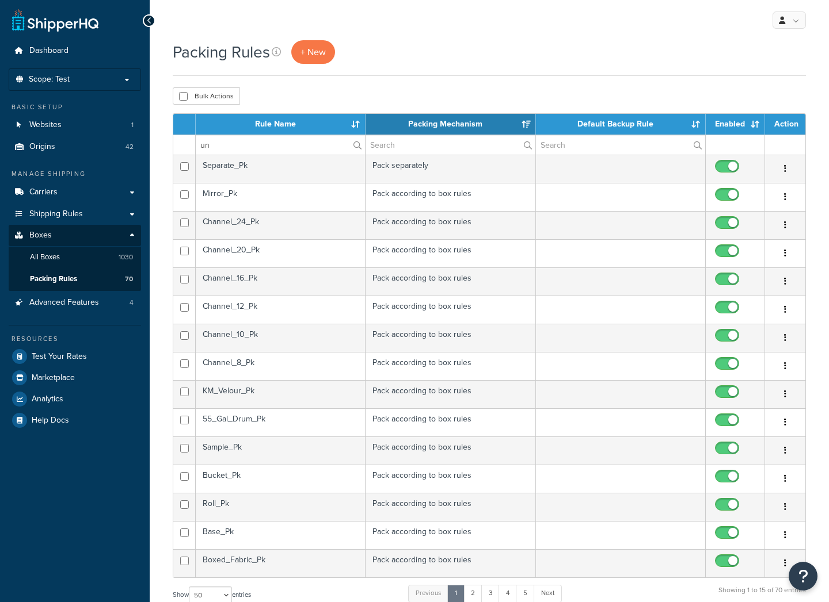
select select "50"
click at [218, 151] on input "un" at bounding box center [280, 145] width 169 height 20
type input "uni"
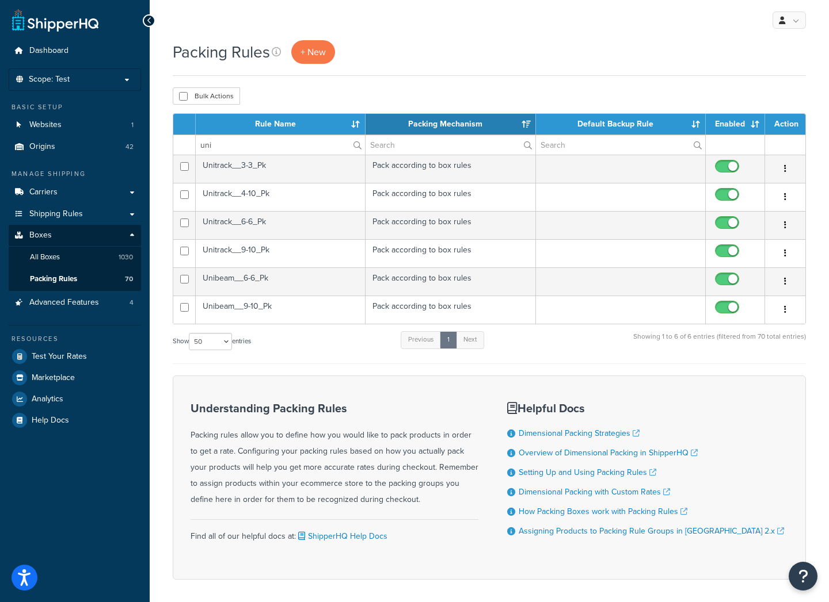
click at [272, 285] on td "Unibeam__6-6_Pk" at bounding box center [281, 282] width 170 height 28
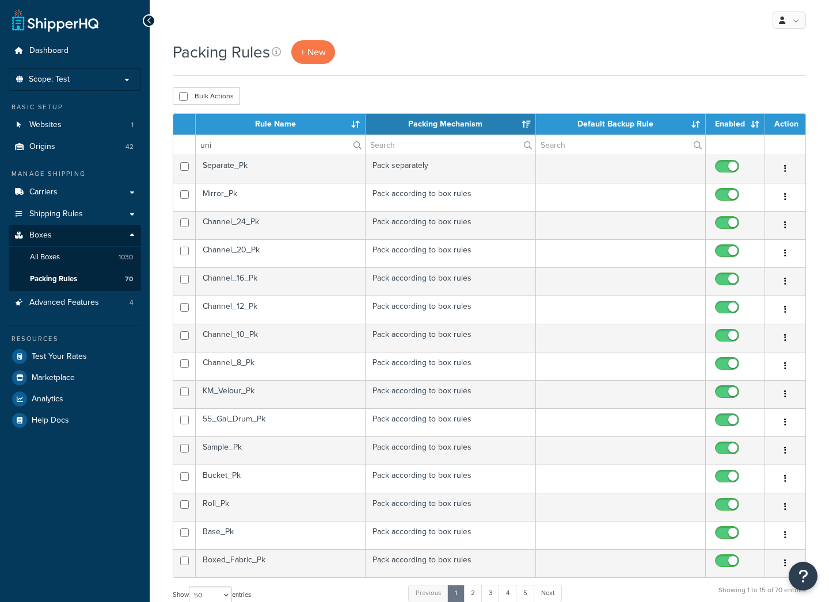
select select "50"
drag, startPoint x: 220, startPoint y: 139, endPoint x: 140, endPoint y: 138, distance: 79.4
click at [147, 138] on div "Dashboard Scope: Test Live Development Integration Basic Setup Websites 1 Origi…" at bounding box center [414, 451] width 829 height 903
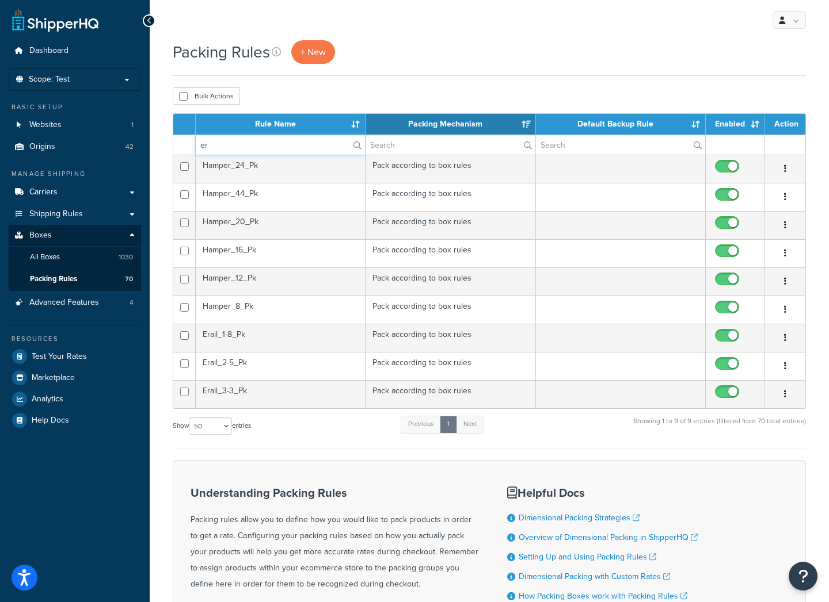
type input "er"
click at [245, 330] on td "Erail_1-8_Pk" at bounding box center [281, 338] width 170 height 28
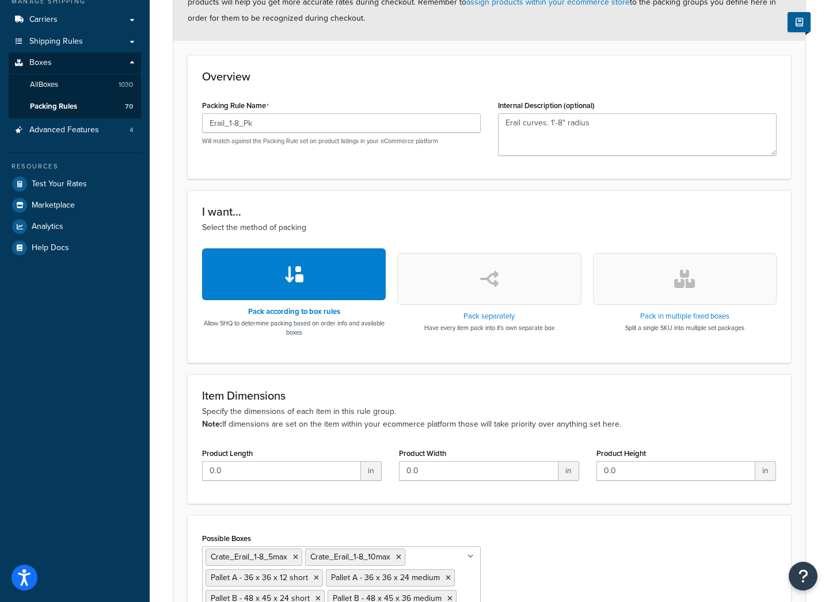
scroll to position [327, 0]
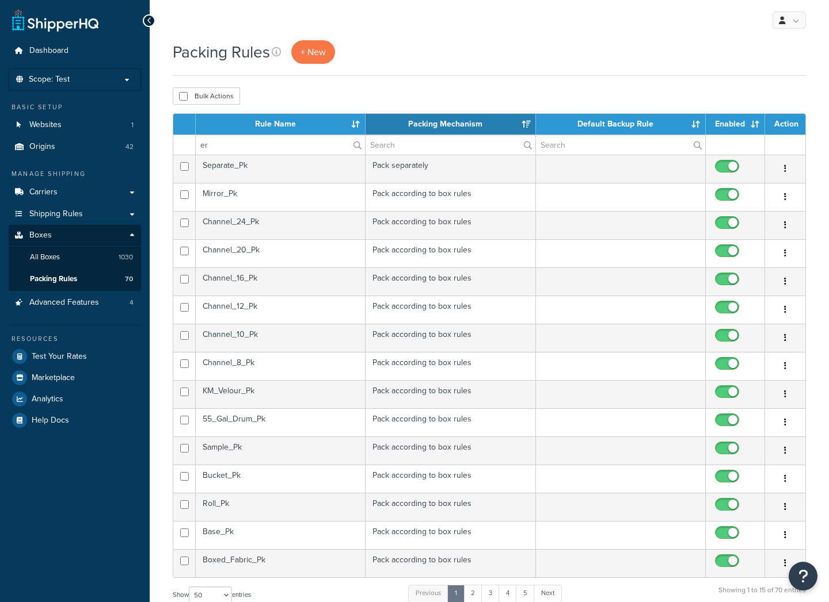
select select "50"
click at [283, 144] on input "er" at bounding box center [280, 145] width 169 height 20
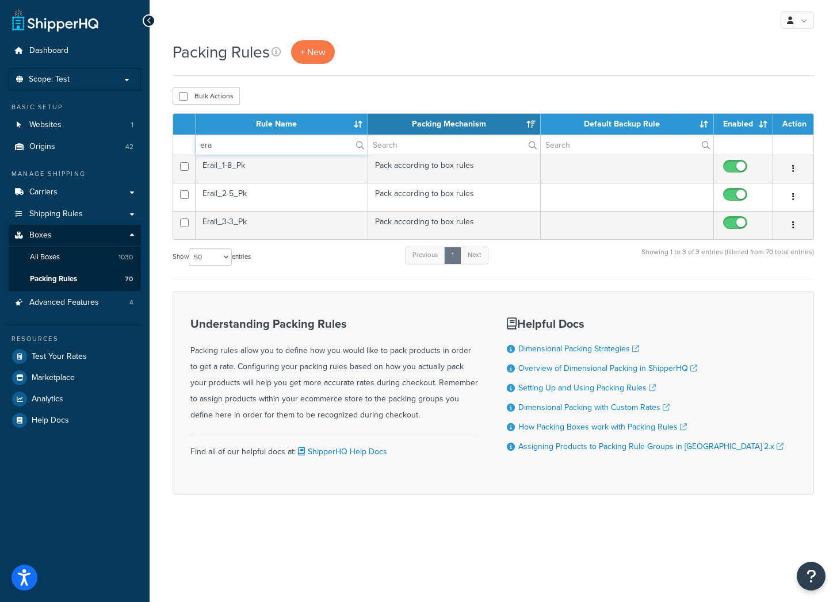
type input "era"
click at [263, 196] on td "Erail_2-5_Pk" at bounding box center [282, 197] width 173 height 28
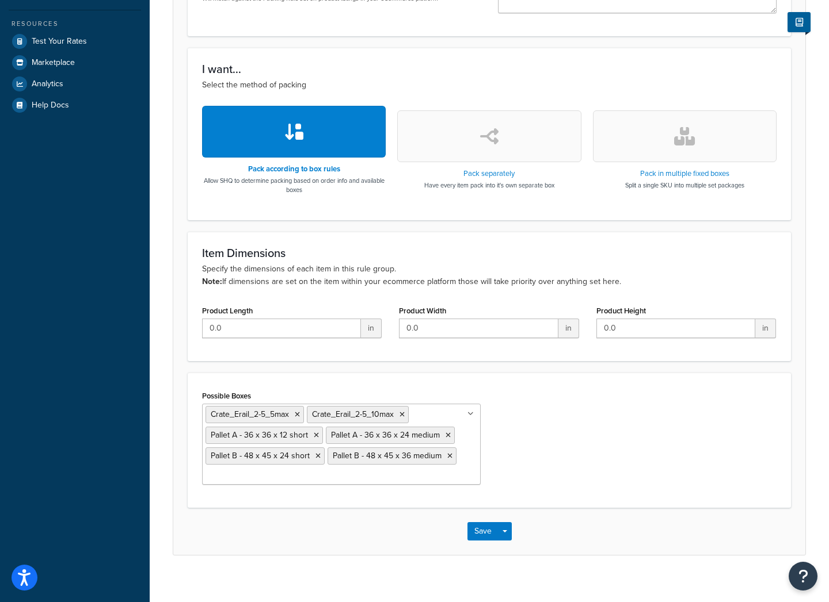
scroll to position [327, 0]
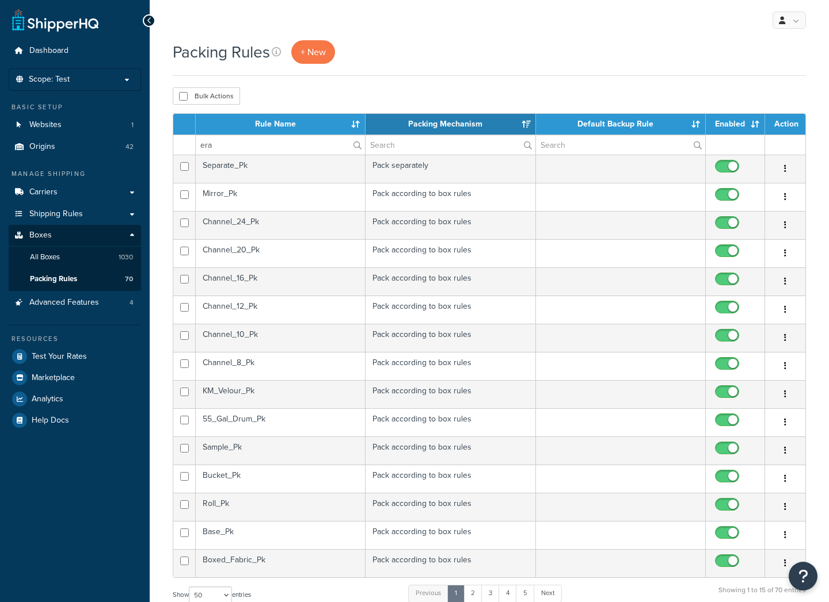
select select "50"
click input "era"
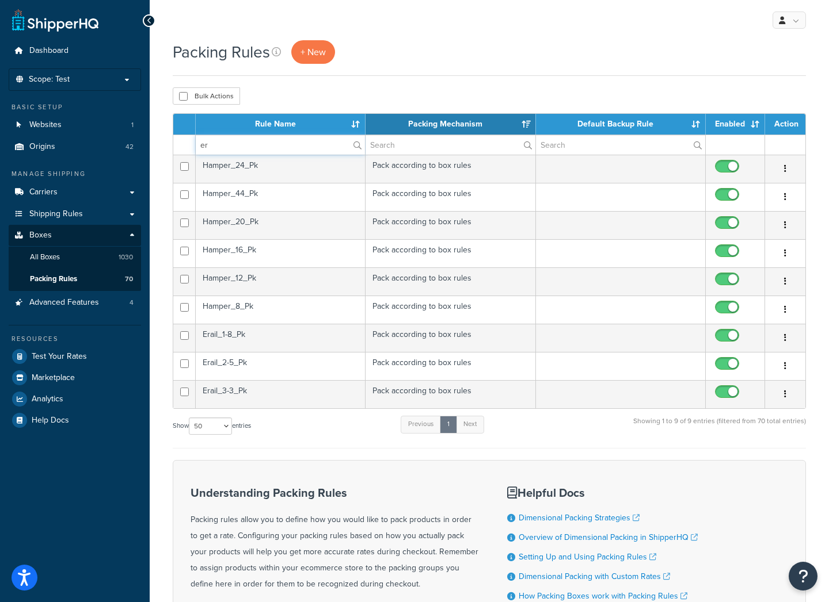
type input "er"
click td "Erail_3-3_Pk"
